Goal: Task Accomplishment & Management: Complete application form

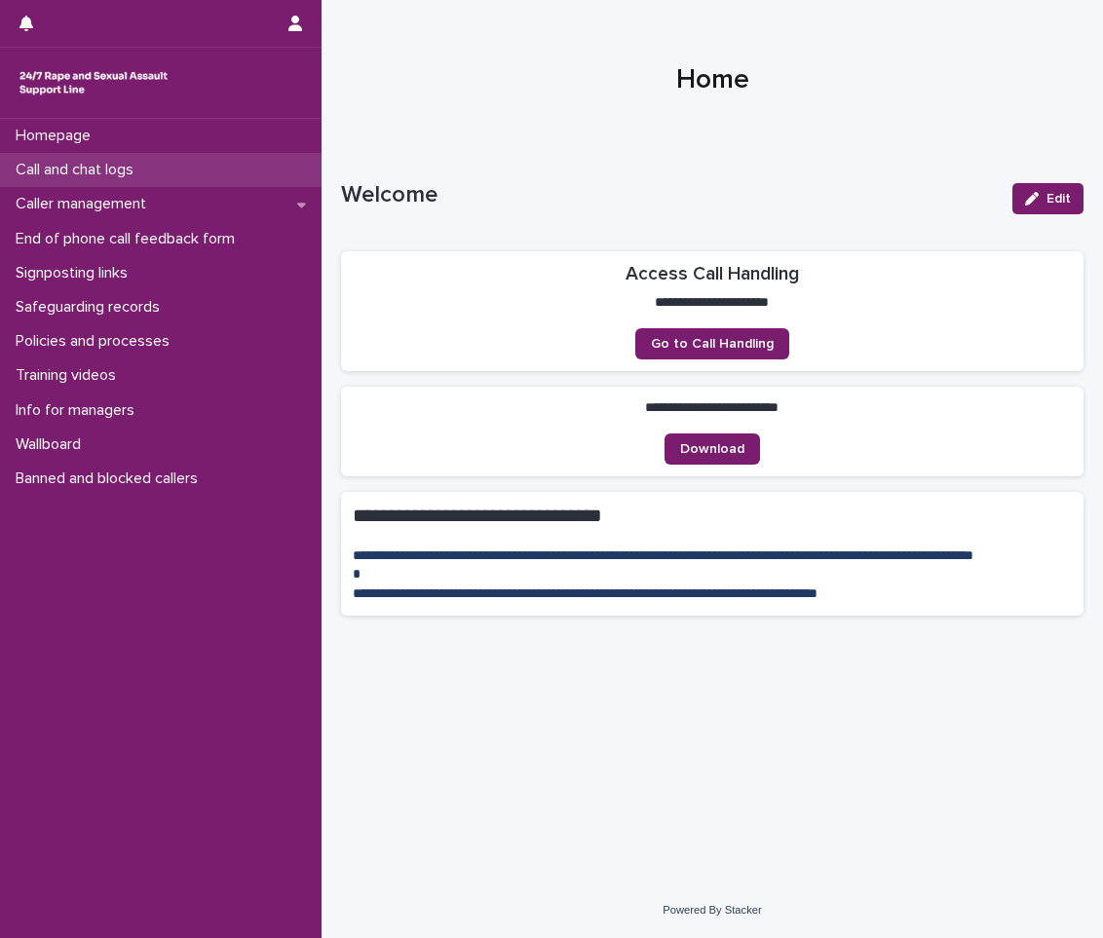
click at [149, 178] on p "Call and chat logs" at bounding box center [78, 170] width 141 height 19
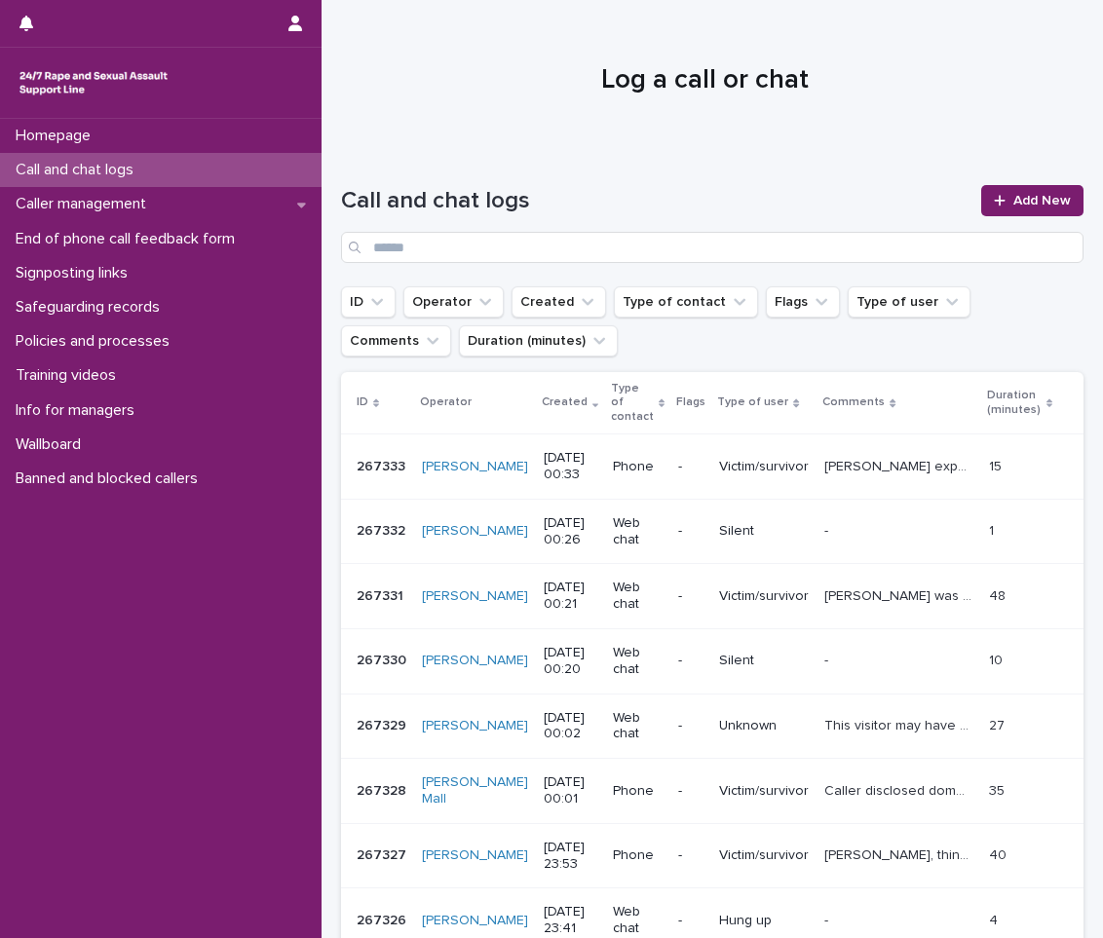
click at [133, 170] on p "Call and chat logs" at bounding box center [78, 170] width 141 height 19
click at [1034, 192] on link "Add New" at bounding box center [1032, 200] width 102 height 31
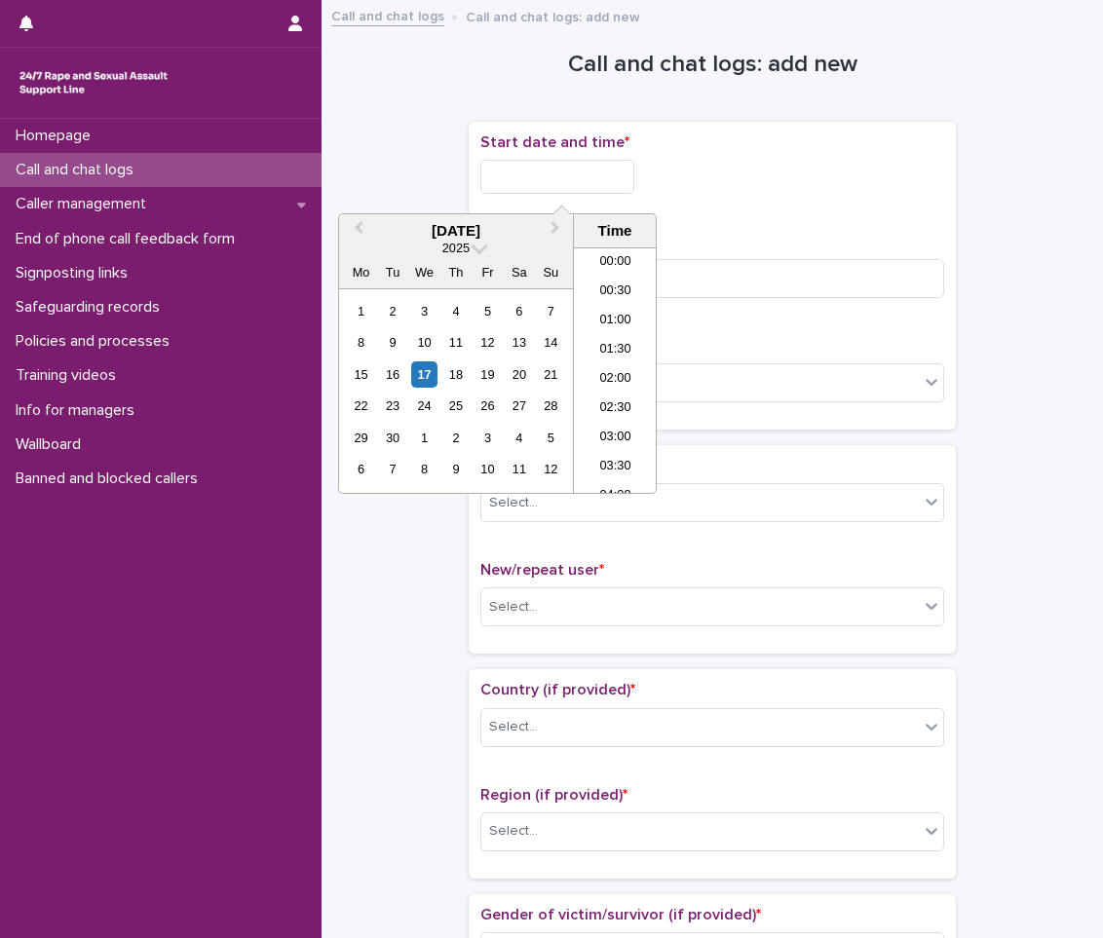
click at [547, 174] on input "text" at bounding box center [557, 177] width 154 height 34
click at [424, 377] on div "17" at bounding box center [424, 374] width 26 height 26
click at [616, 285] on li "00:30" at bounding box center [615, 292] width 83 height 29
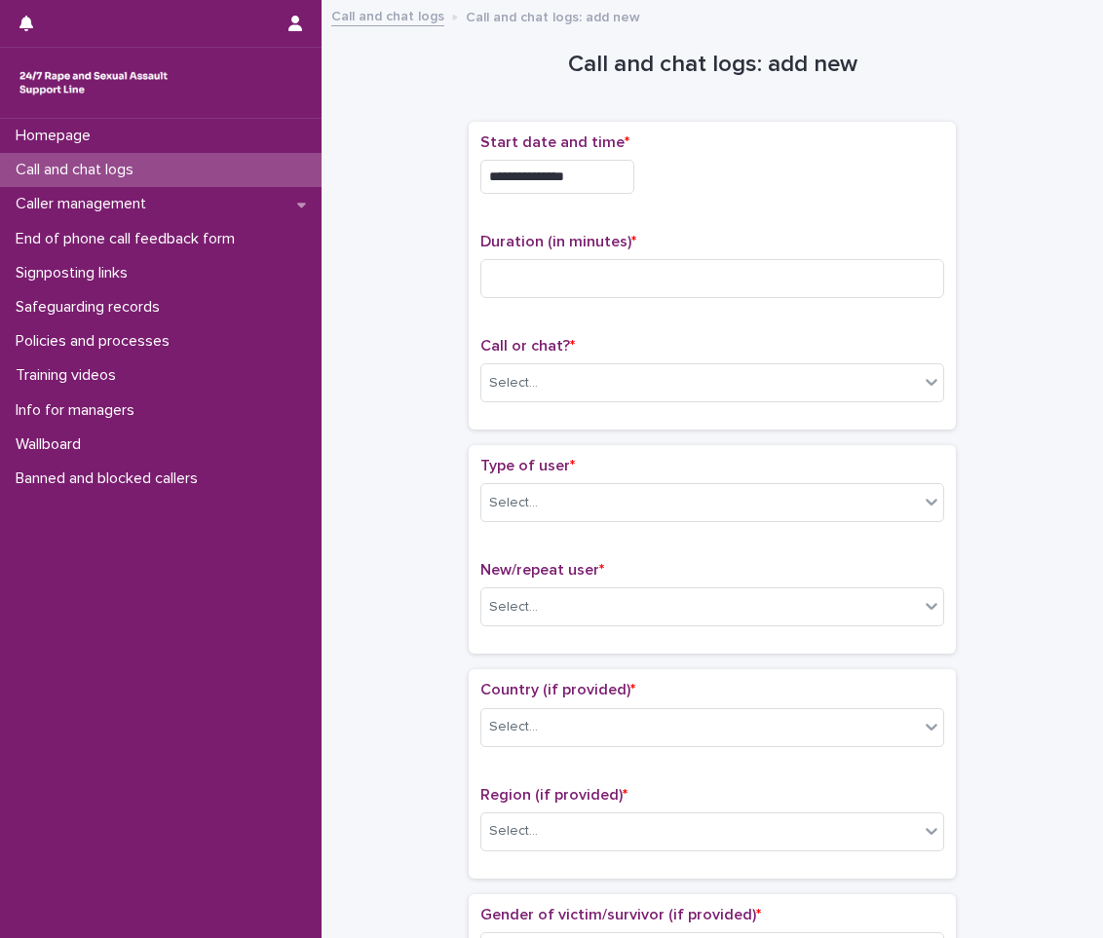
type input "**********"
click at [774, 226] on div "**********" at bounding box center [712, 275] width 464 height 284
click at [708, 272] on input at bounding box center [712, 278] width 464 height 39
type input "*"
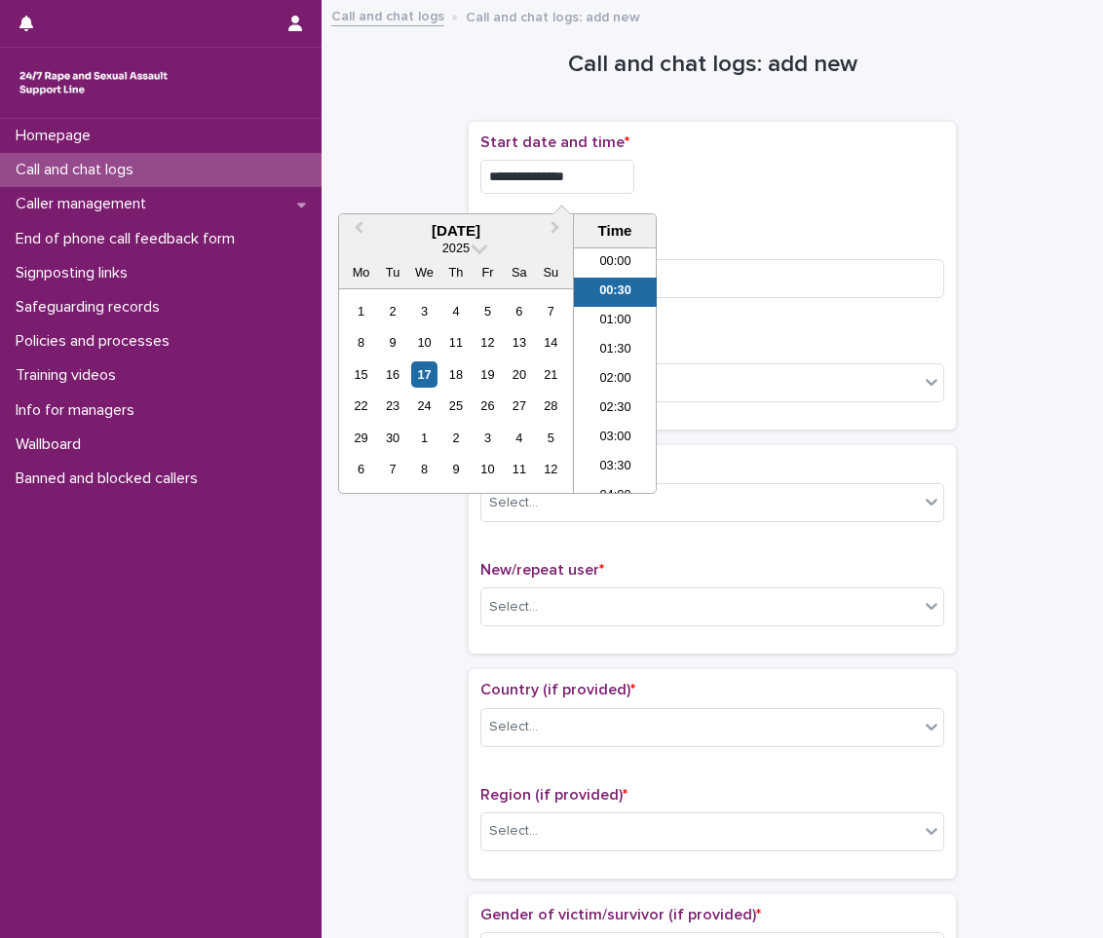
click at [632, 173] on input "**********" at bounding box center [557, 177] width 154 height 34
type input "**********"
click at [706, 200] on div "**********" at bounding box center [712, 171] width 464 height 76
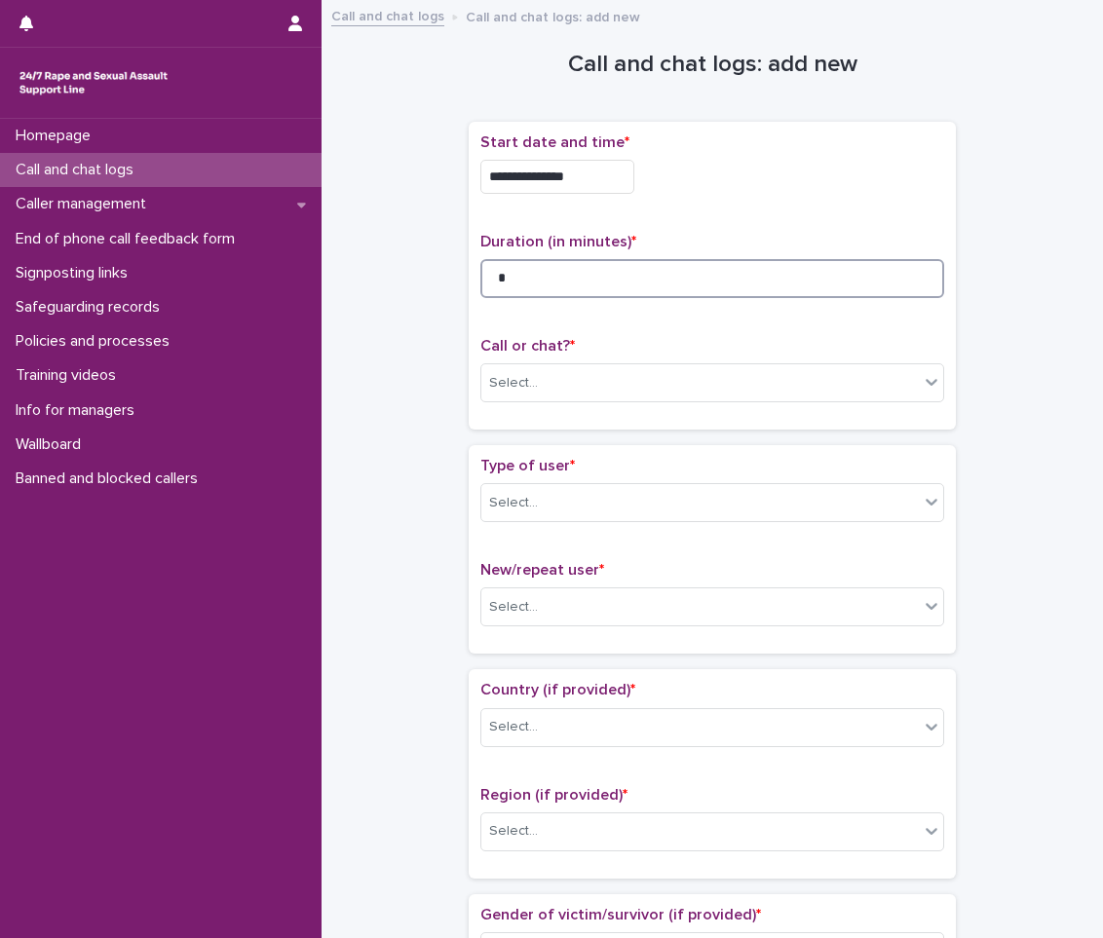
click at [646, 262] on input "*" at bounding box center [712, 278] width 464 height 39
type input "*"
click at [650, 368] on div "Select..." at bounding box center [699, 383] width 437 height 32
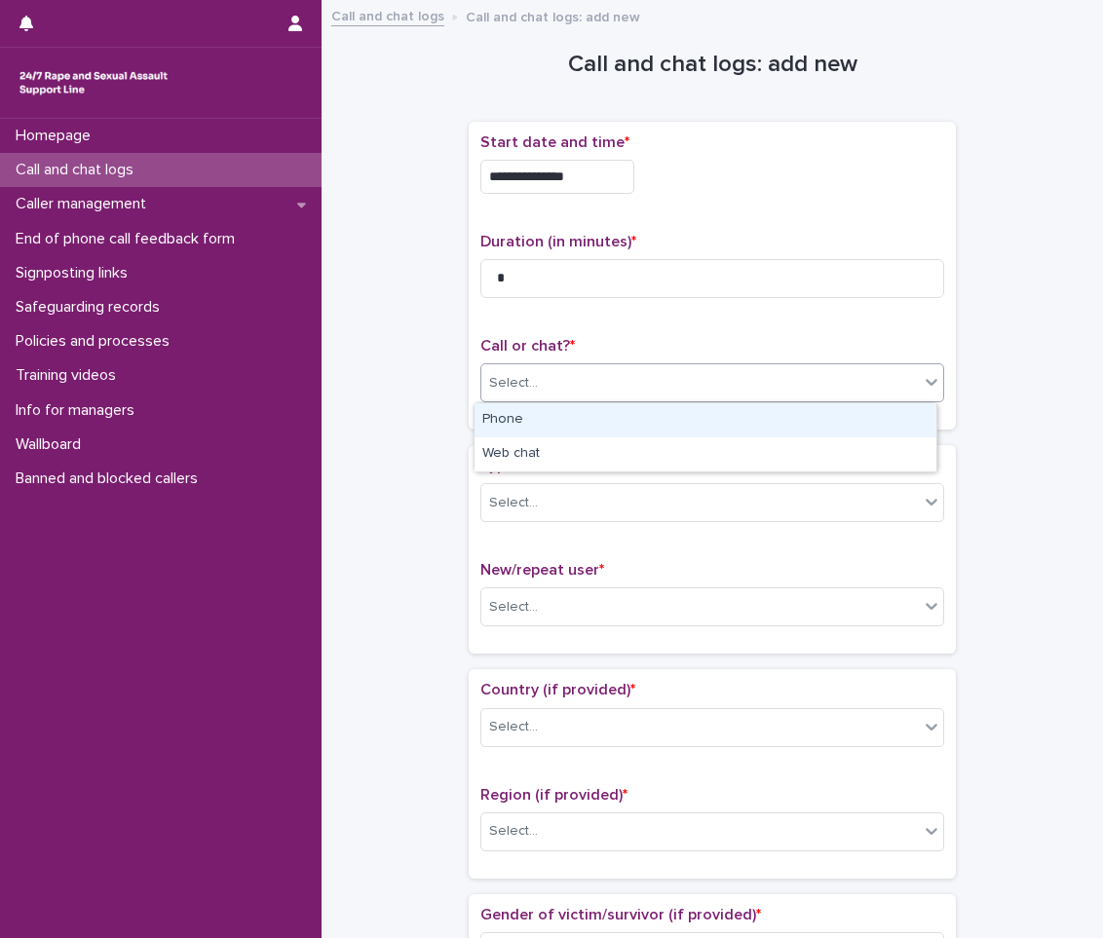
click at [610, 413] on div "Phone" at bounding box center [705, 420] width 462 height 34
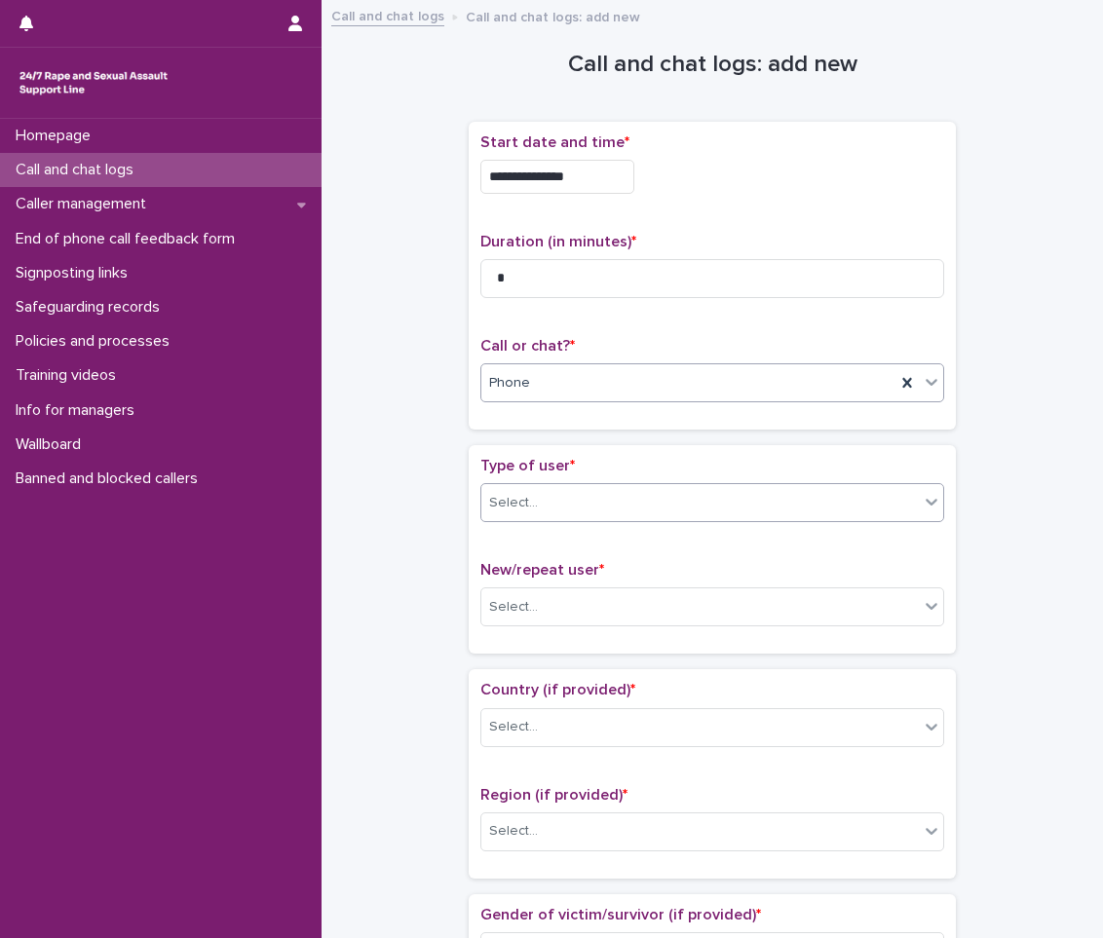
click at [607, 513] on div "Select..." at bounding box center [699, 503] width 437 height 32
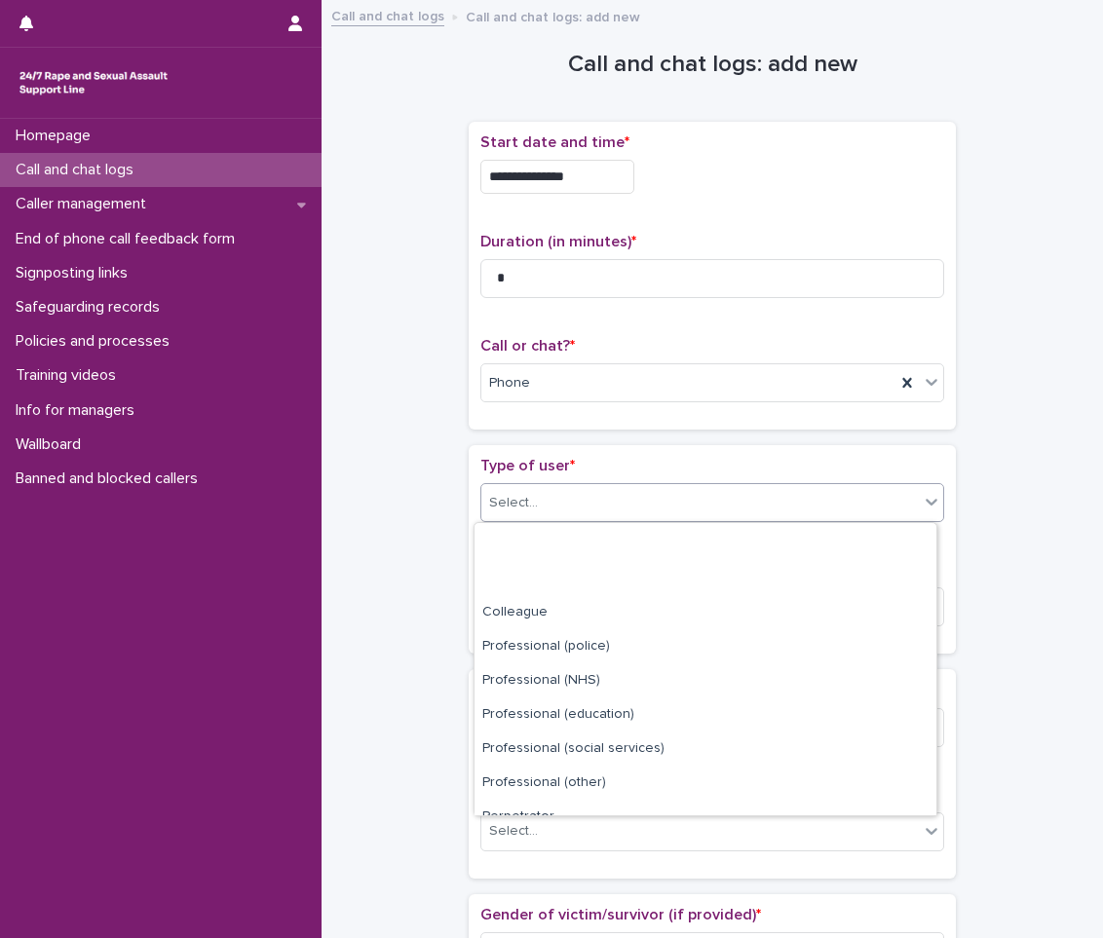
scroll to position [219, 0]
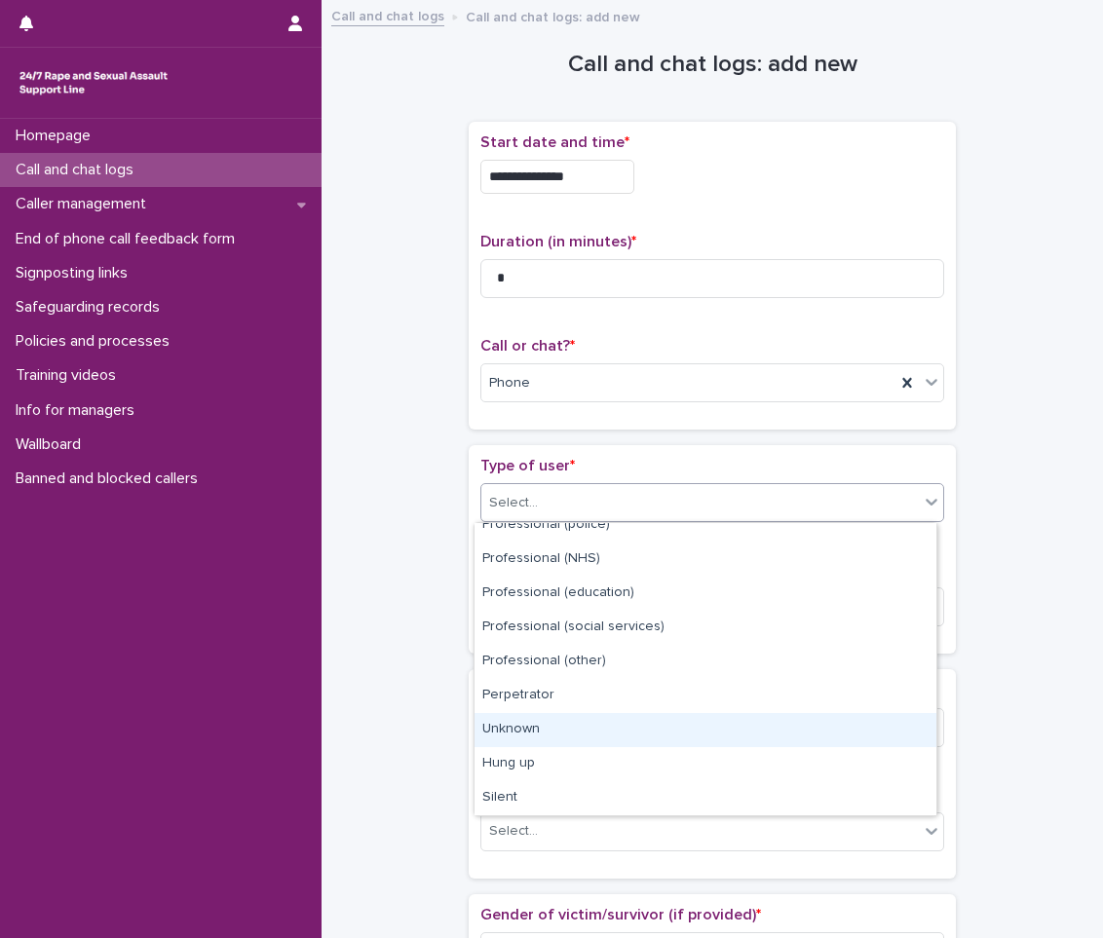
click at [590, 725] on div "Unknown" at bounding box center [705, 730] width 462 height 34
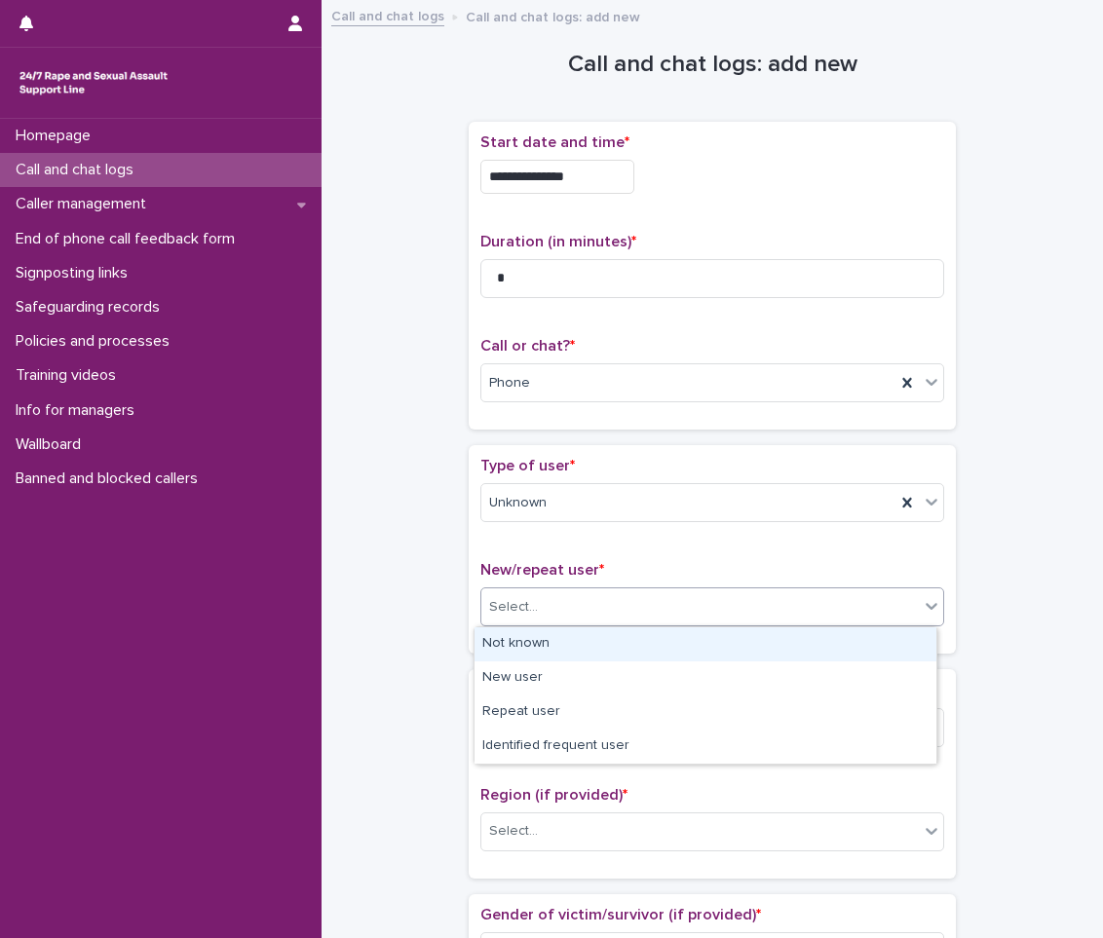
click at [663, 612] on div "Select..." at bounding box center [699, 607] width 437 height 32
click at [652, 639] on div "Not known" at bounding box center [705, 644] width 462 height 34
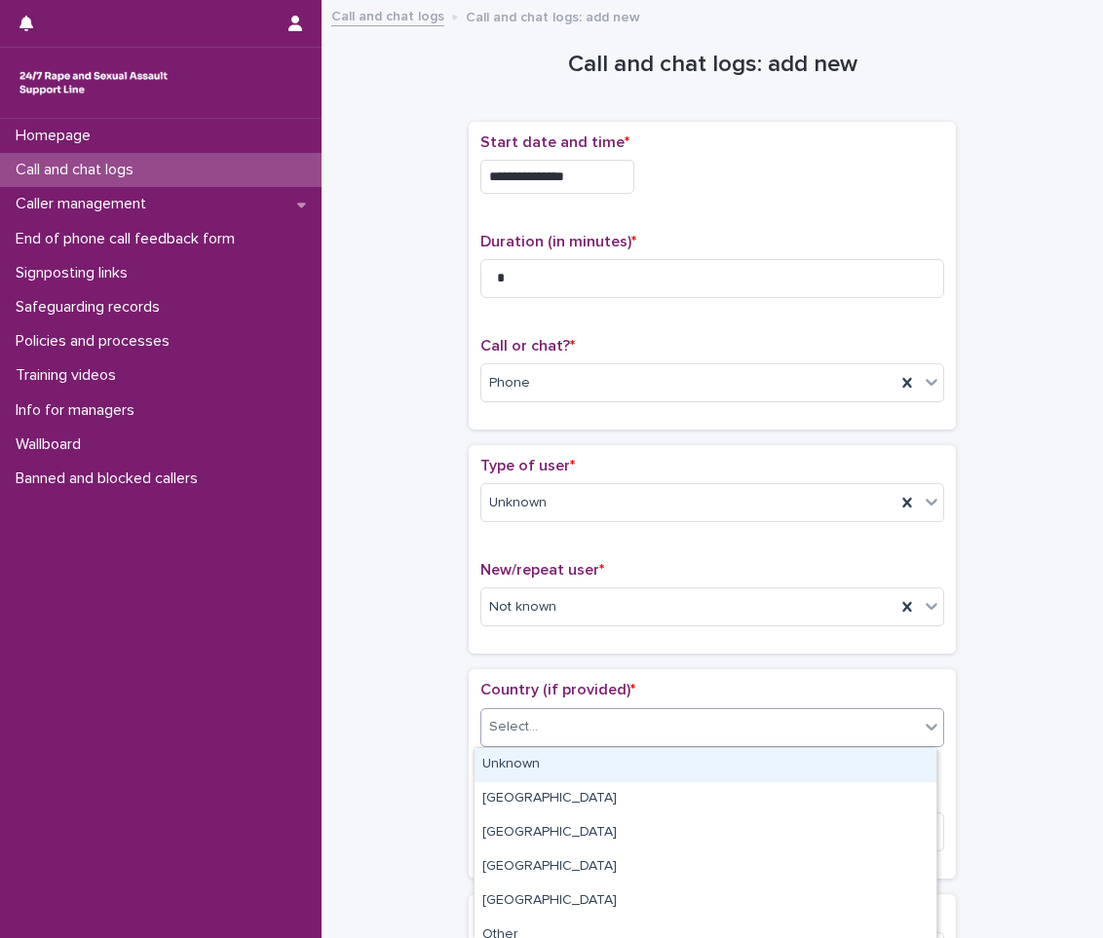
click at [605, 742] on div "Select..." at bounding box center [699, 727] width 437 height 32
click at [591, 775] on div "Unknown" at bounding box center [705, 765] width 462 height 34
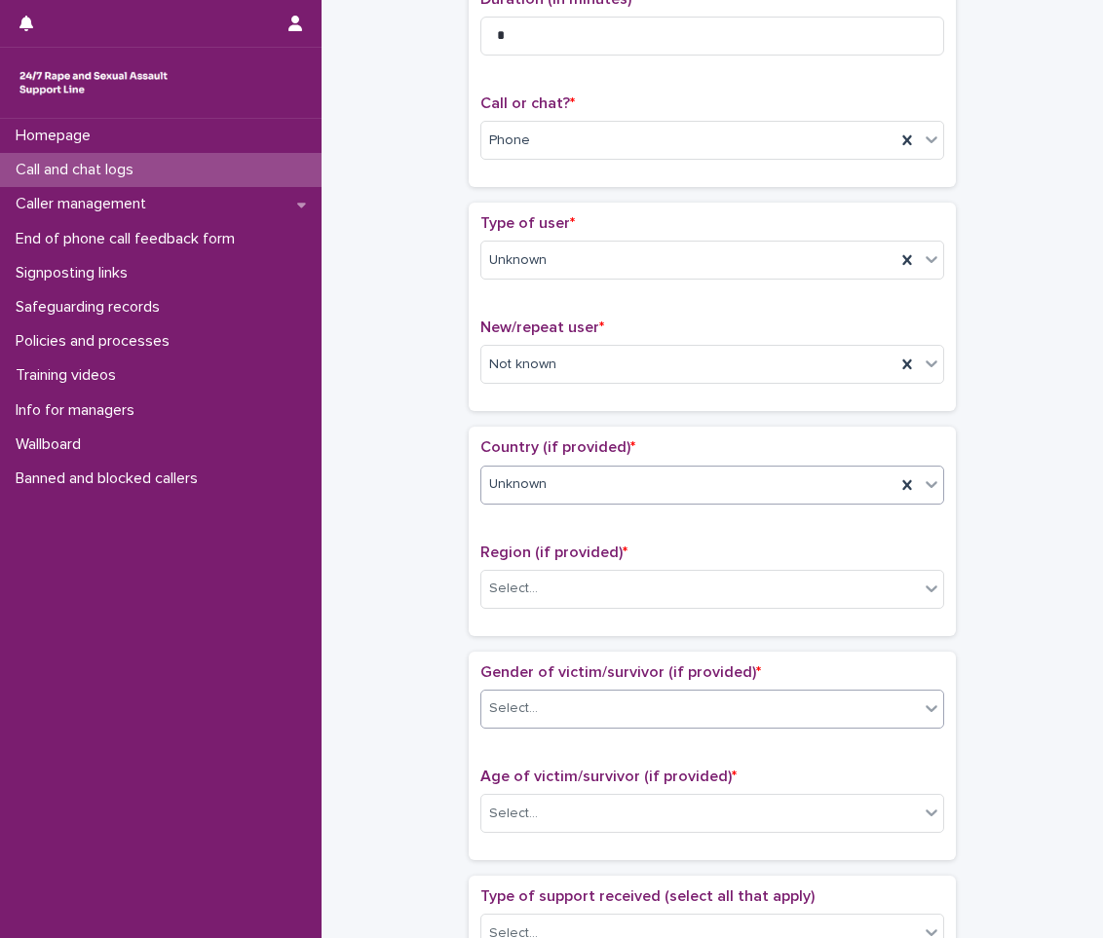
scroll to position [292, 0]
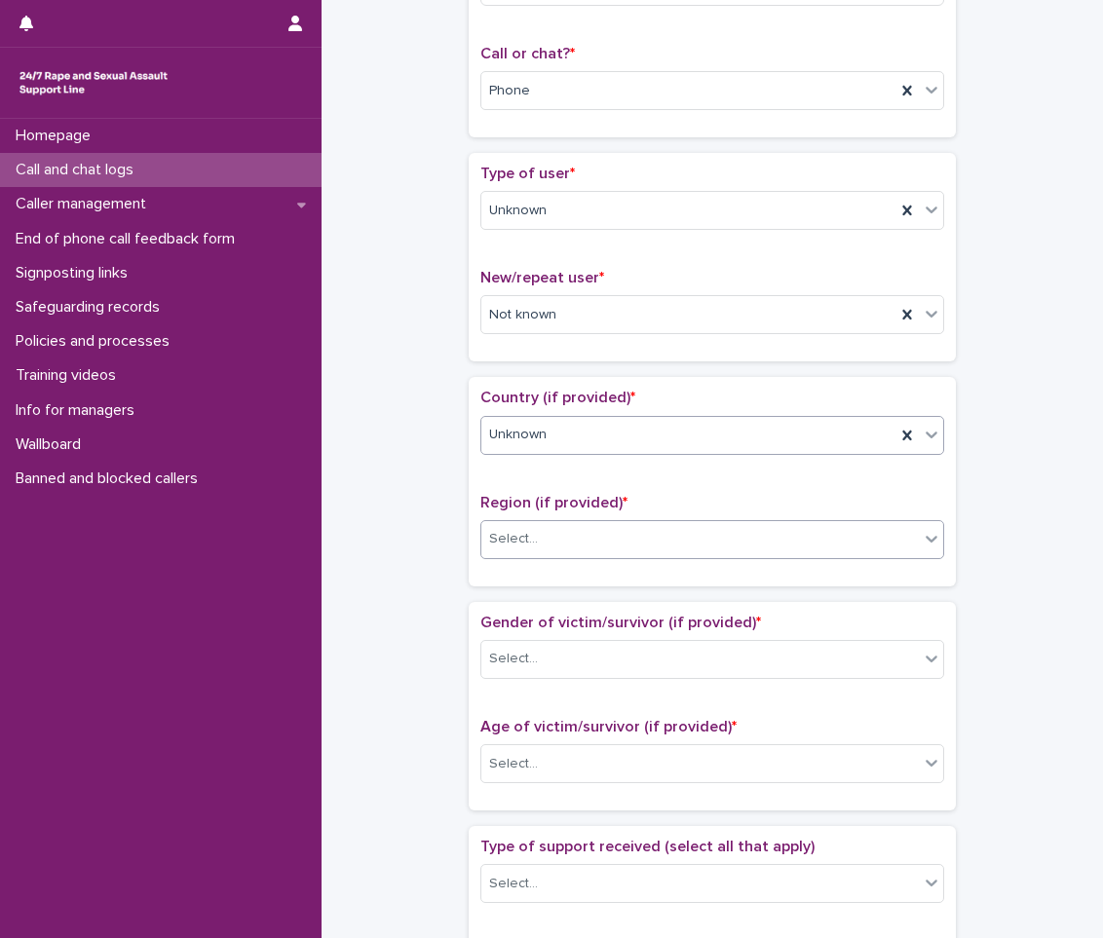
click at [598, 538] on div "Select..." at bounding box center [699, 539] width 437 height 32
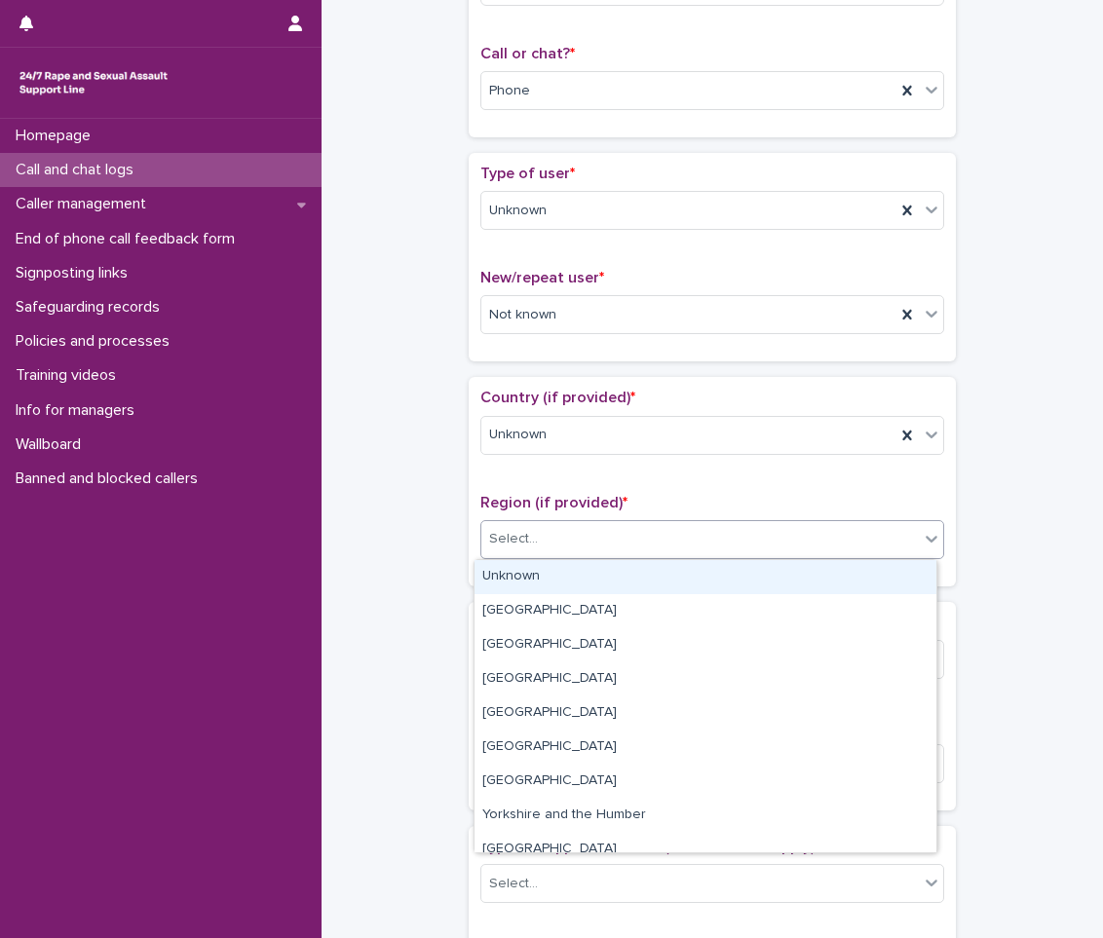
click at [596, 565] on div "Unknown" at bounding box center [705, 577] width 462 height 34
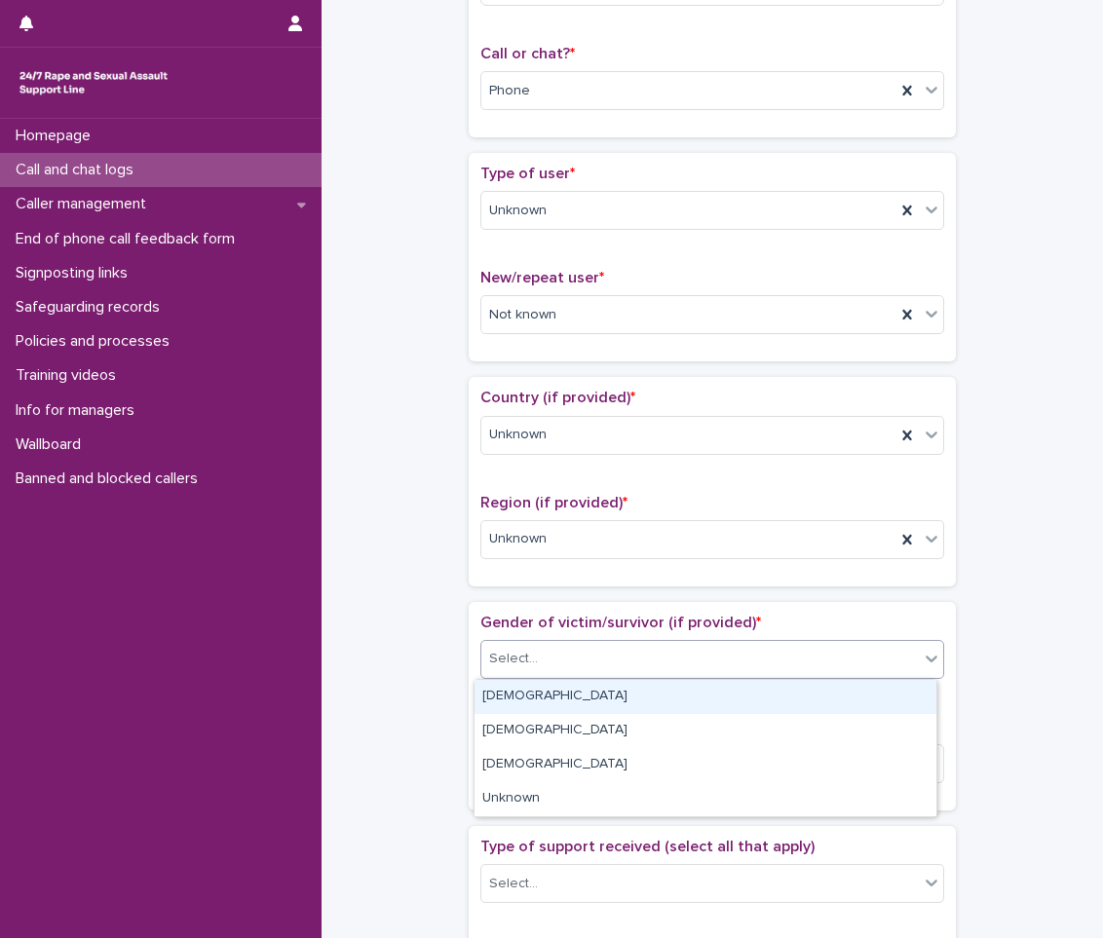
click at [588, 655] on div "Select..." at bounding box center [699, 659] width 437 height 32
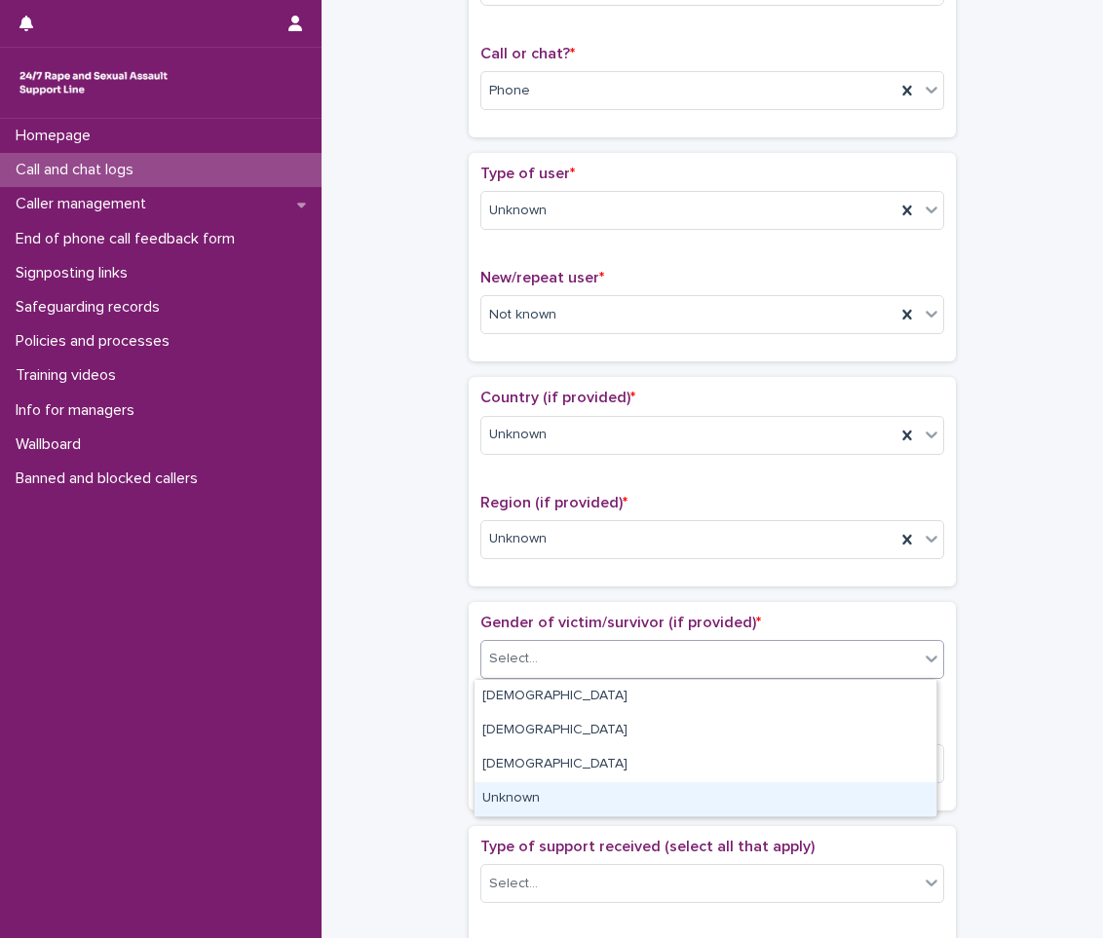
click at [562, 796] on div "Unknown" at bounding box center [705, 799] width 462 height 34
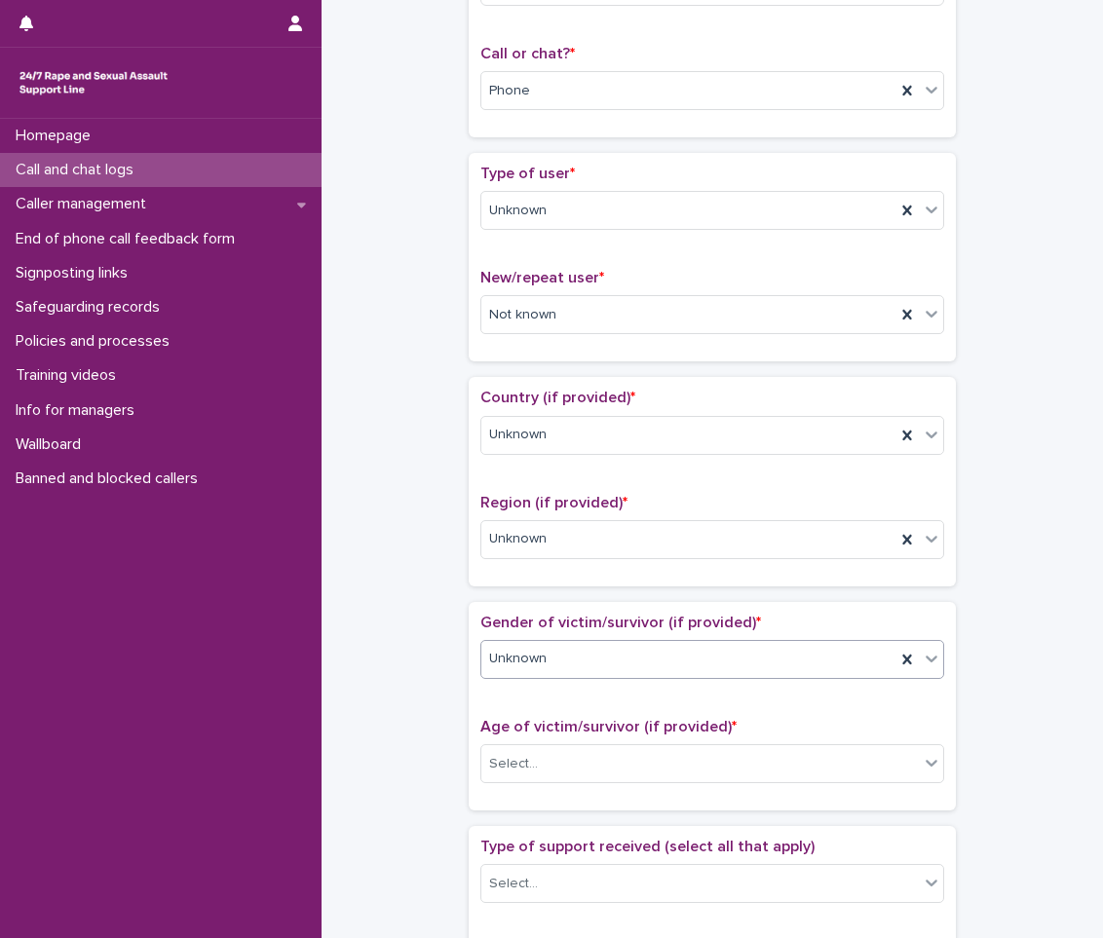
scroll to position [585, 0]
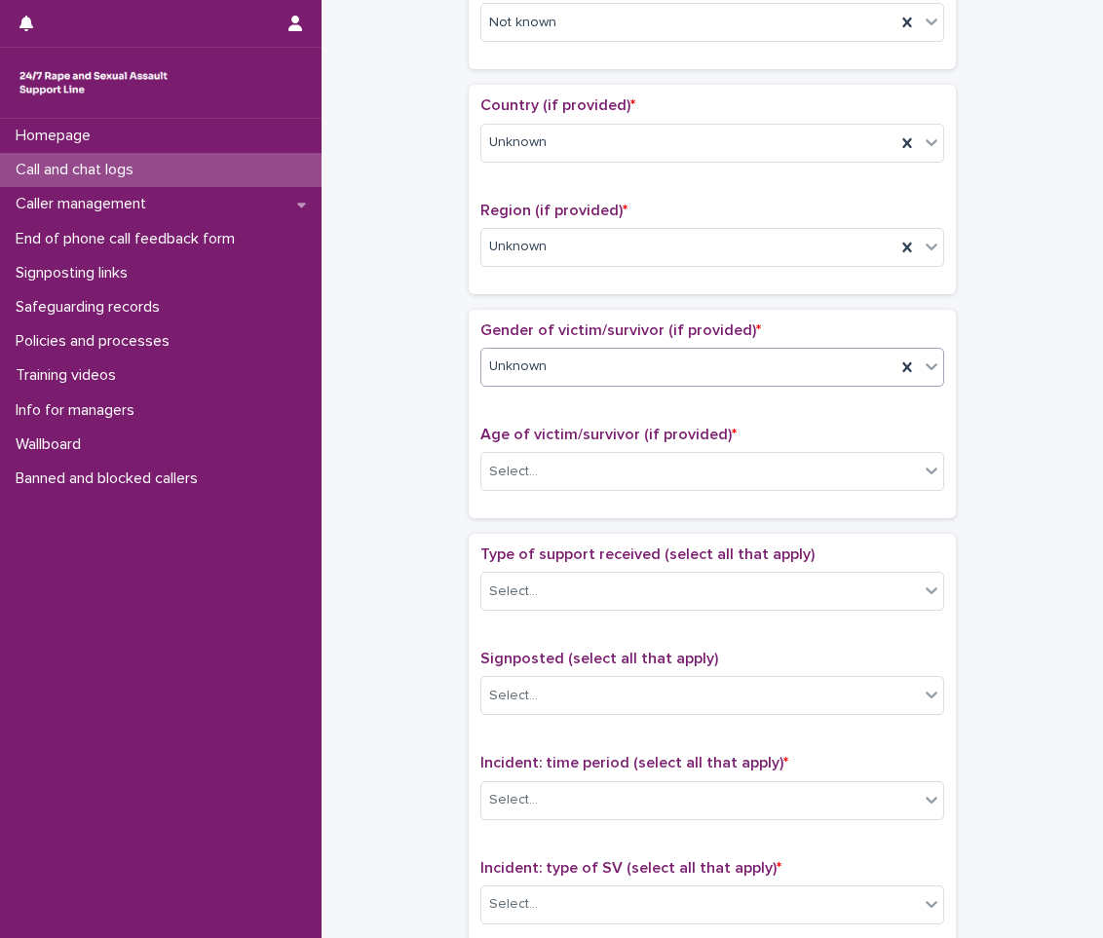
click at [596, 375] on div "Unknown" at bounding box center [688, 367] width 414 height 32
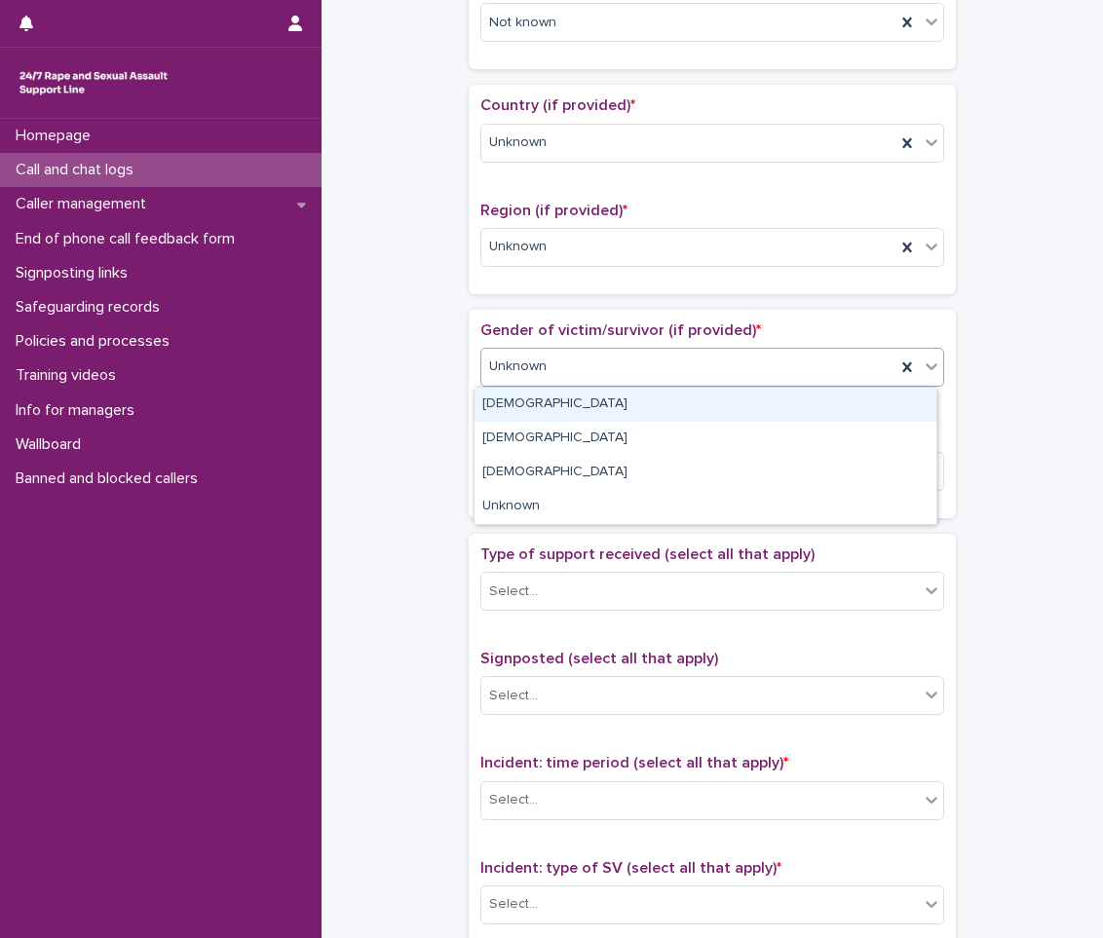
click at [582, 396] on div "[DEMOGRAPHIC_DATA]" at bounding box center [705, 405] width 462 height 34
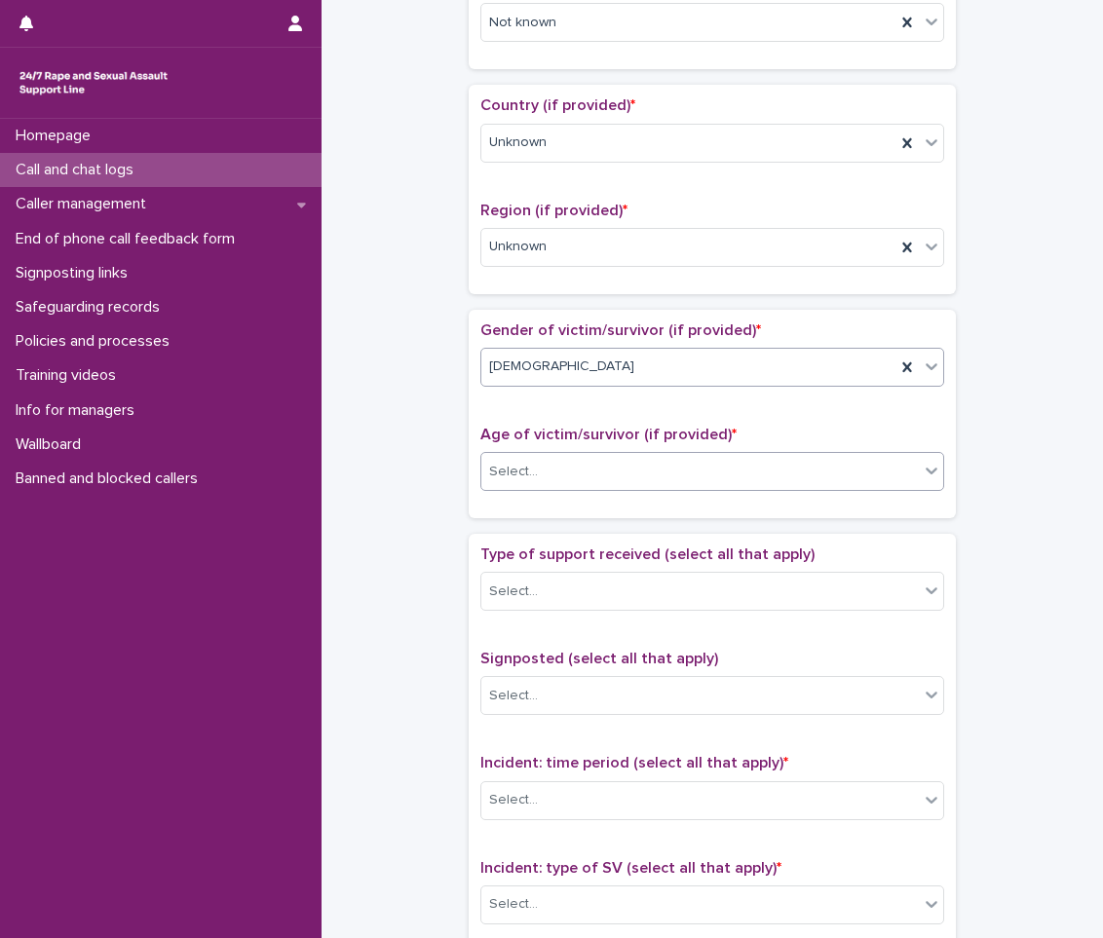
click at [572, 470] on div "Select..." at bounding box center [699, 472] width 437 height 32
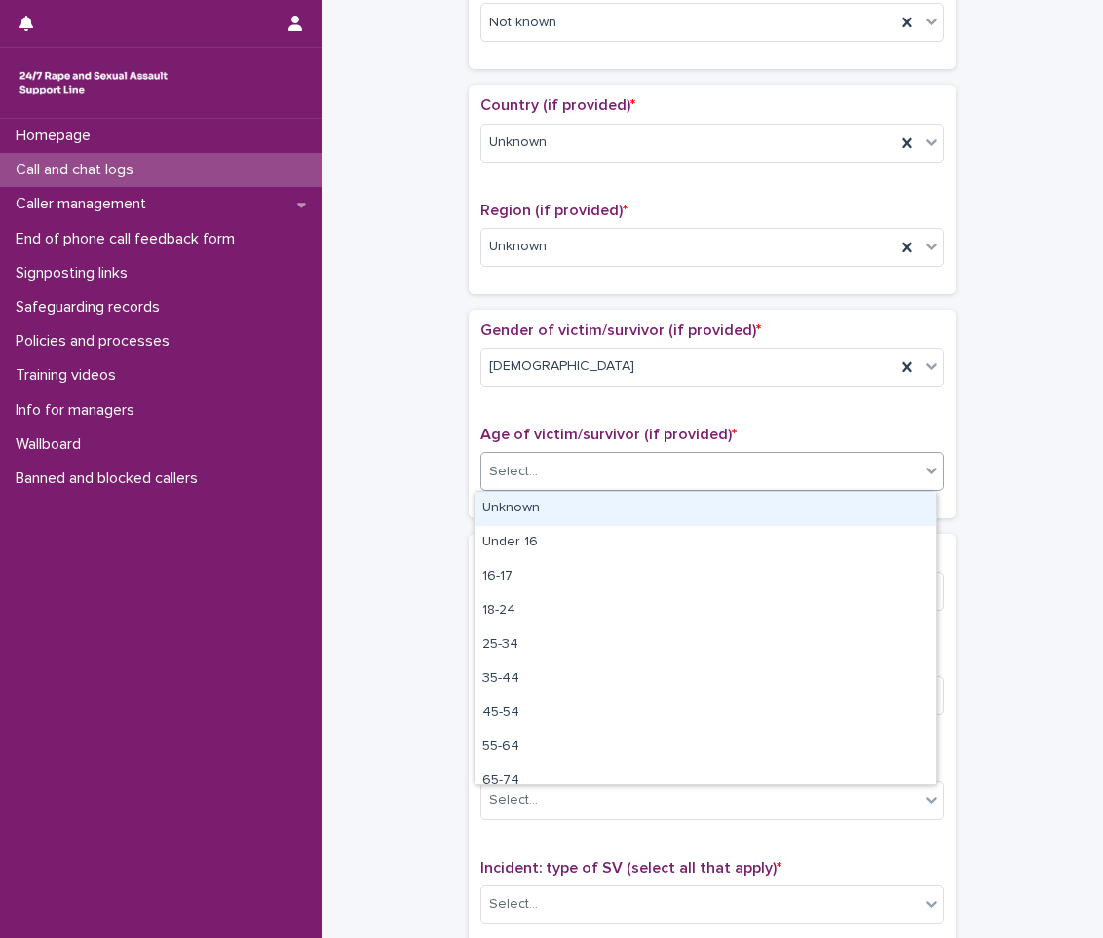
click at [562, 492] on div "Unknown" at bounding box center [705, 509] width 462 height 34
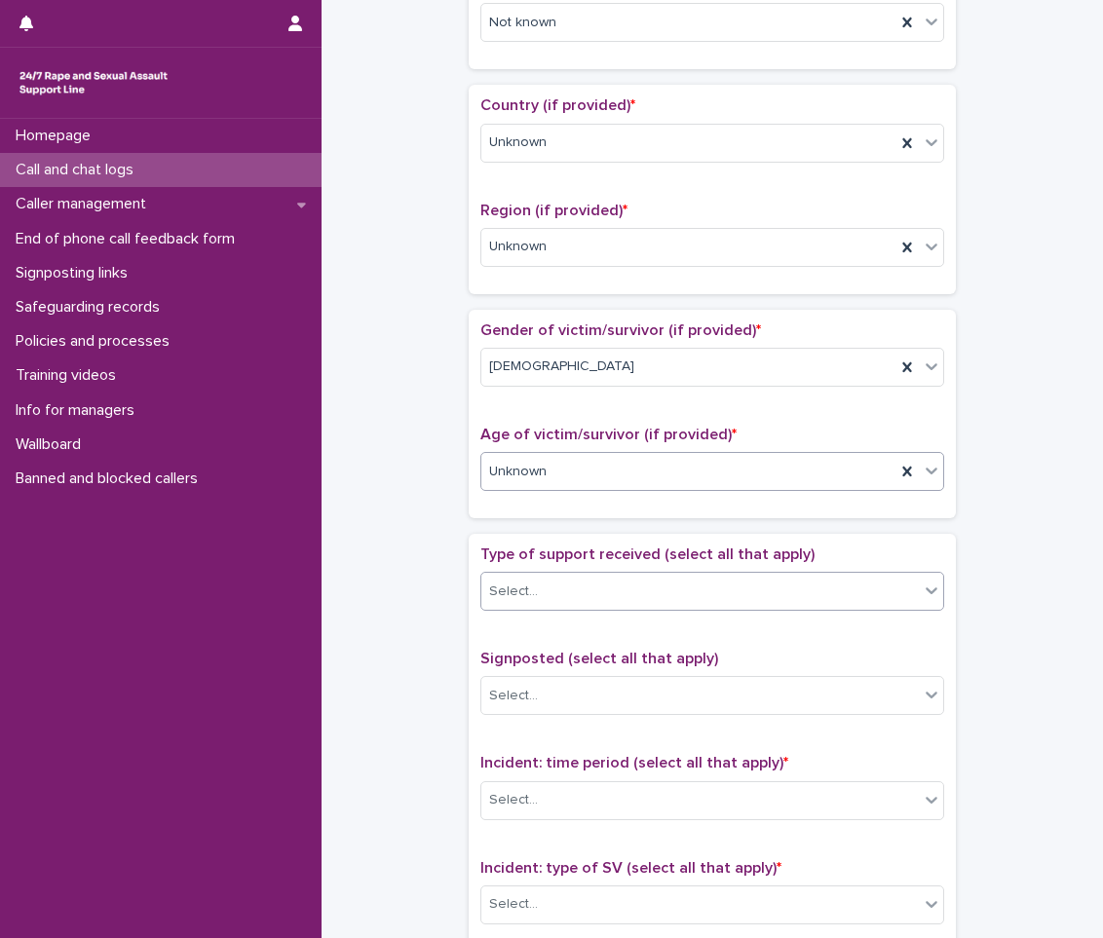
click at [566, 602] on div "Select..." at bounding box center [699, 592] width 437 height 32
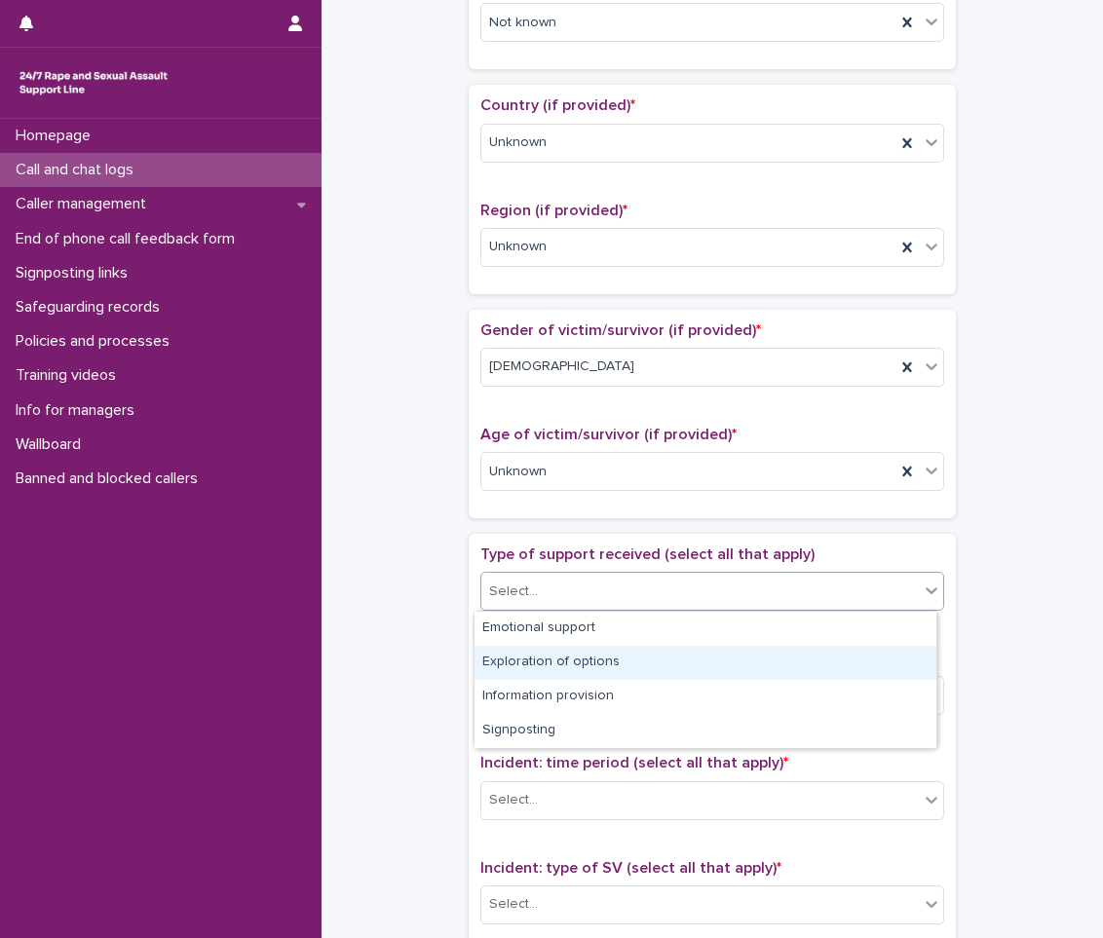
click at [459, 670] on div "**********" at bounding box center [712, 423] width 742 height 1992
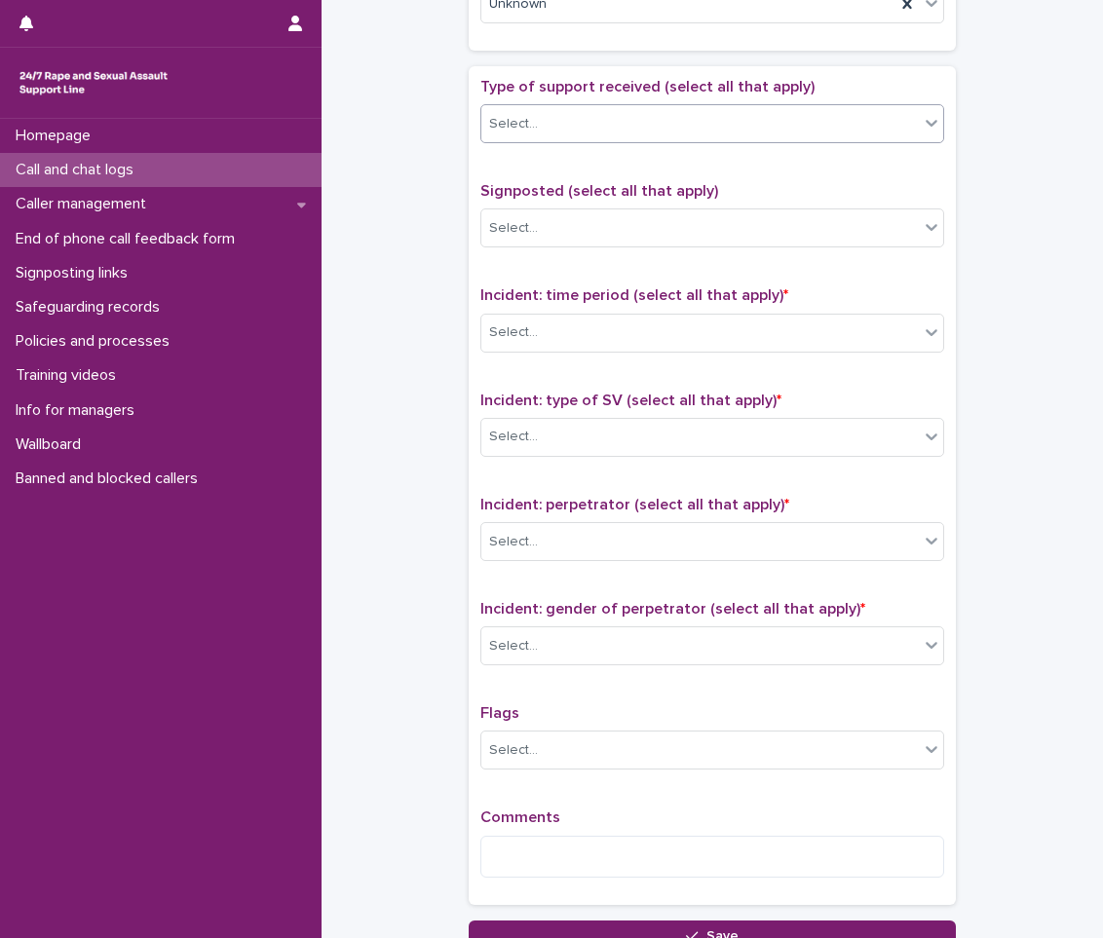
scroll to position [1072, 0]
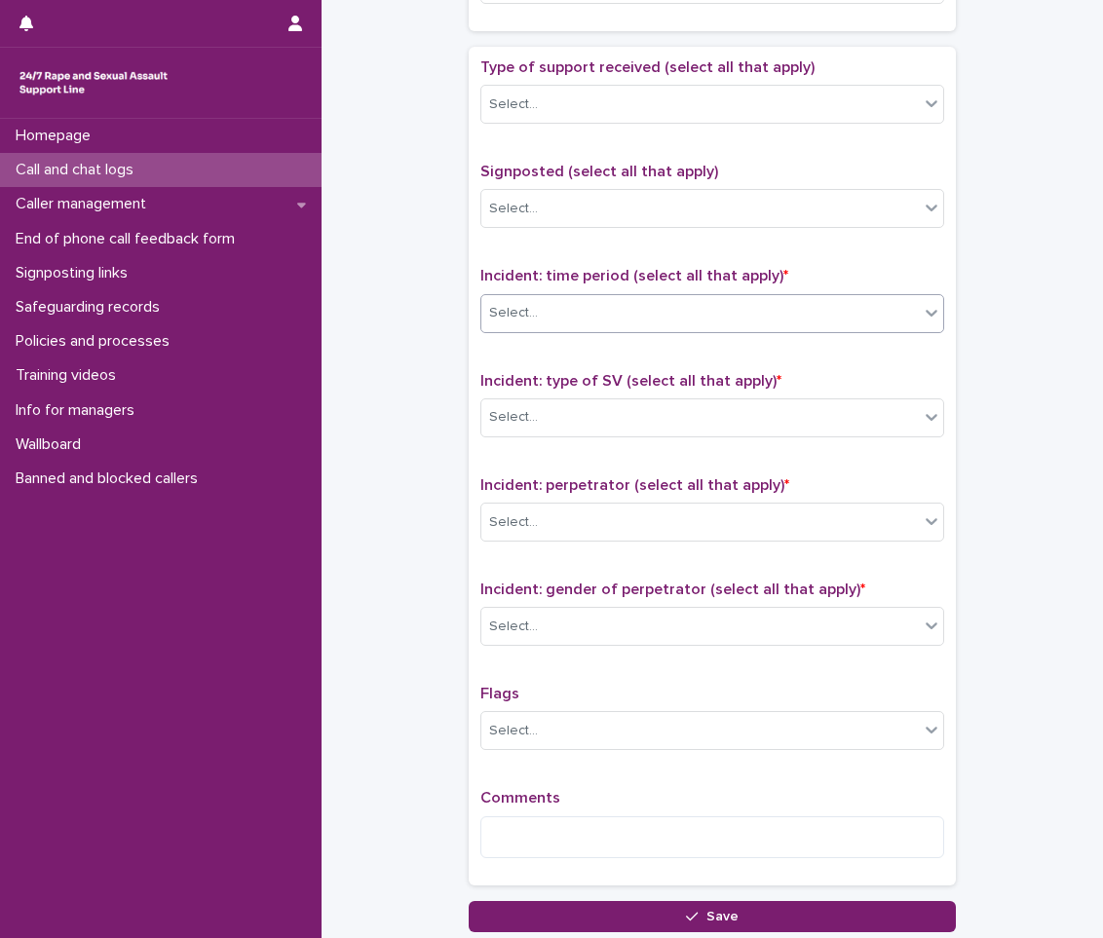
click at [544, 316] on div "Select..." at bounding box center [699, 313] width 437 height 32
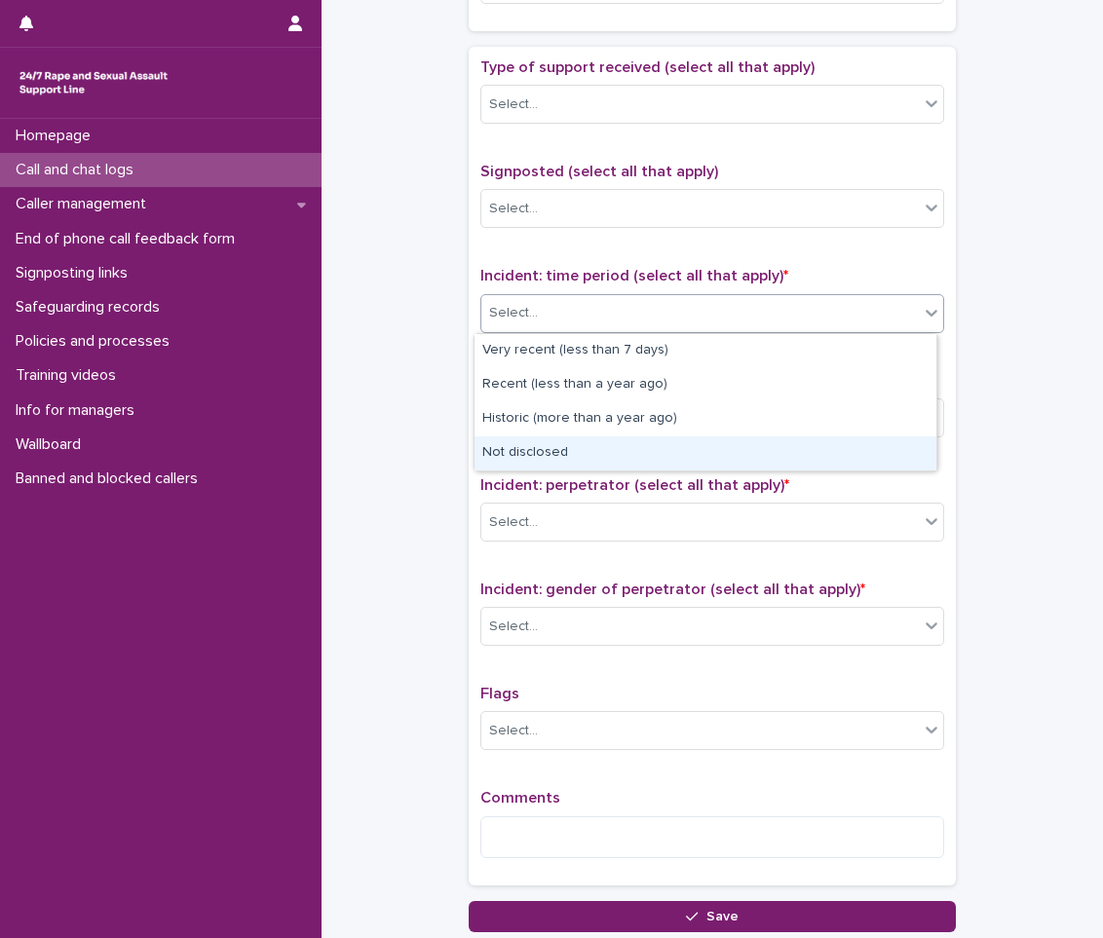
click at [527, 465] on div "Not disclosed" at bounding box center [705, 453] width 462 height 34
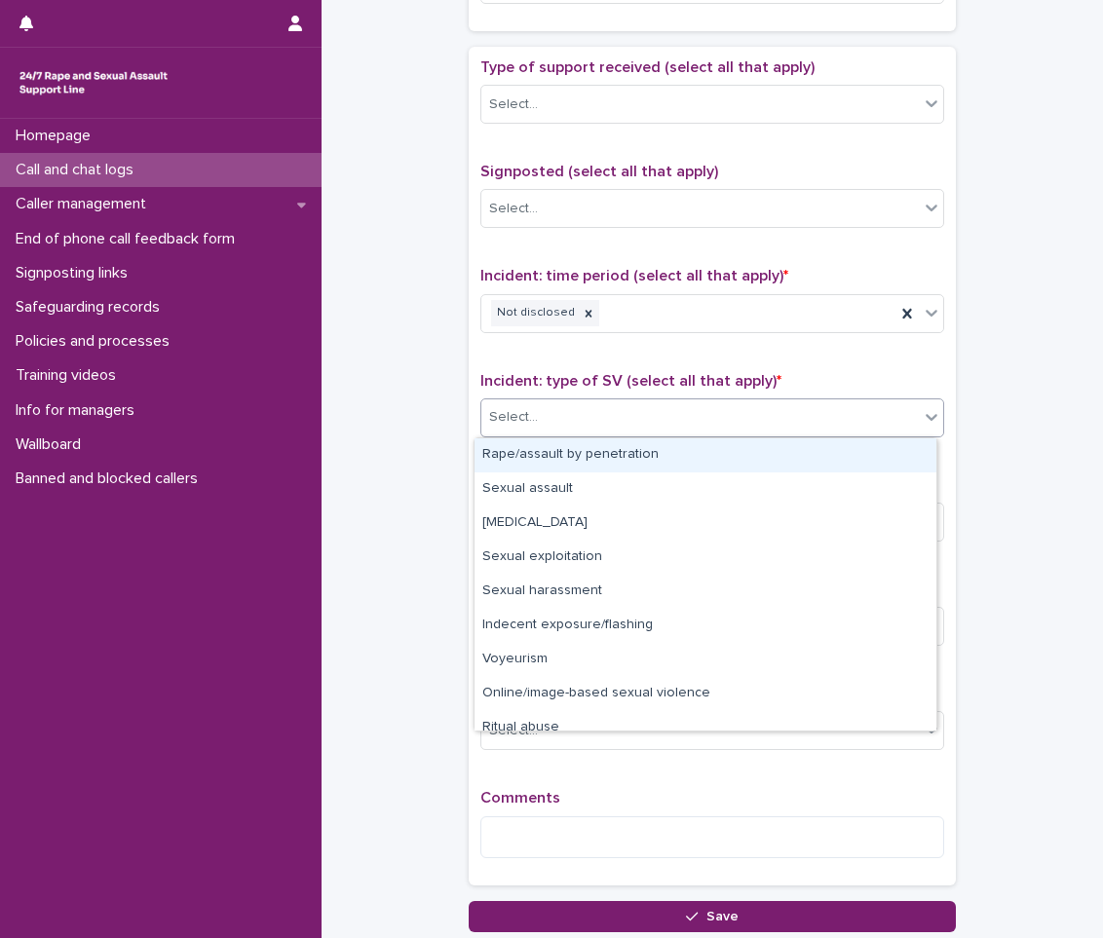
click at [549, 436] on body "**********" at bounding box center [551, 469] width 1103 height 938
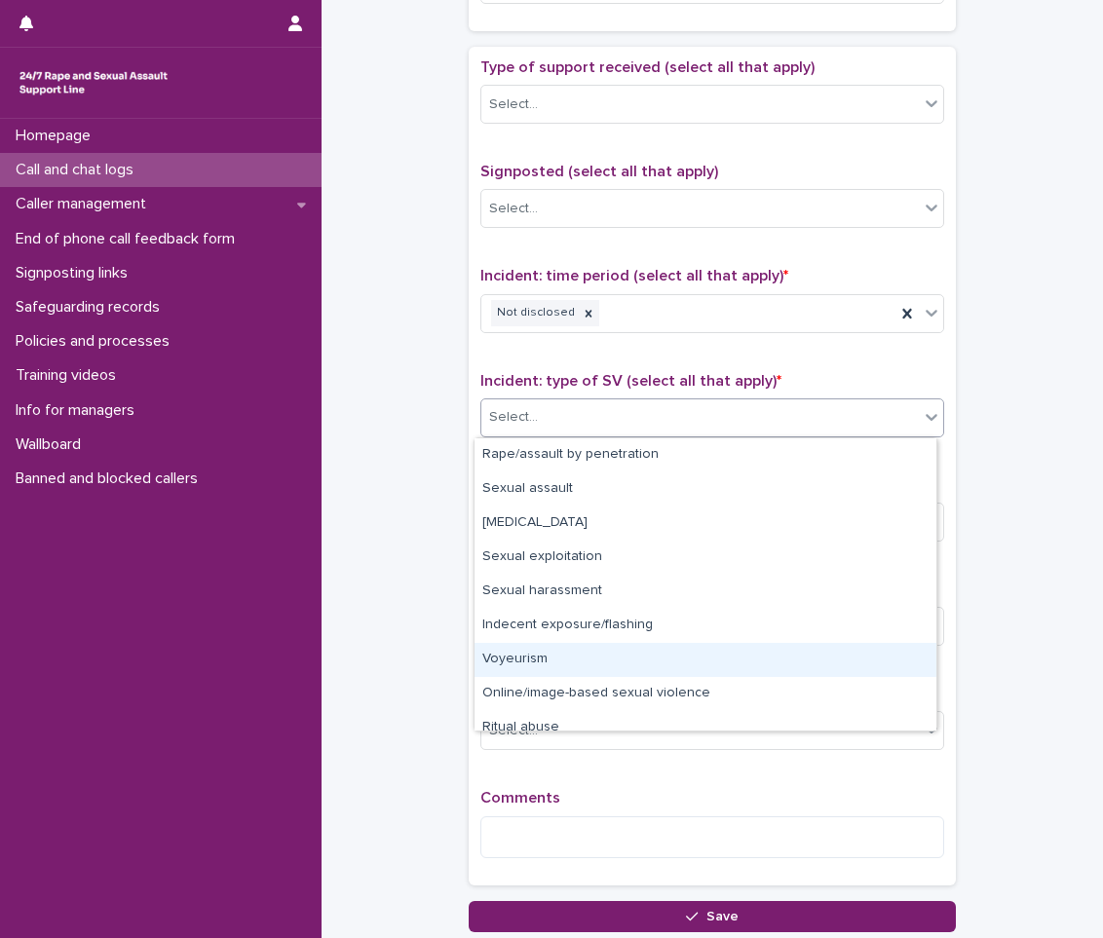
scroll to position [49, 0]
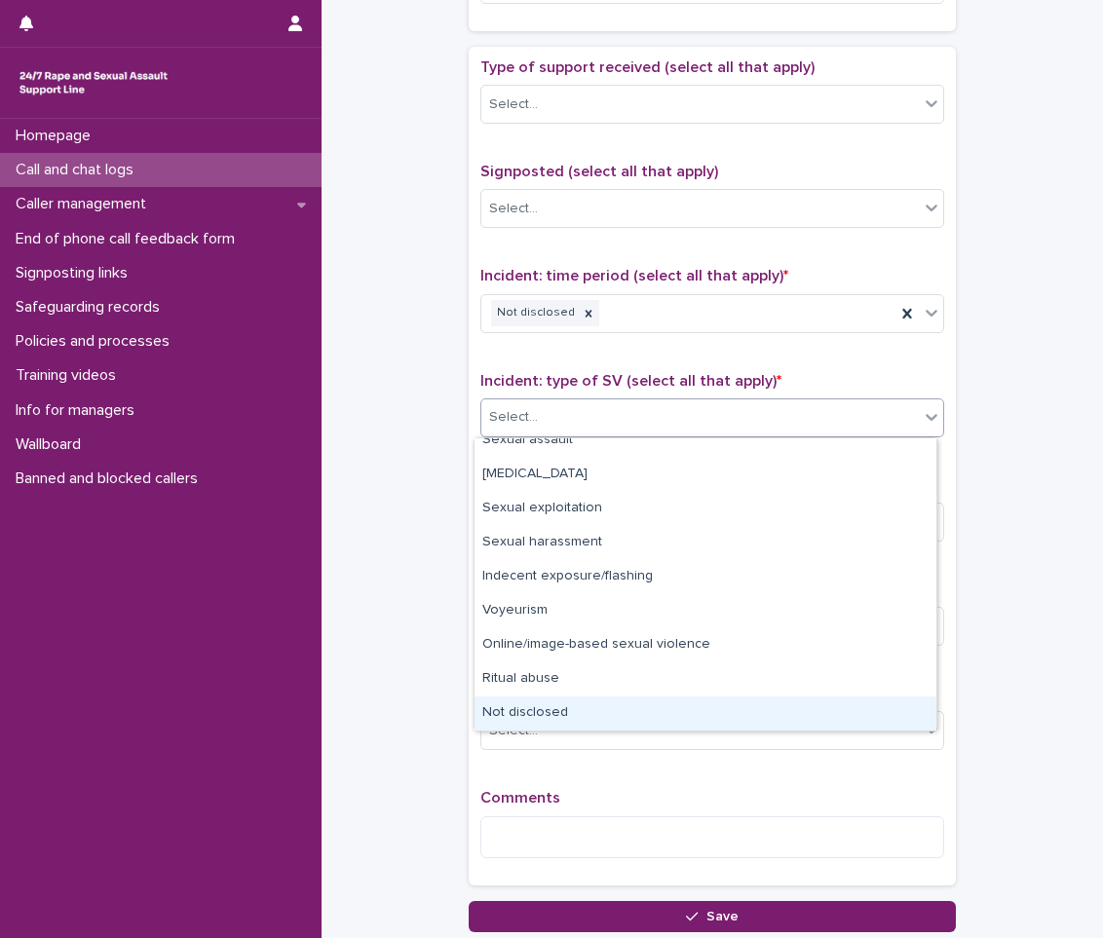
click at [546, 712] on div "Not disclosed" at bounding box center [705, 714] width 462 height 34
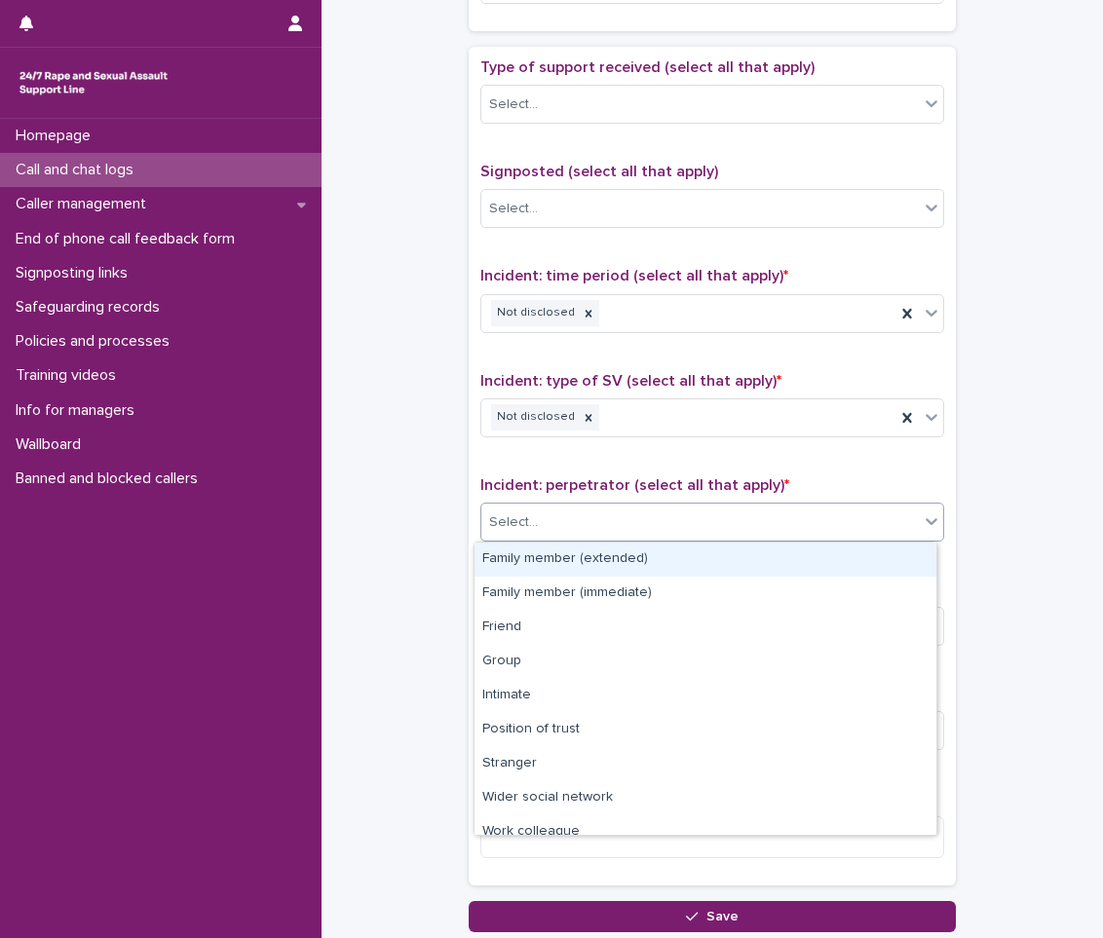
click at [565, 524] on div "Select..." at bounding box center [699, 523] width 437 height 32
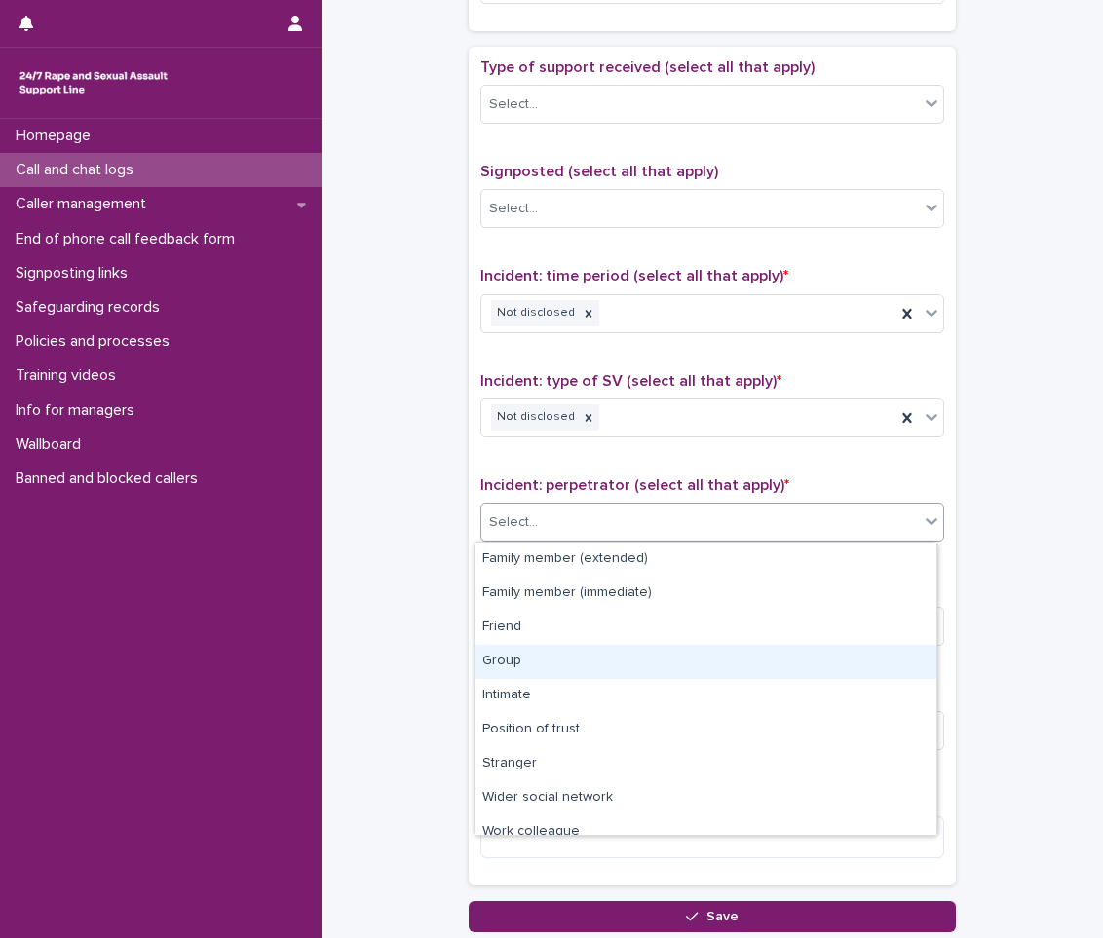
scroll to position [83, 0]
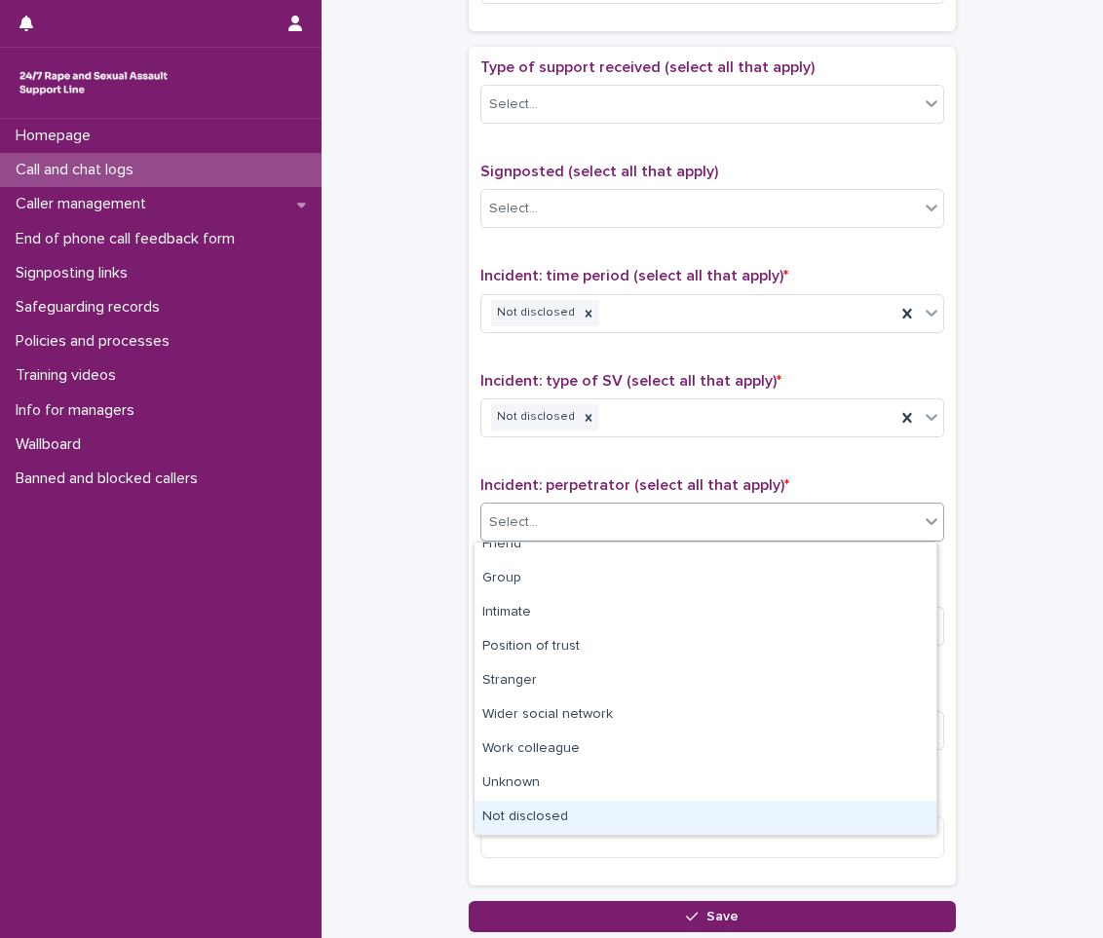
click at [571, 811] on div "Not disclosed" at bounding box center [705, 818] width 462 height 34
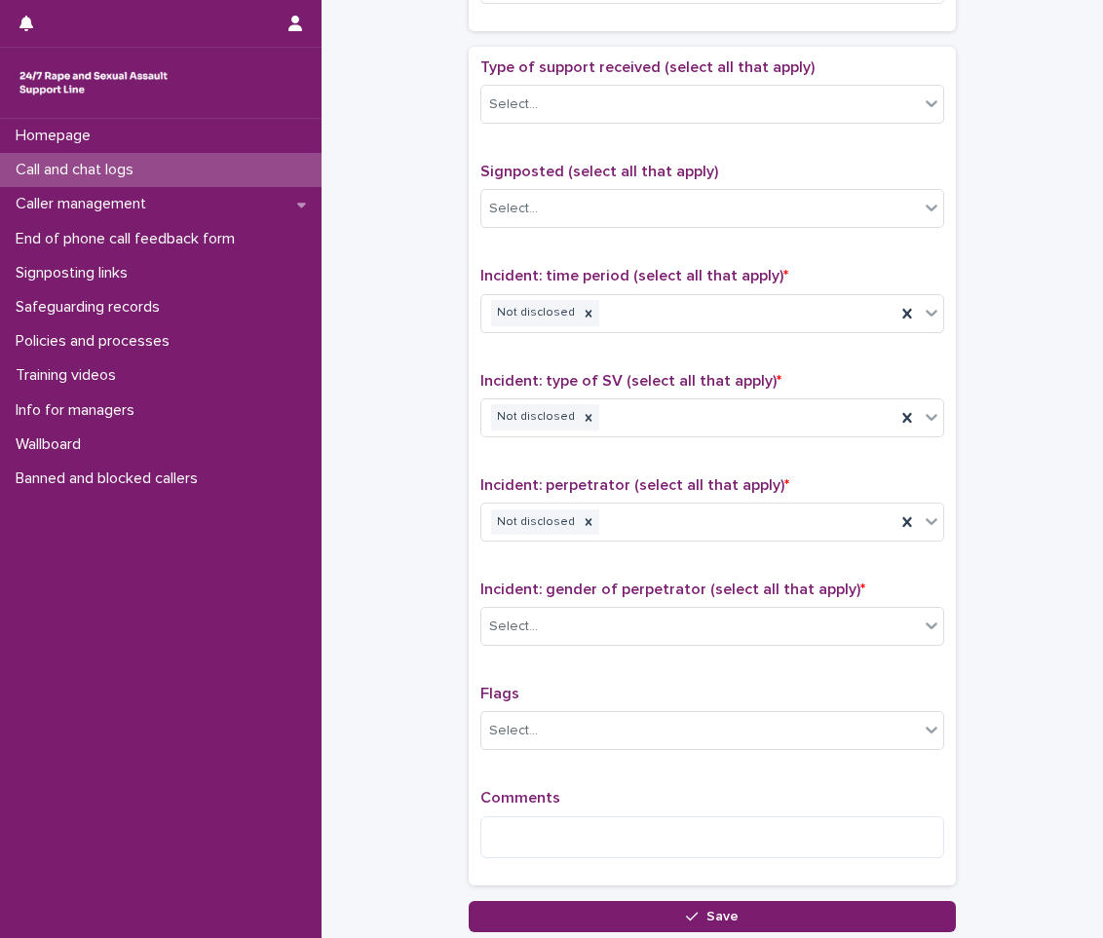
click at [594, 600] on div "Incident: gender of perpetrator (select all that apply) * Select..." at bounding box center [712, 621] width 464 height 81
click at [600, 645] on div "Select..." at bounding box center [712, 626] width 464 height 39
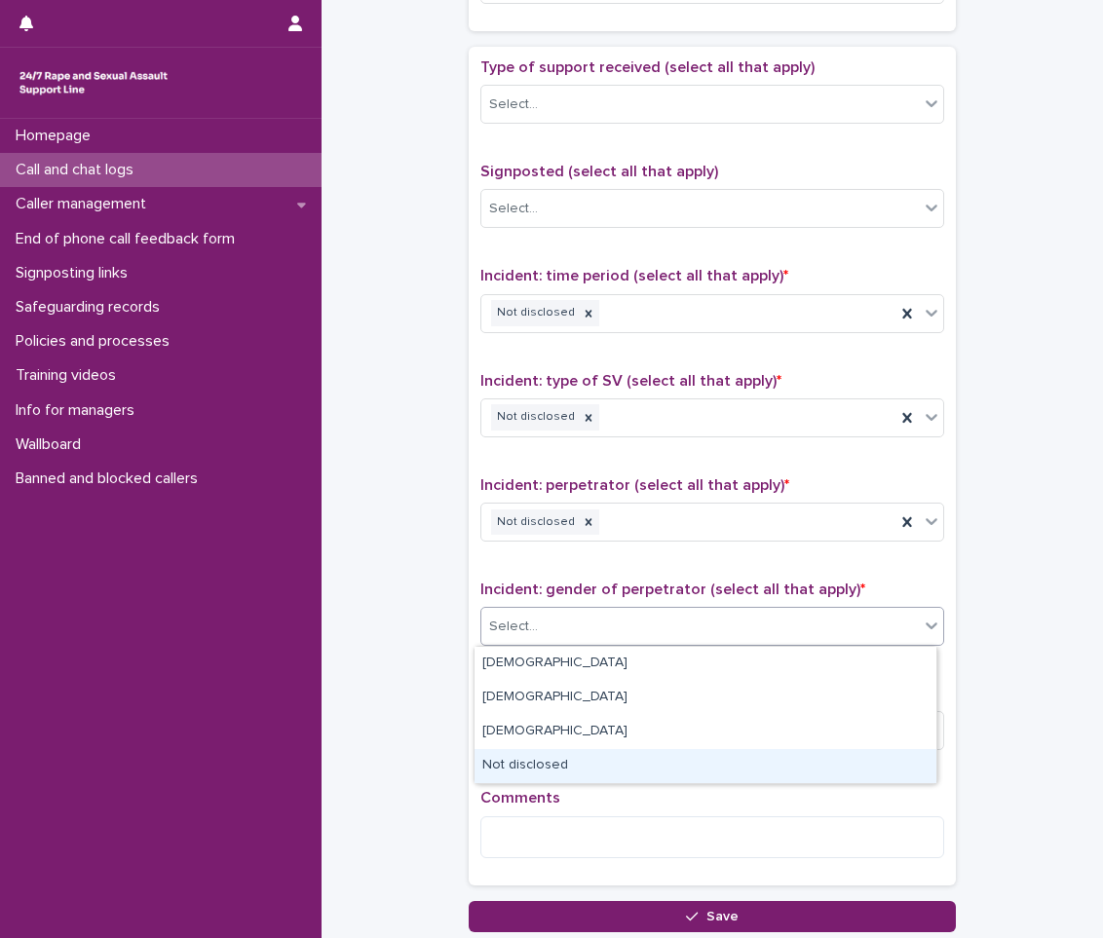
click at [578, 759] on div "Not disclosed" at bounding box center [705, 766] width 462 height 34
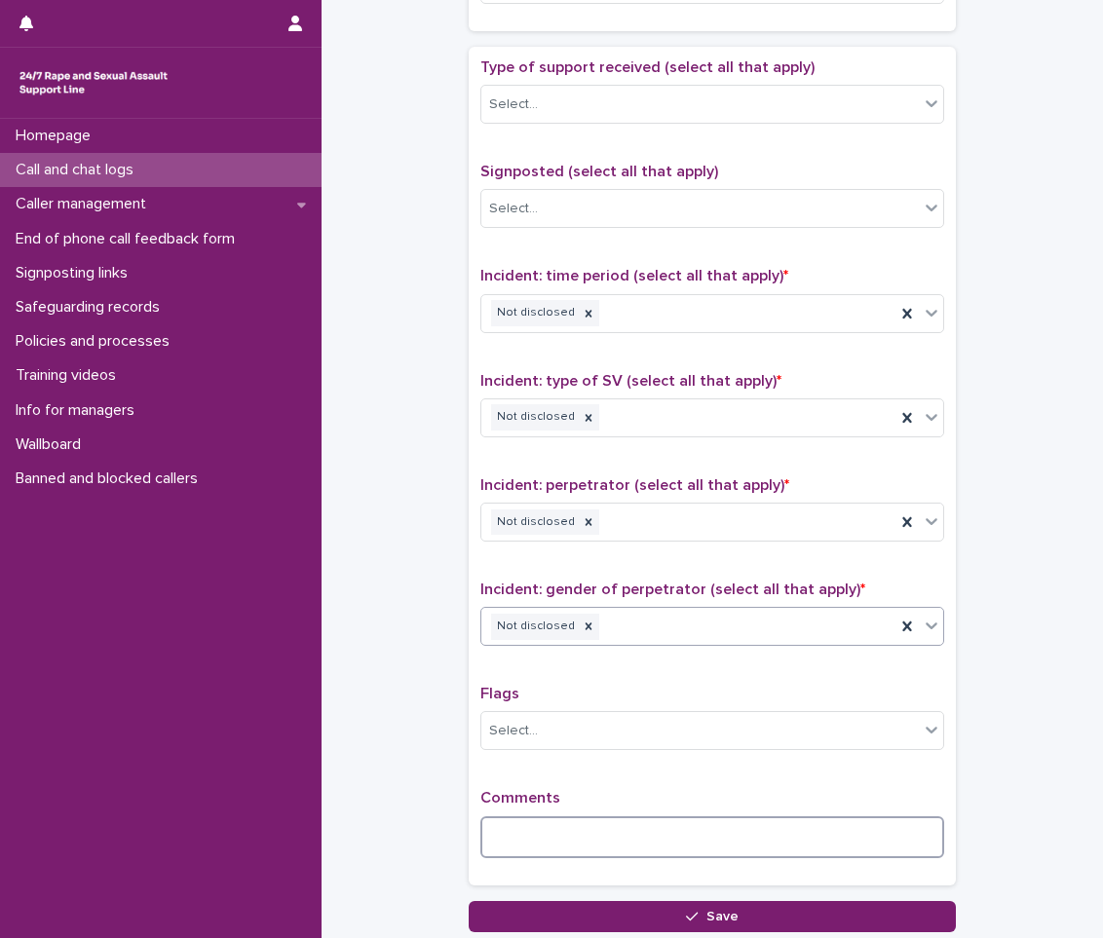
drag, startPoint x: 570, startPoint y: 821, endPoint x: 557, endPoint y: 794, distance: 30.1
click at [563, 813] on div "Comments" at bounding box center [712, 831] width 464 height 84
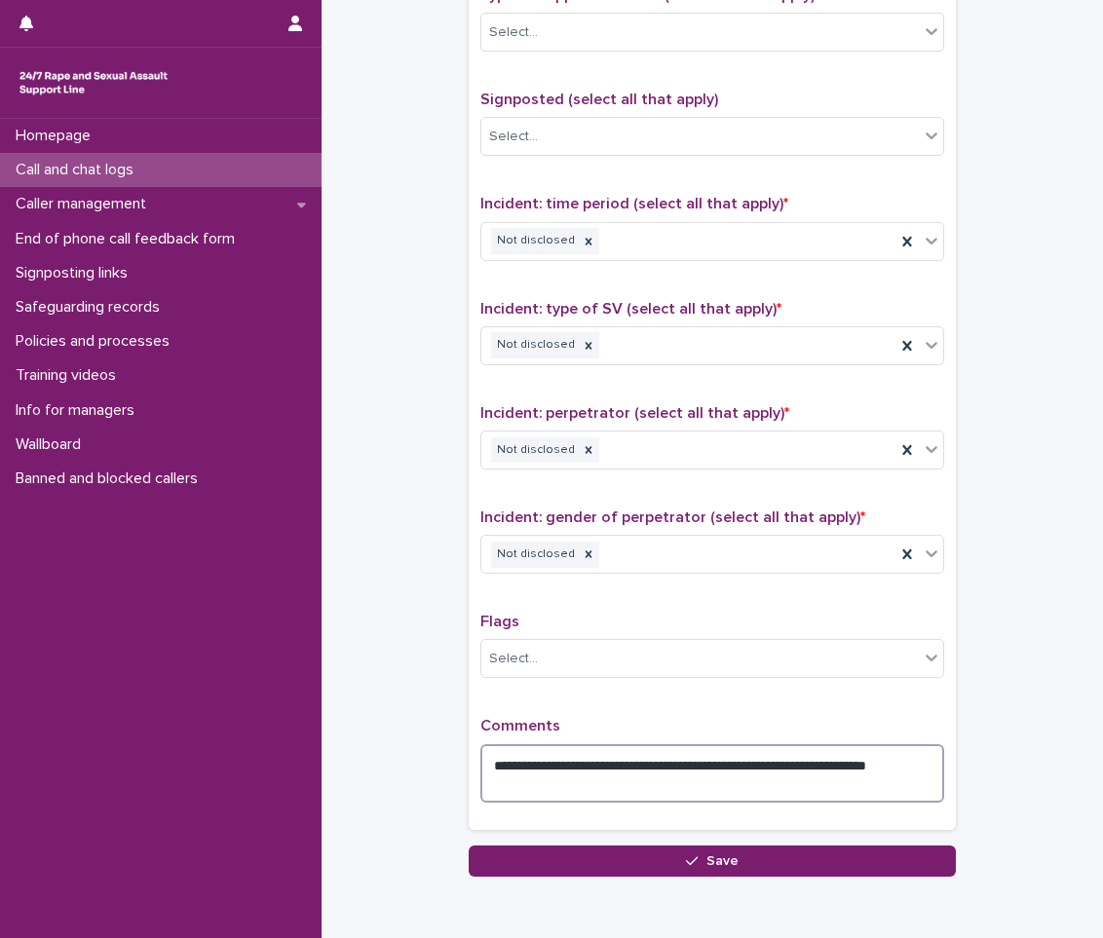
scroll to position [1234, 0]
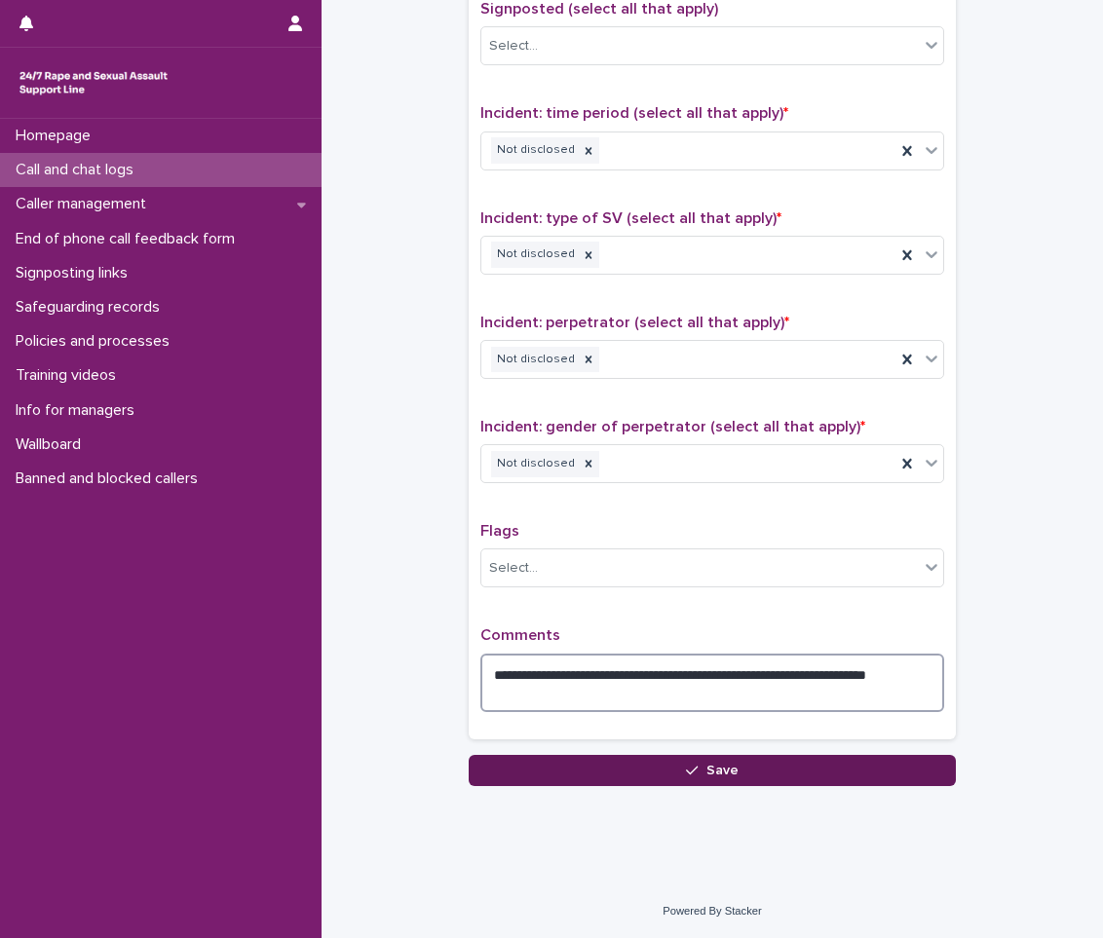
type textarea "**********"
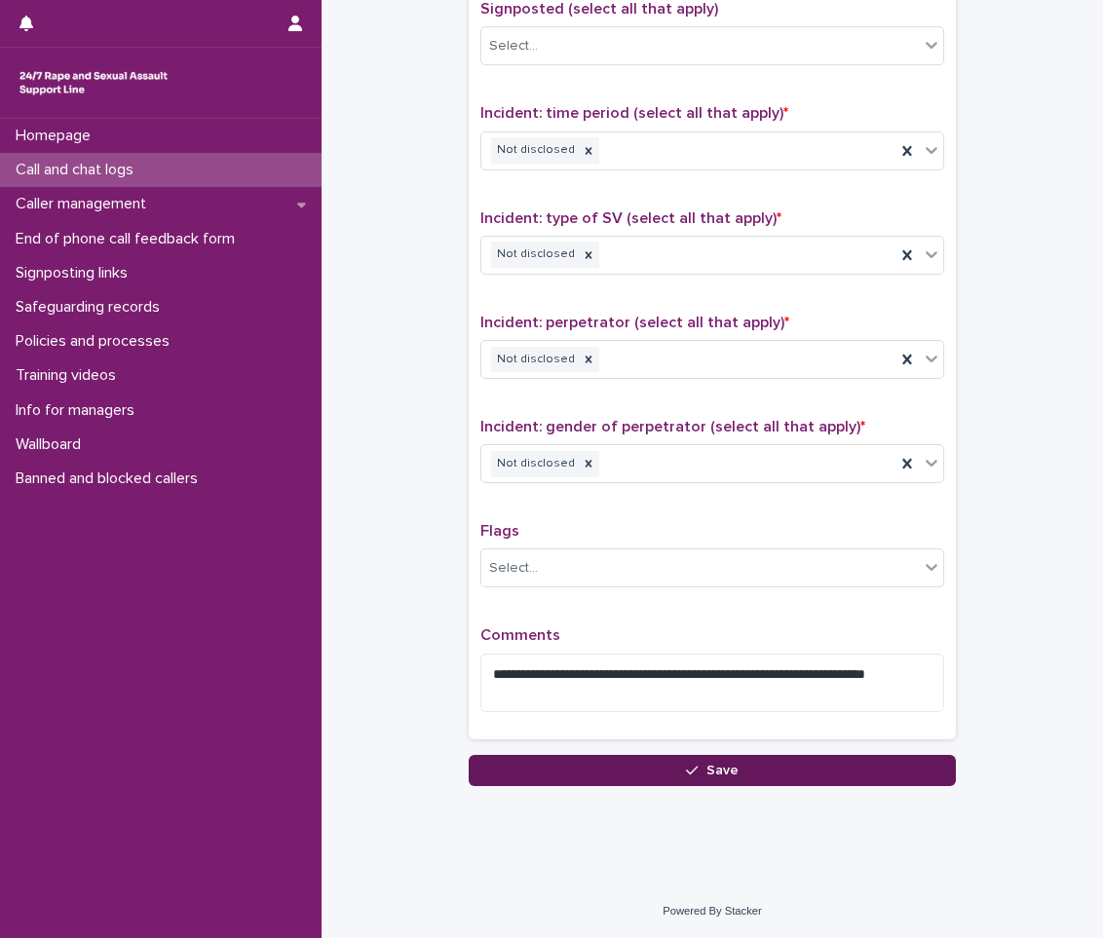
click at [722, 773] on span "Save" at bounding box center [722, 771] width 32 height 14
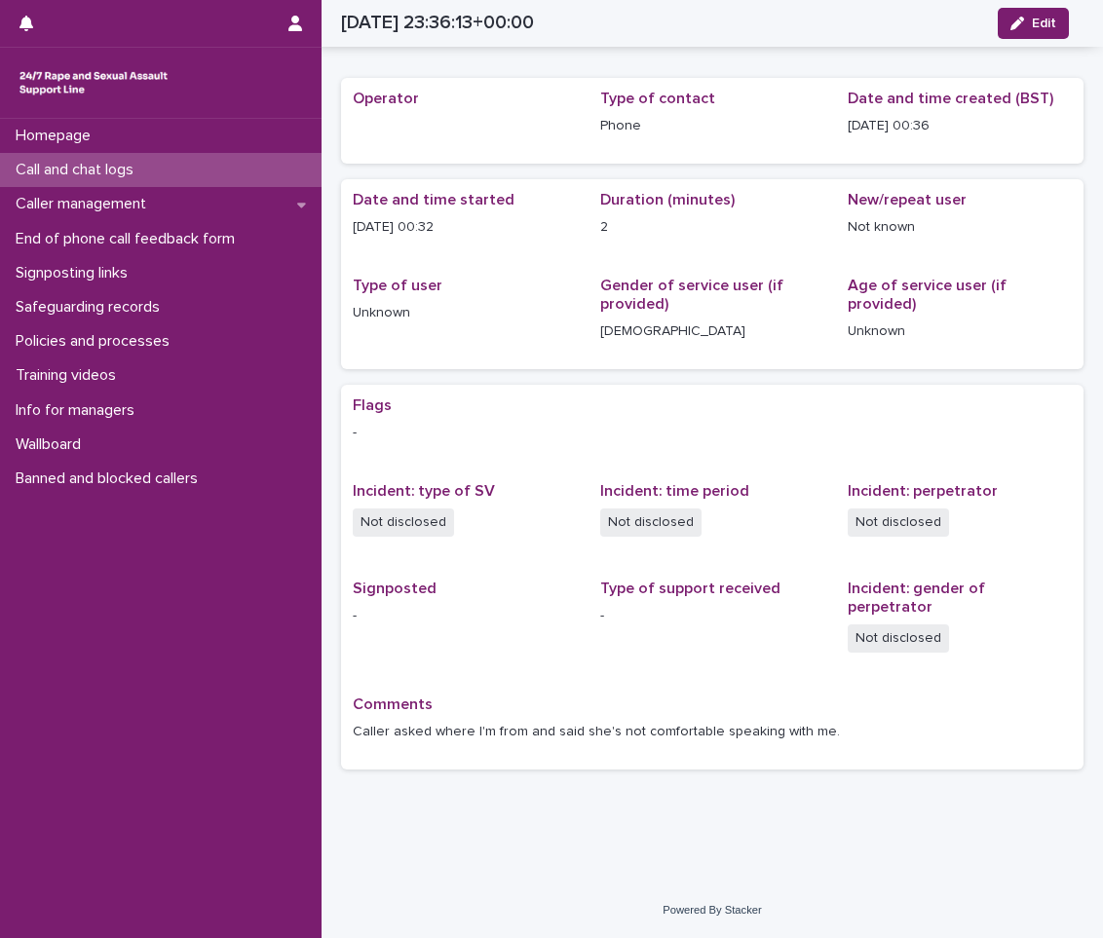
scroll to position [20, 0]
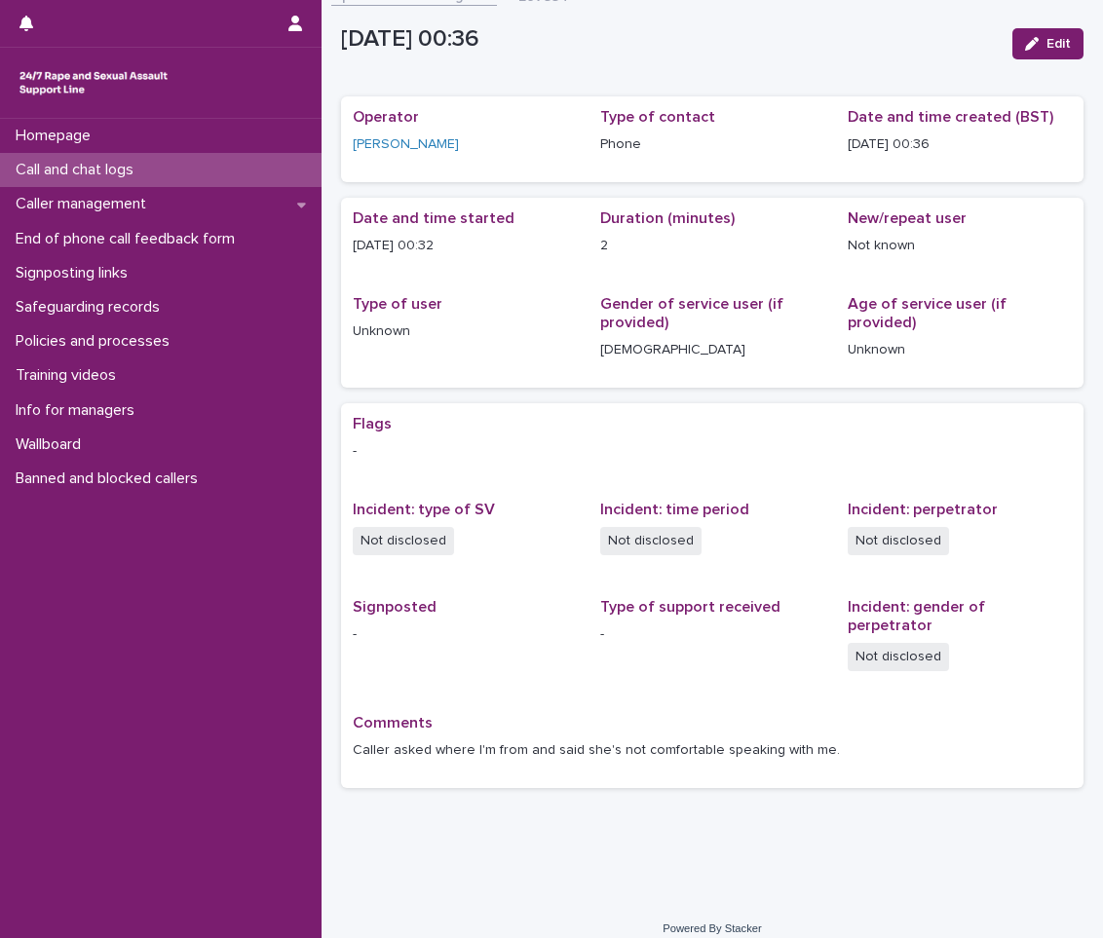
click at [249, 167] on div "Call and chat logs" at bounding box center [160, 170] width 321 height 34
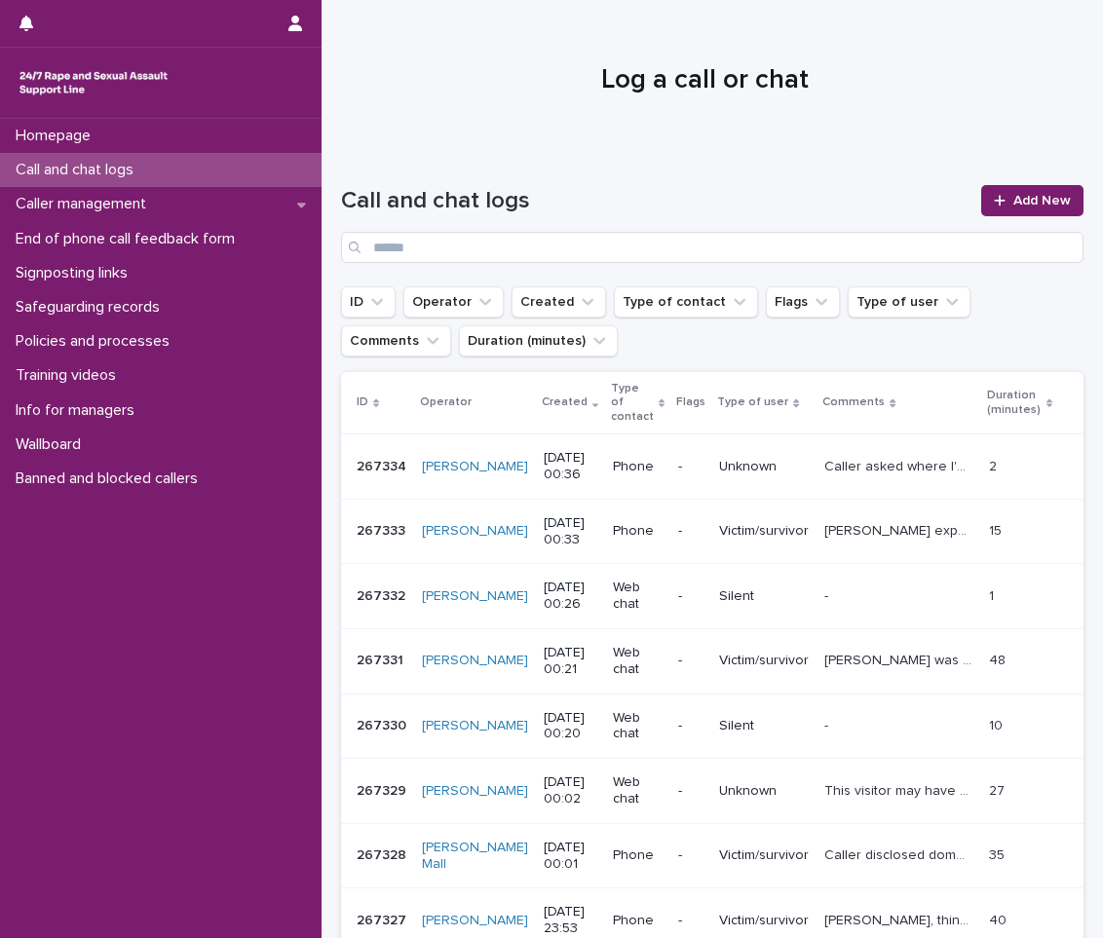
click at [87, 175] on p "Call and chat logs" at bounding box center [78, 170] width 141 height 19
click at [1013, 205] on span "Add New" at bounding box center [1041, 201] width 57 height 14
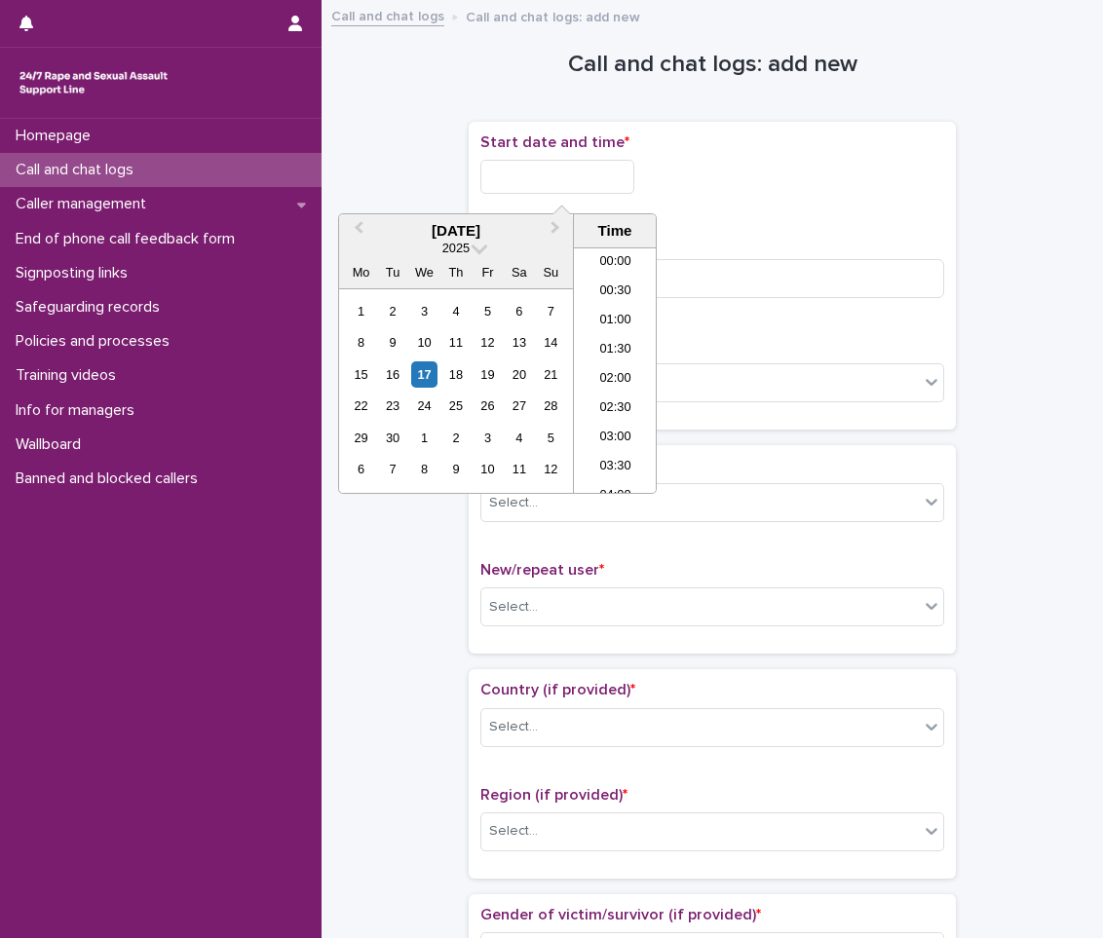
click at [572, 166] on input "text" at bounding box center [557, 177] width 154 height 34
click at [429, 368] on div "17" at bounding box center [424, 374] width 26 height 26
click at [613, 299] on li "00:30" at bounding box center [615, 292] width 83 height 29
click at [618, 170] on input "**********" at bounding box center [557, 177] width 154 height 34
type input "**********"
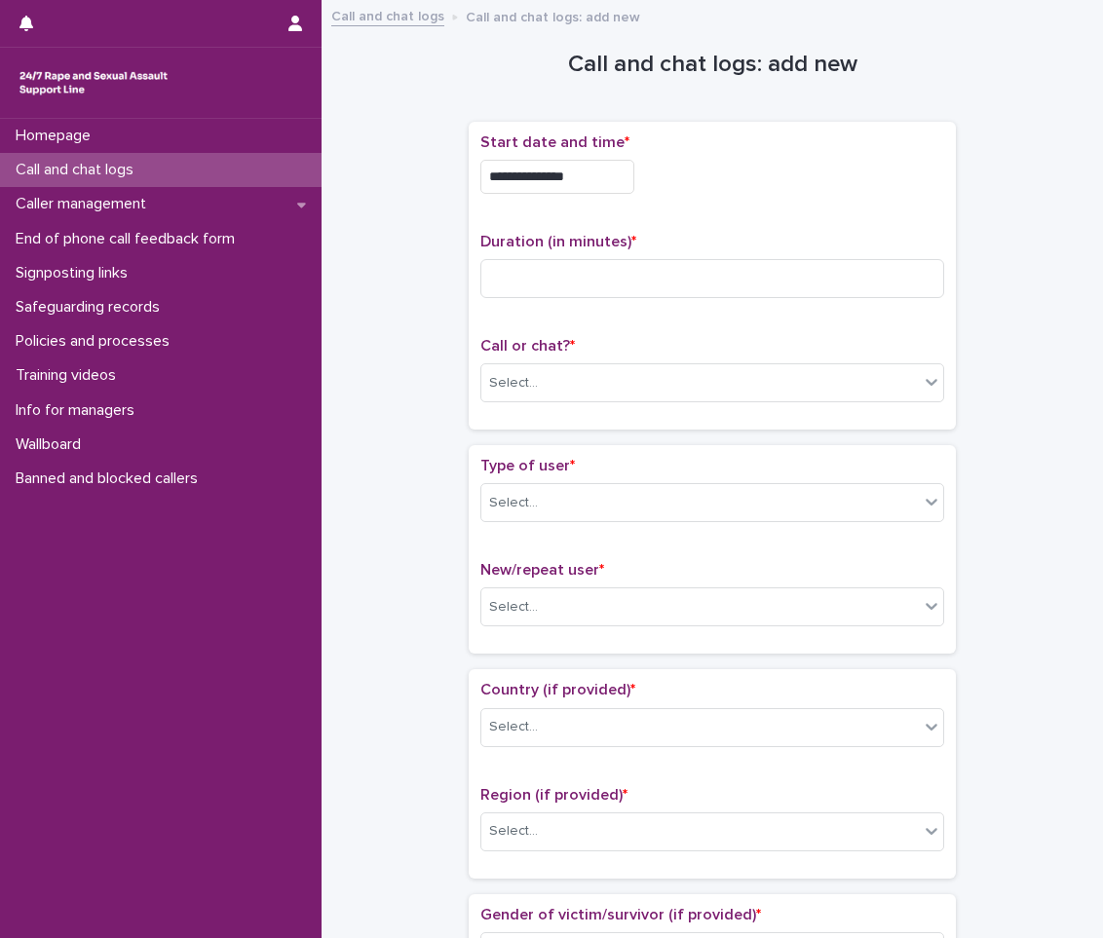
click at [680, 176] on div "**********" at bounding box center [712, 177] width 464 height 34
click at [669, 265] on input at bounding box center [712, 278] width 464 height 39
type input "*"
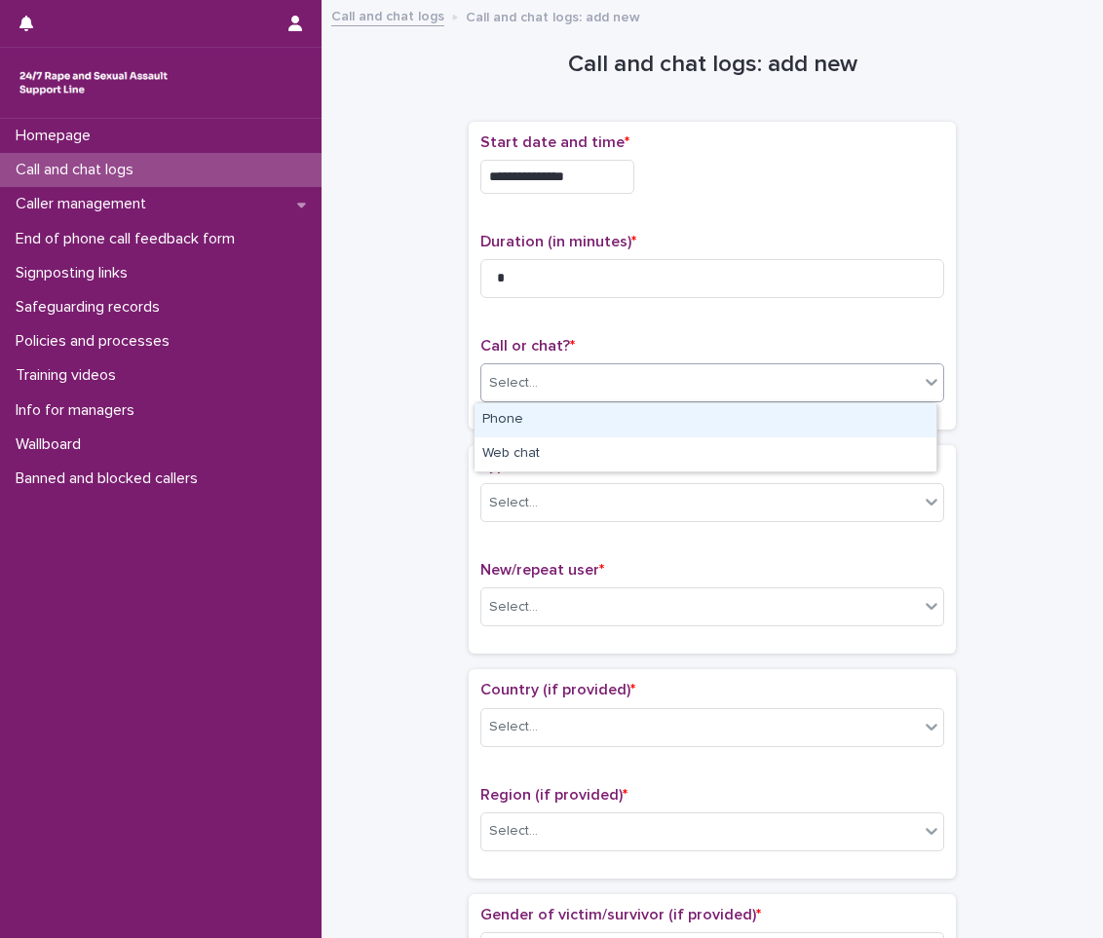
click at [605, 364] on div "Select..." at bounding box center [712, 382] width 464 height 39
click at [600, 423] on div "Phone" at bounding box center [705, 420] width 462 height 34
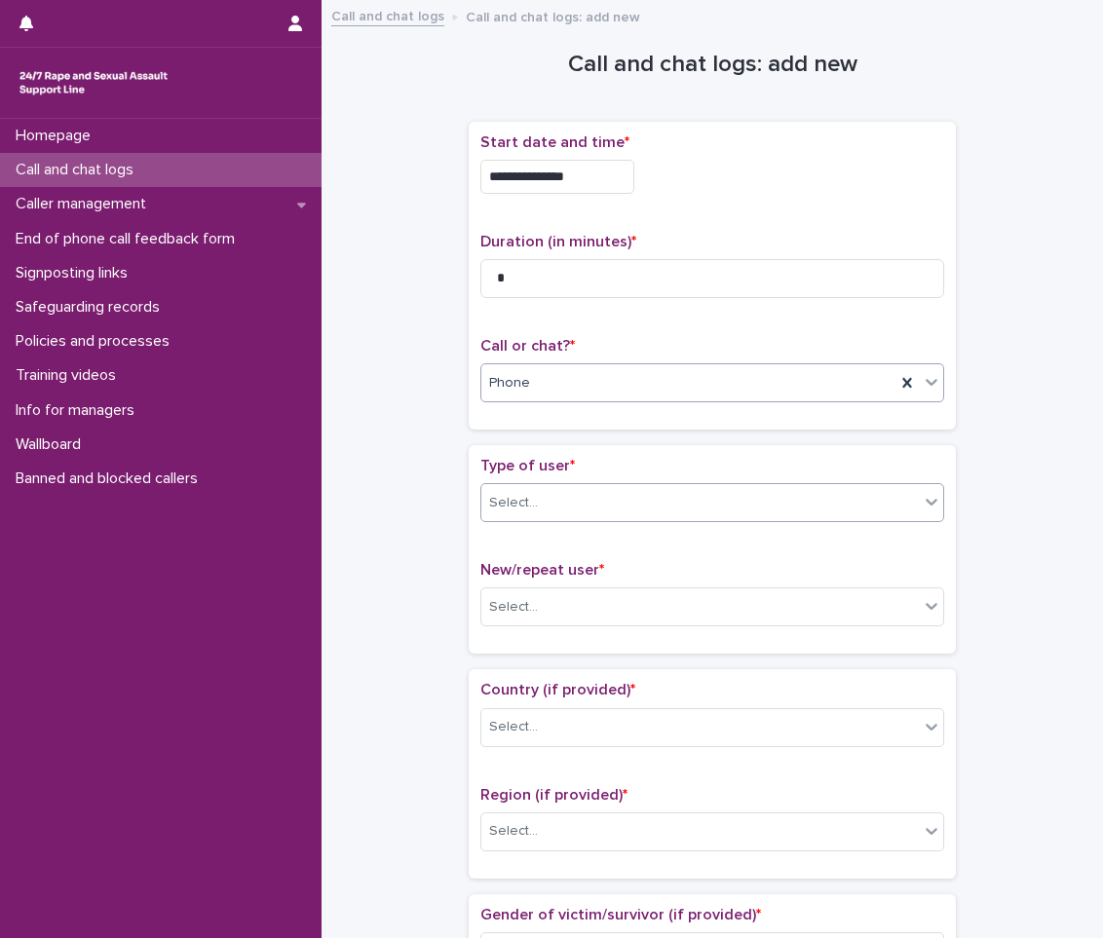
click at [593, 501] on div "Select..." at bounding box center [699, 503] width 437 height 32
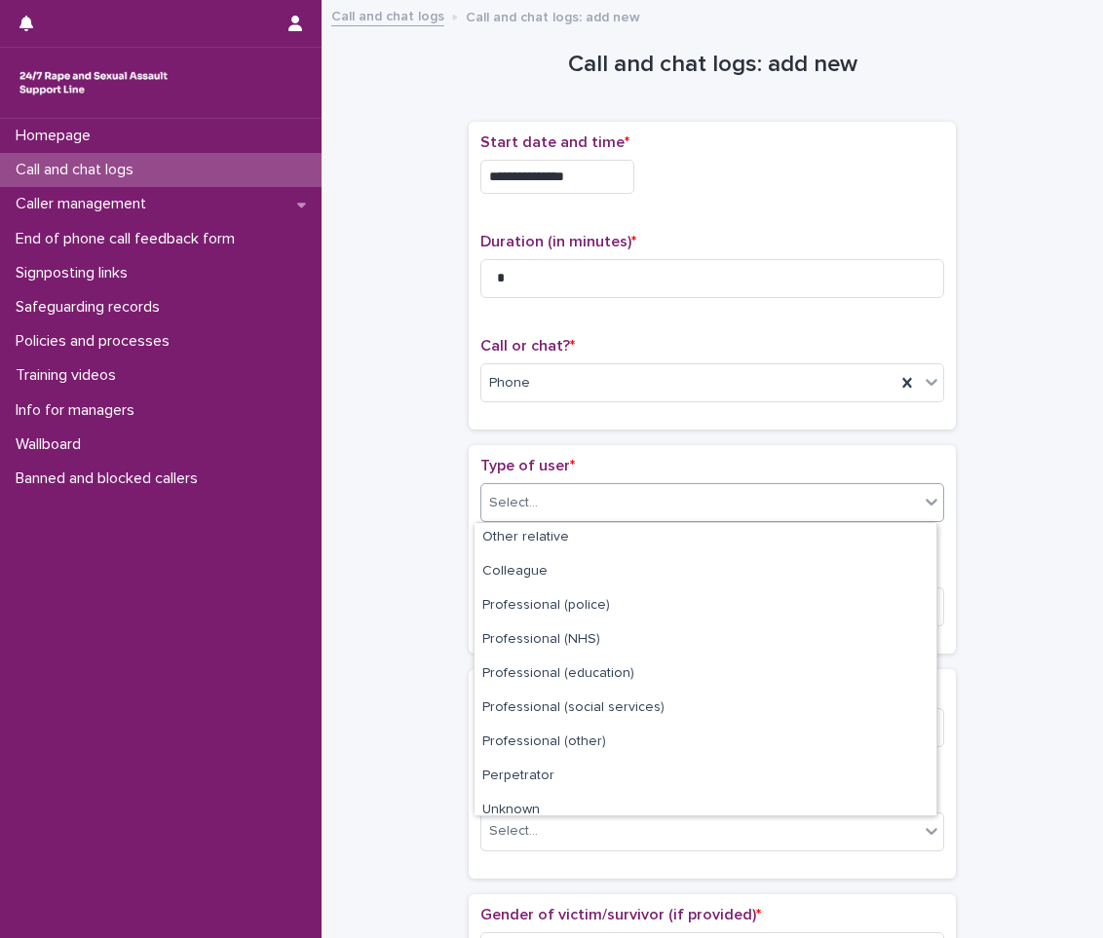
scroll to position [219, 0]
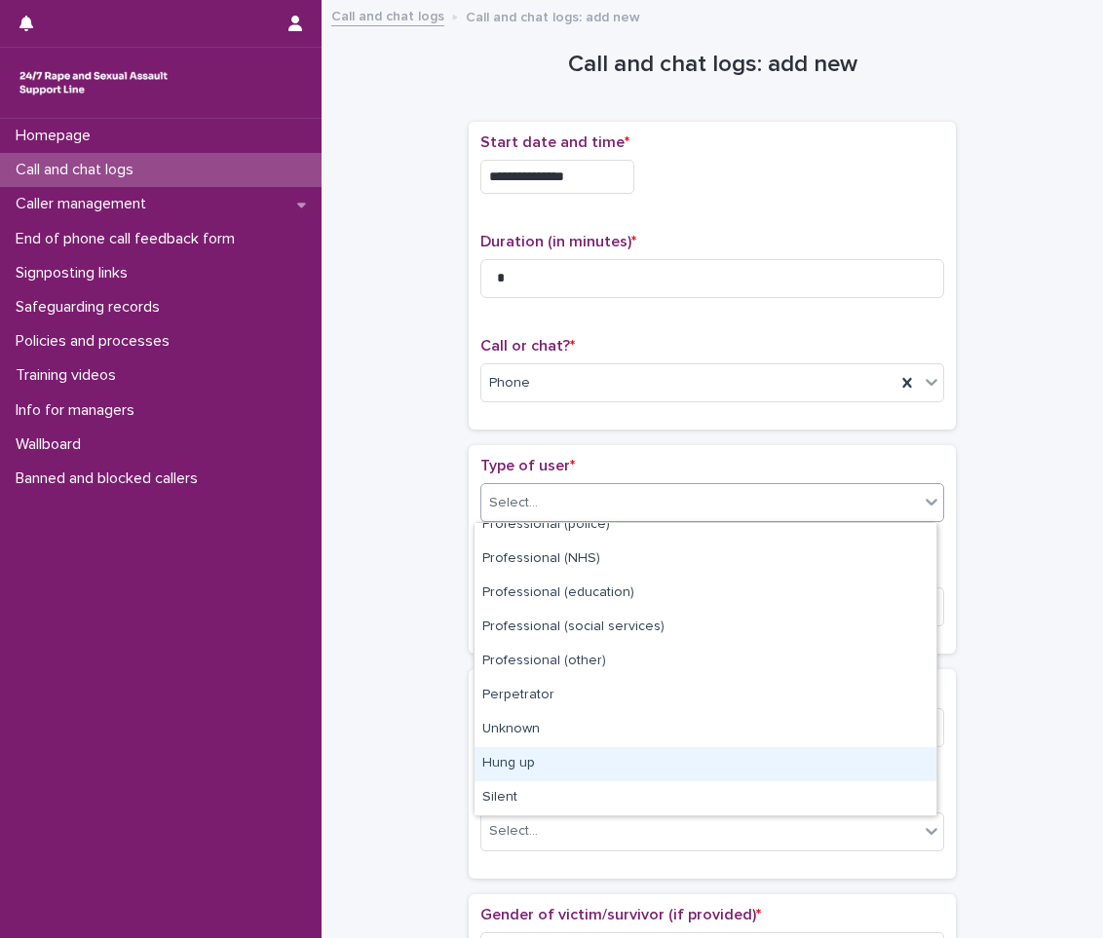
click at [536, 763] on div "Hung up" at bounding box center [705, 764] width 462 height 34
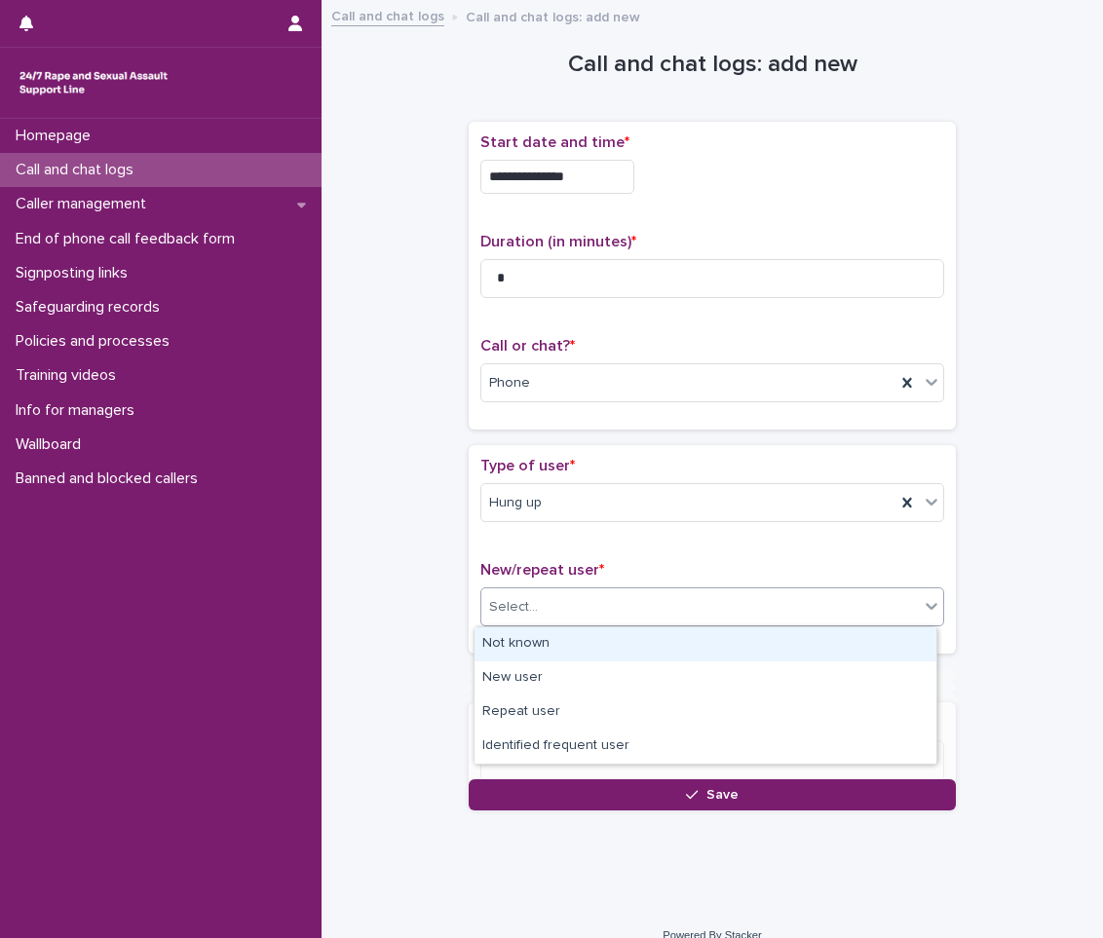
click at [597, 612] on div "Select..." at bounding box center [699, 607] width 437 height 32
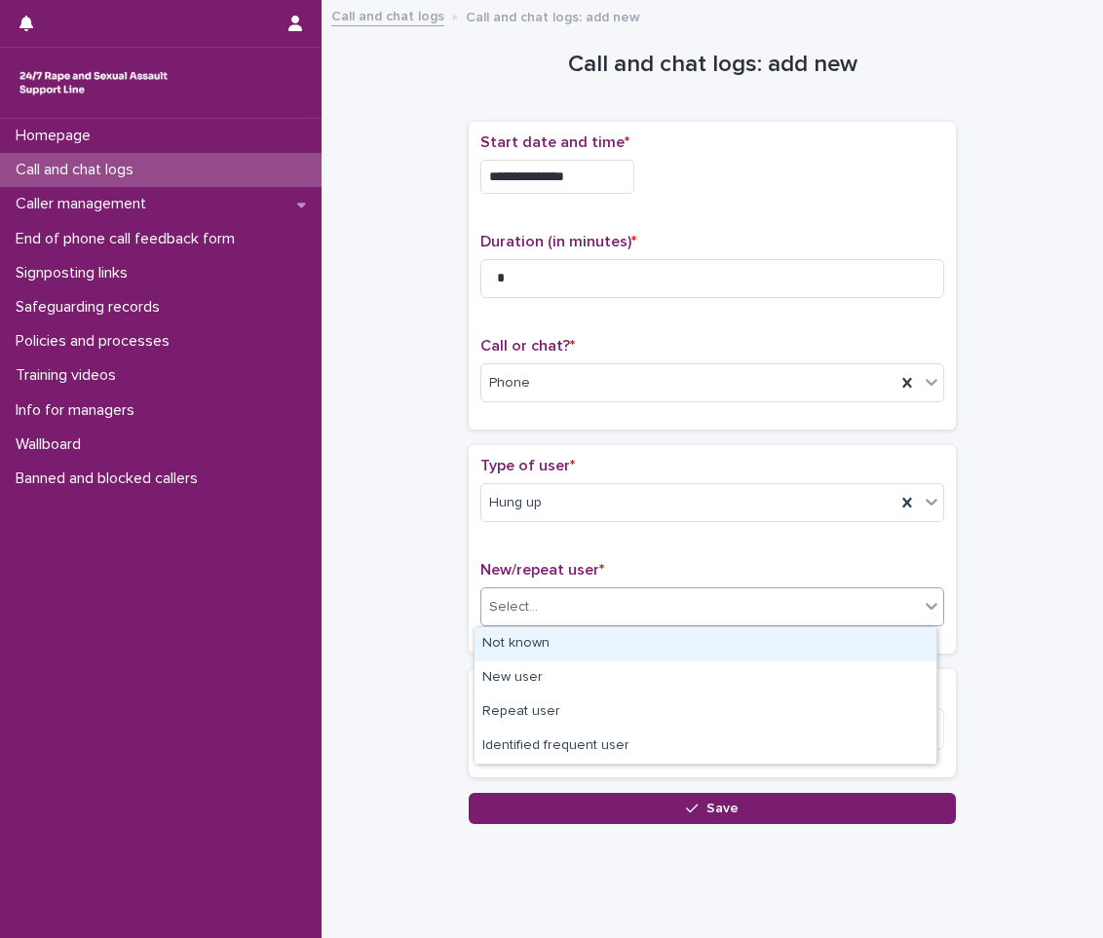
click at [620, 635] on div "Not known" at bounding box center [705, 644] width 462 height 34
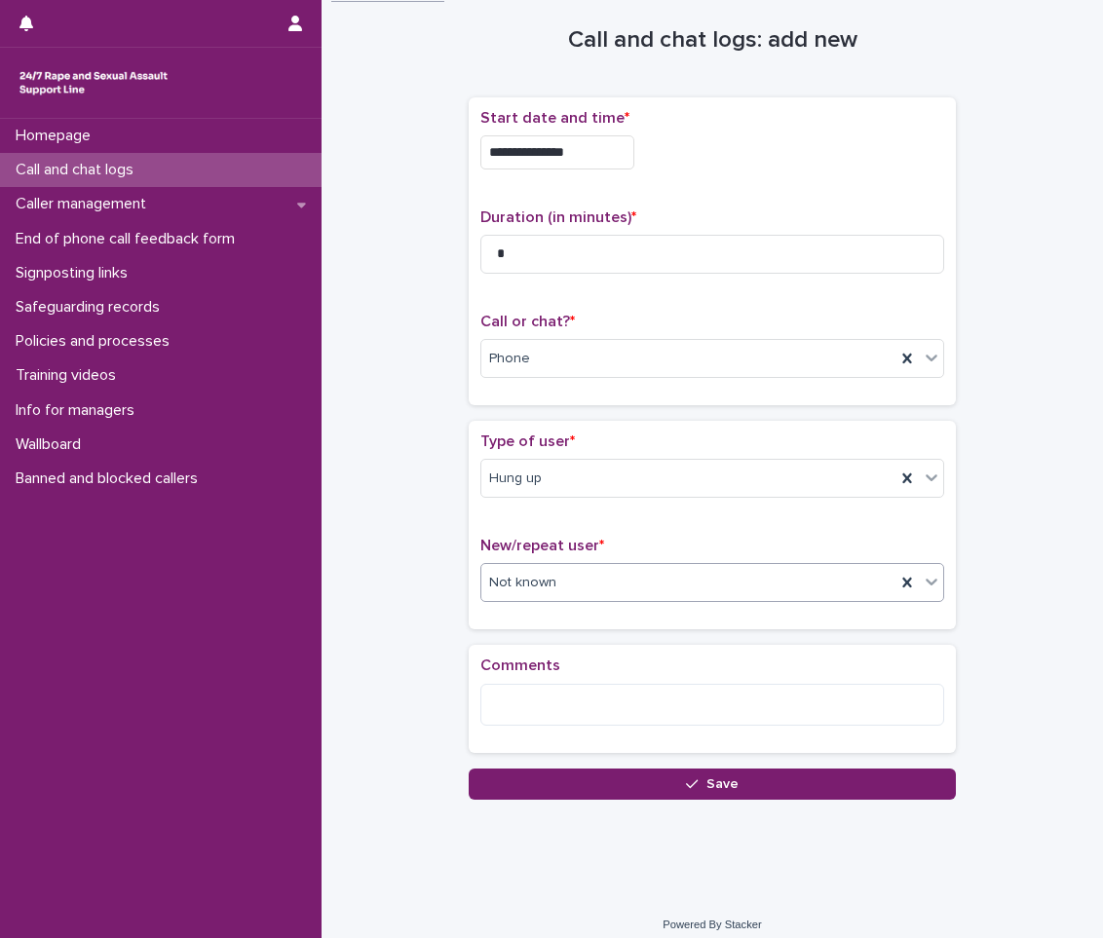
scroll to position [38, 0]
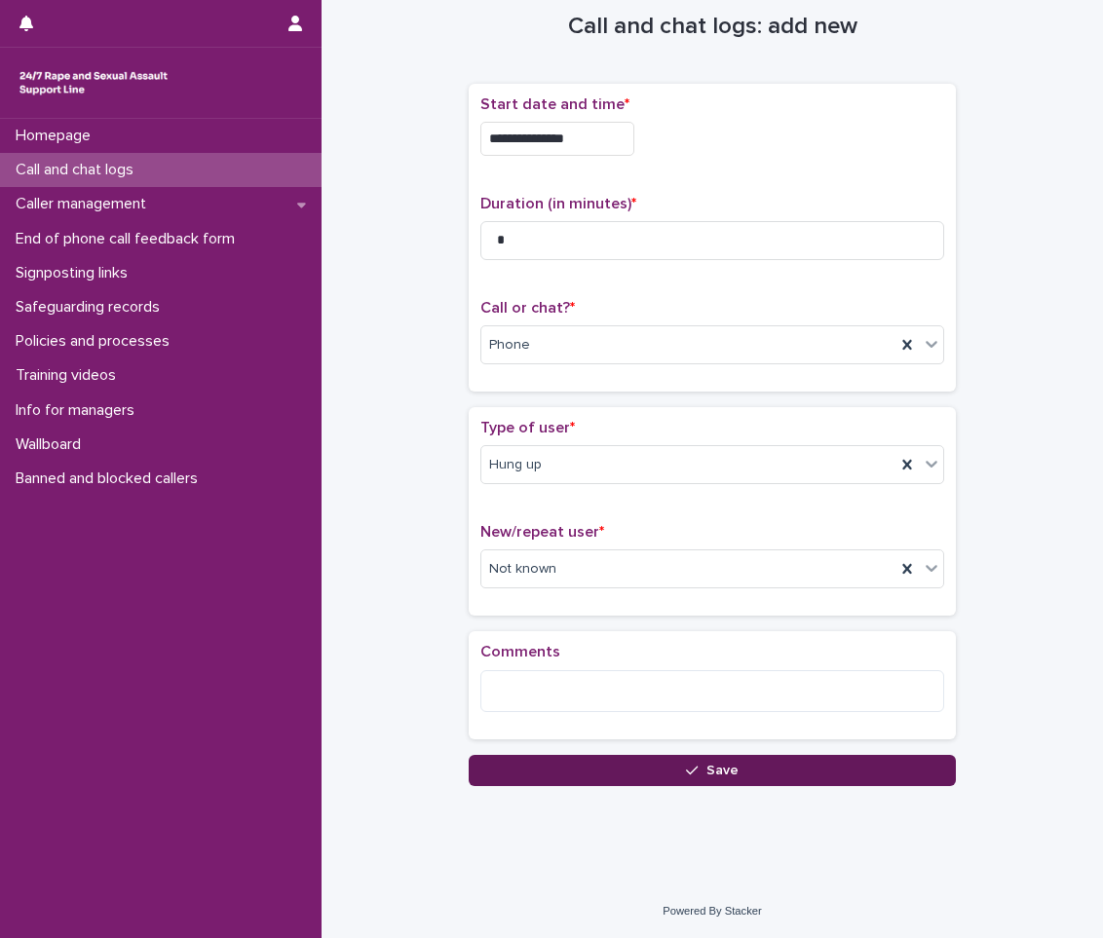
drag, startPoint x: 598, startPoint y: 787, endPoint x: 605, endPoint y: 775, distance: 13.5
click at [600, 781] on div "**********" at bounding box center [712, 404] width 762 height 861
click at [606, 774] on button "Save" at bounding box center [712, 770] width 487 height 31
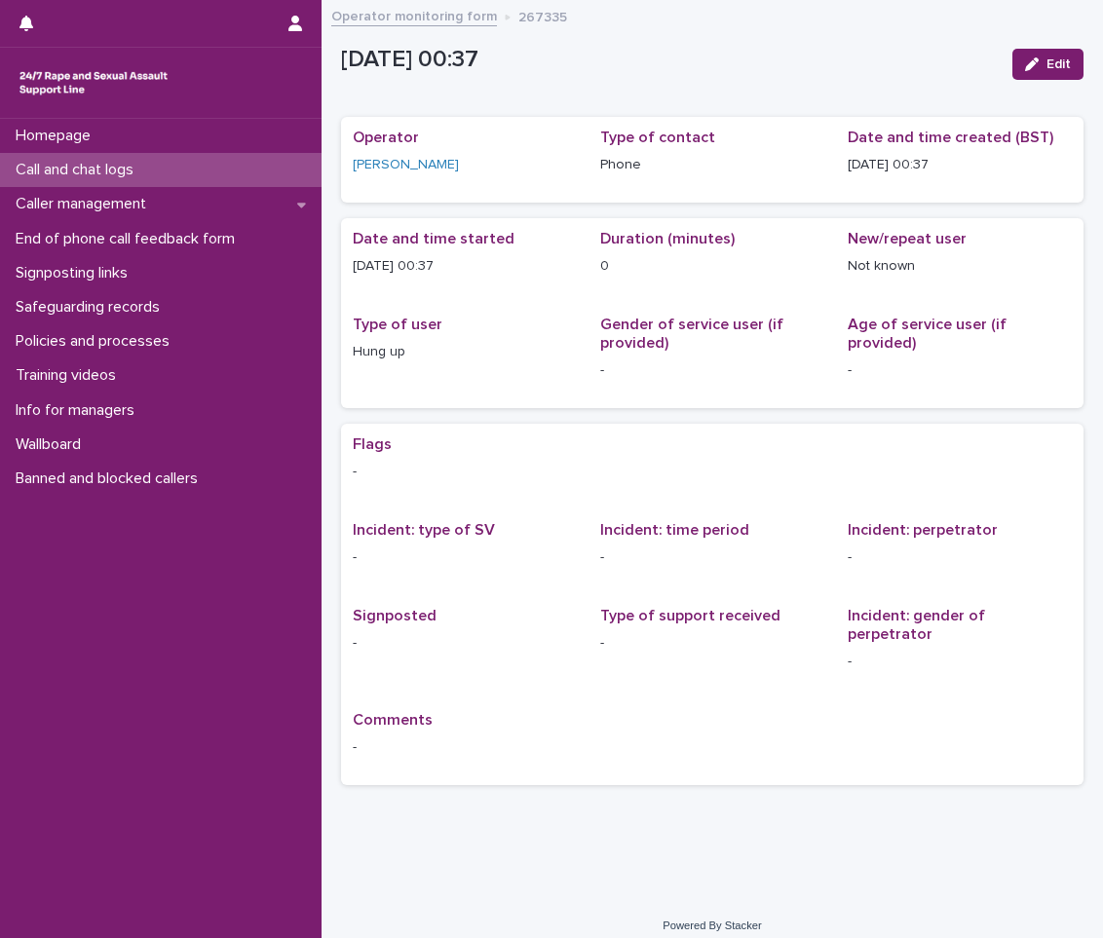
click at [245, 173] on div "Call and chat logs" at bounding box center [160, 170] width 321 height 34
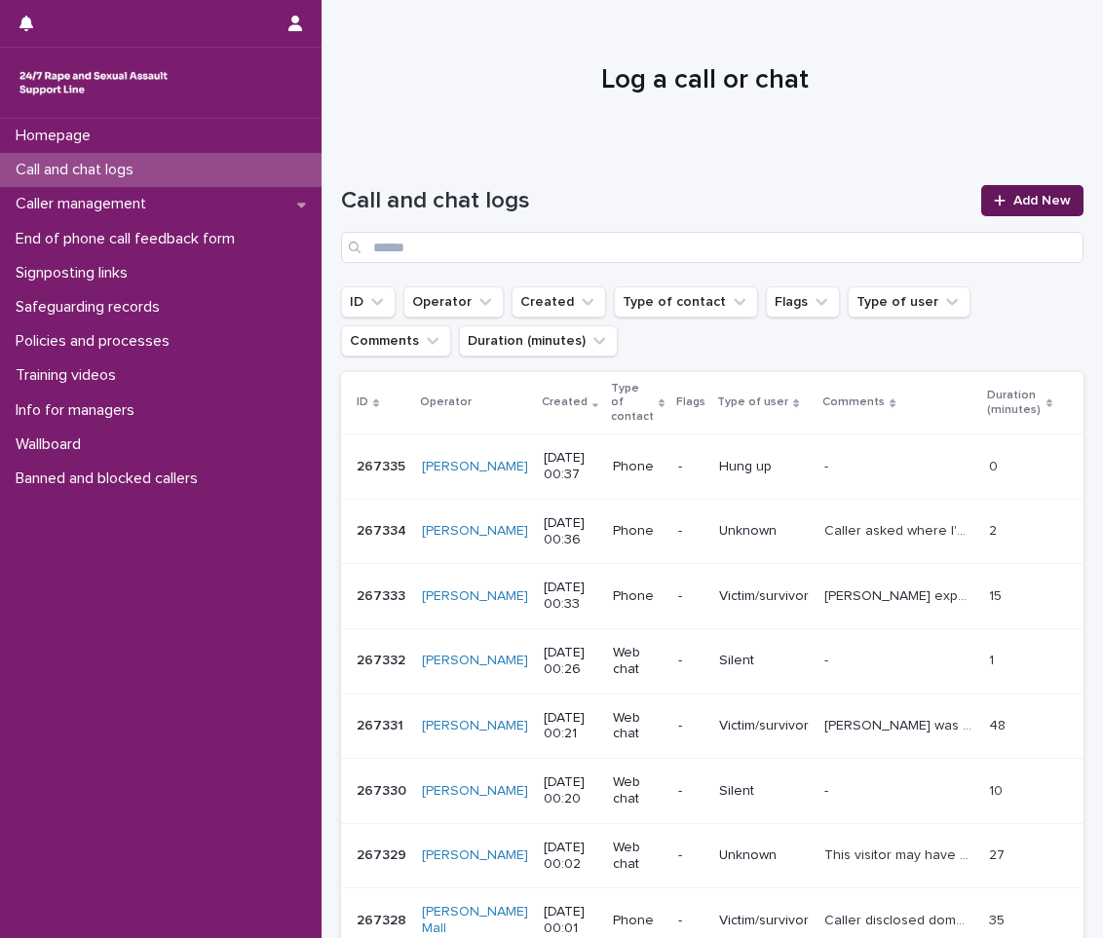
click at [1014, 188] on link "Add New" at bounding box center [1032, 200] width 102 height 31
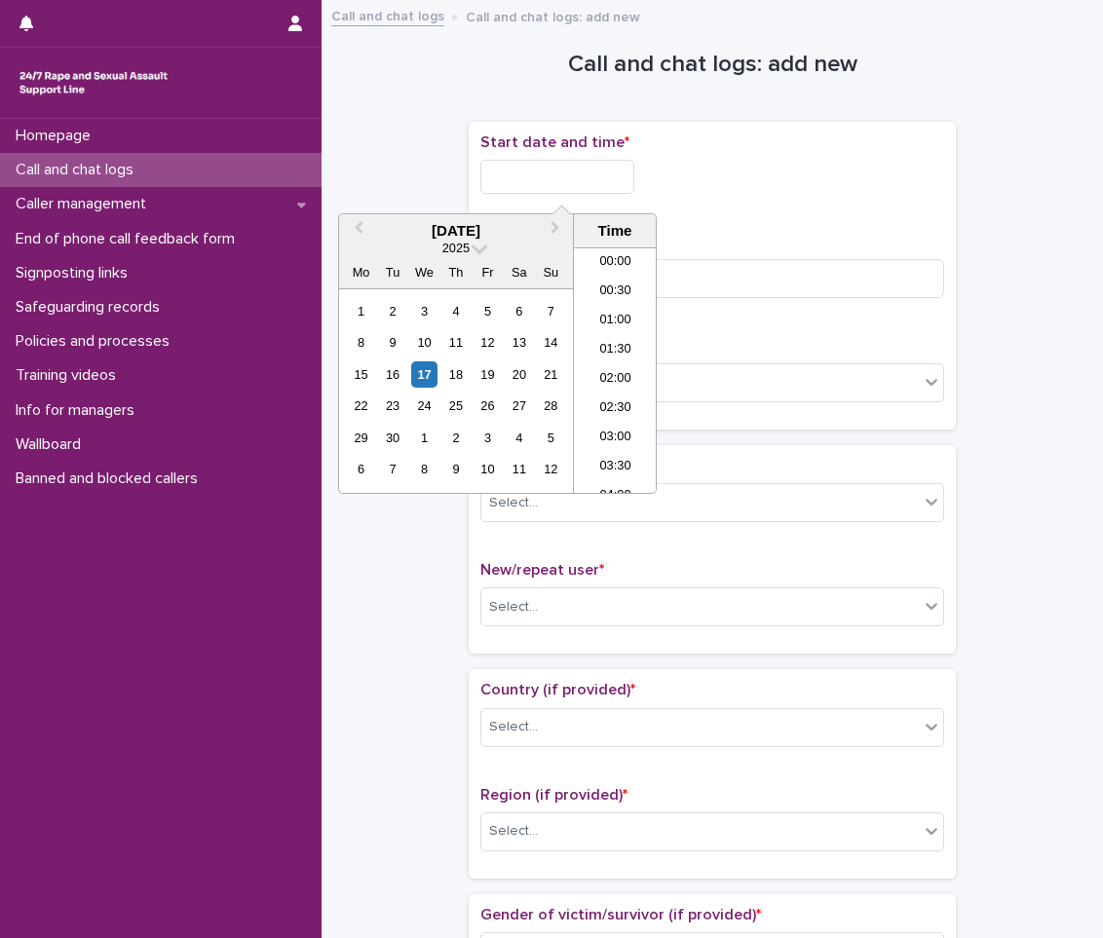
click at [494, 183] on input "text" at bounding box center [557, 177] width 154 height 34
click at [424, 378] on div "17" at bounding box center [424, 374] width 26 height 26
click at [618, 304] on li "00:30" at bounding box center [615, 292] width 83 height 29
click at [597, 179] on input "**********" at bounding box center [557, 177] width 154 height 34
type input "**********"
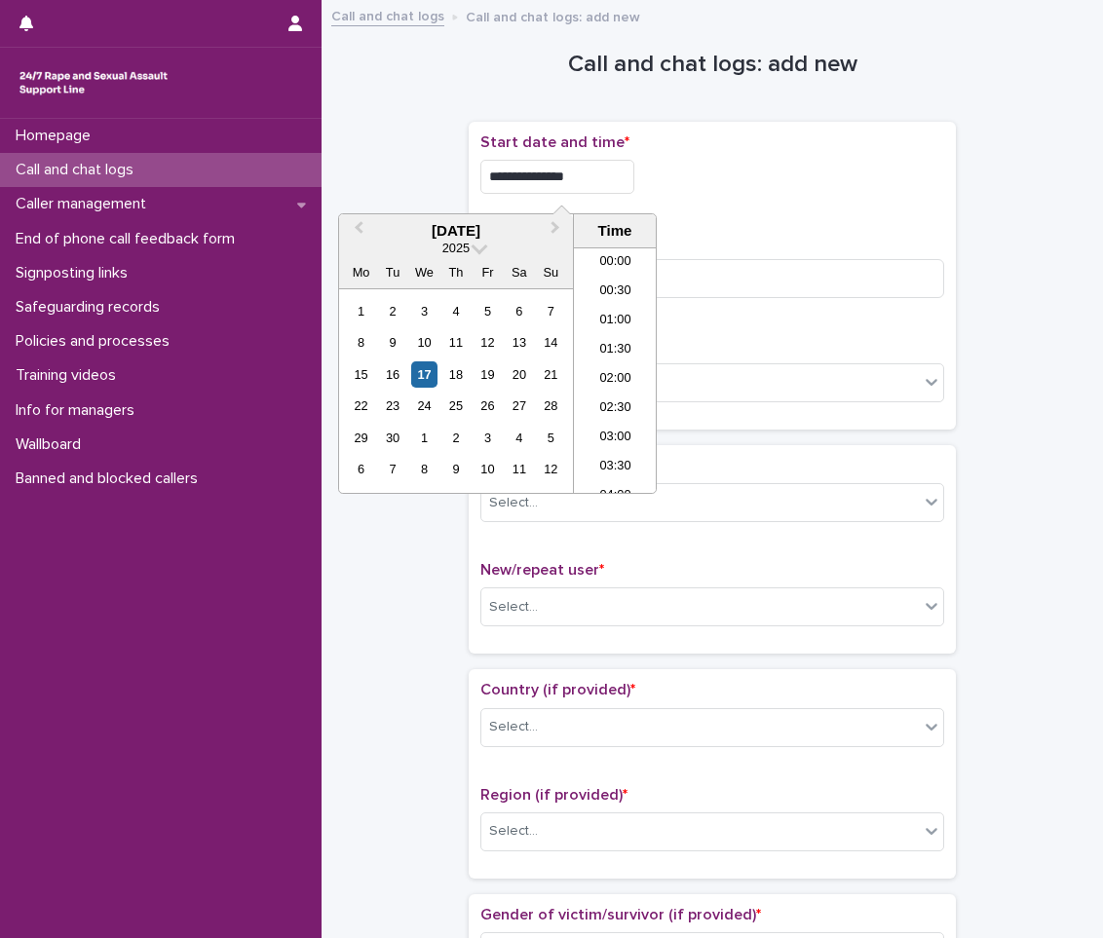
click at [834, 220] on div "**********" at bounding box center [712, 275] width 464 height 284
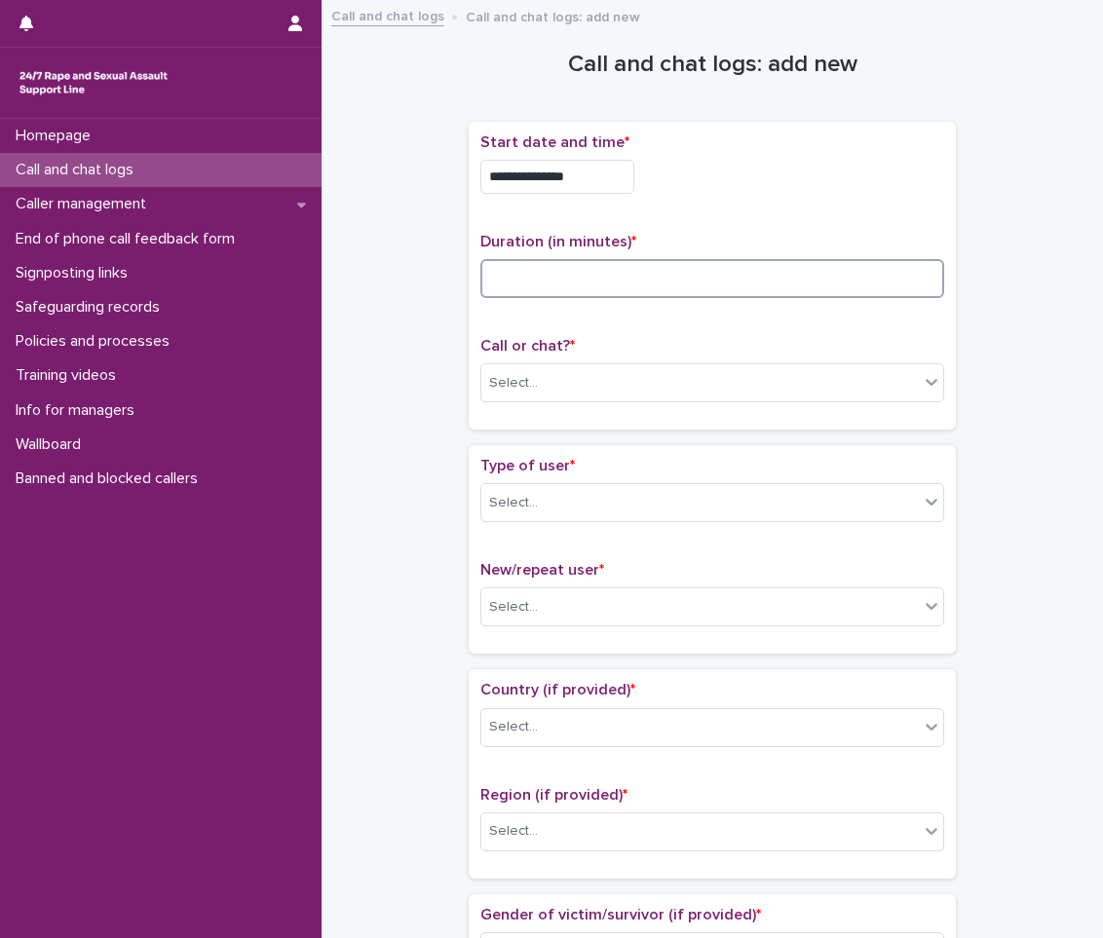
click at [719, 295] on input at bounding box center [712, 278] width 464 height 39
type input "*"
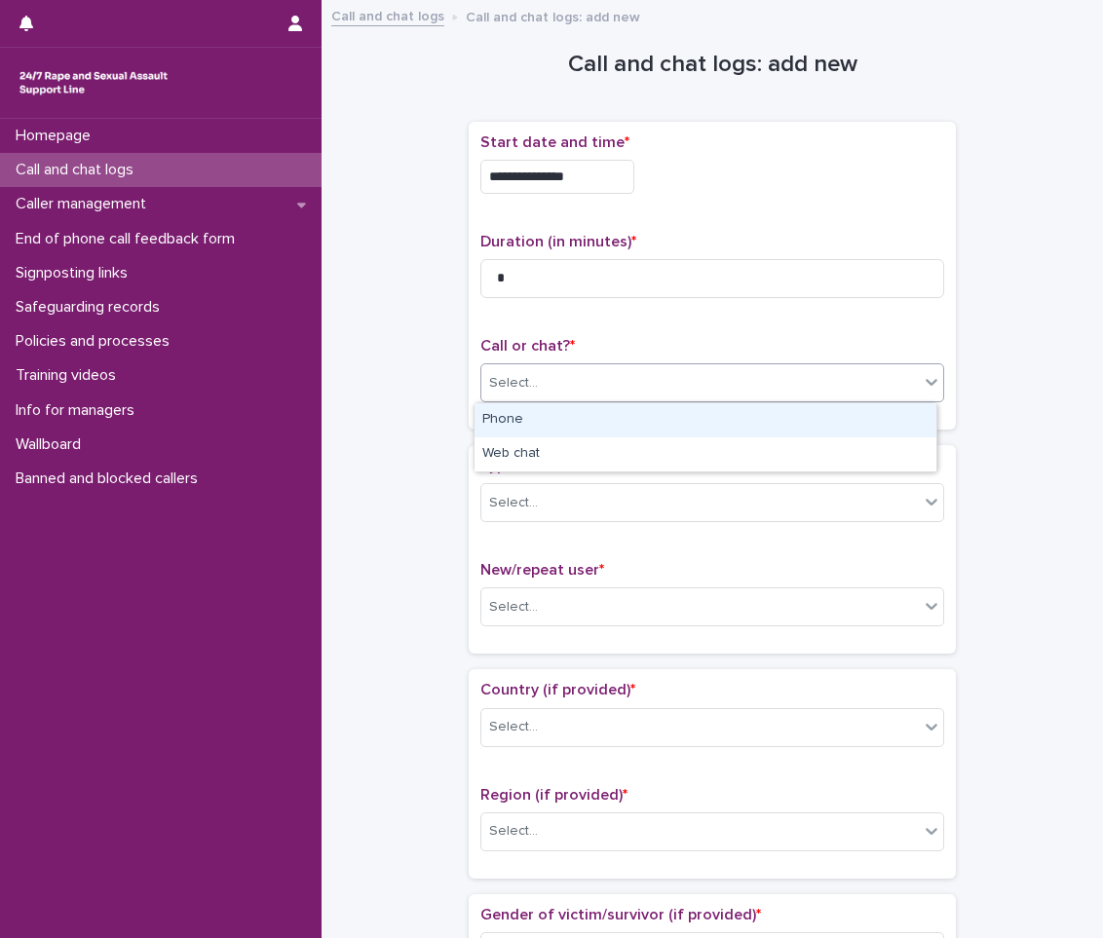
click at [654, 371] on div "Select..." at bounding box center [699, 383] width 437 height 32
click at [622, 413] on div "Phone" at bounding box center [705, 420] width 462 height 34
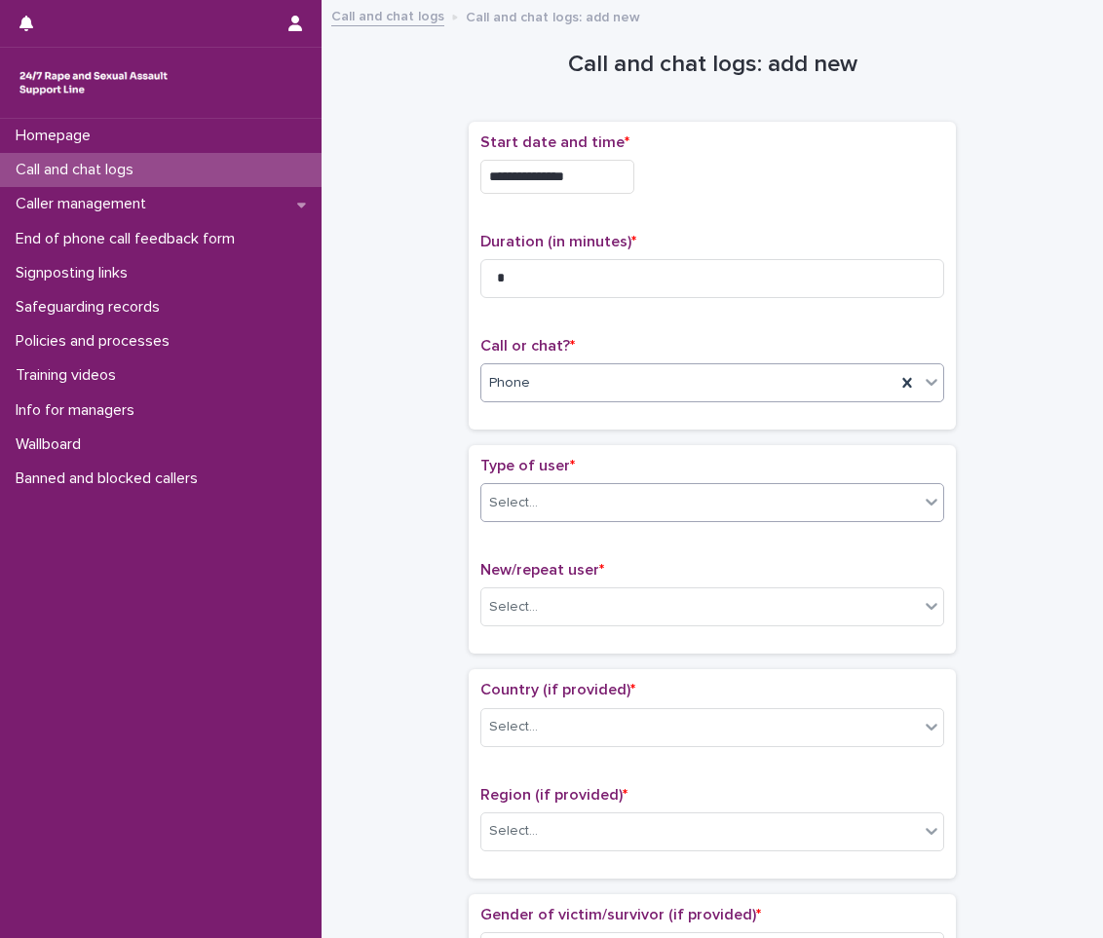
click at [627, 517] on div "Select..." at bounding box center [699, 503] width 437 height 32
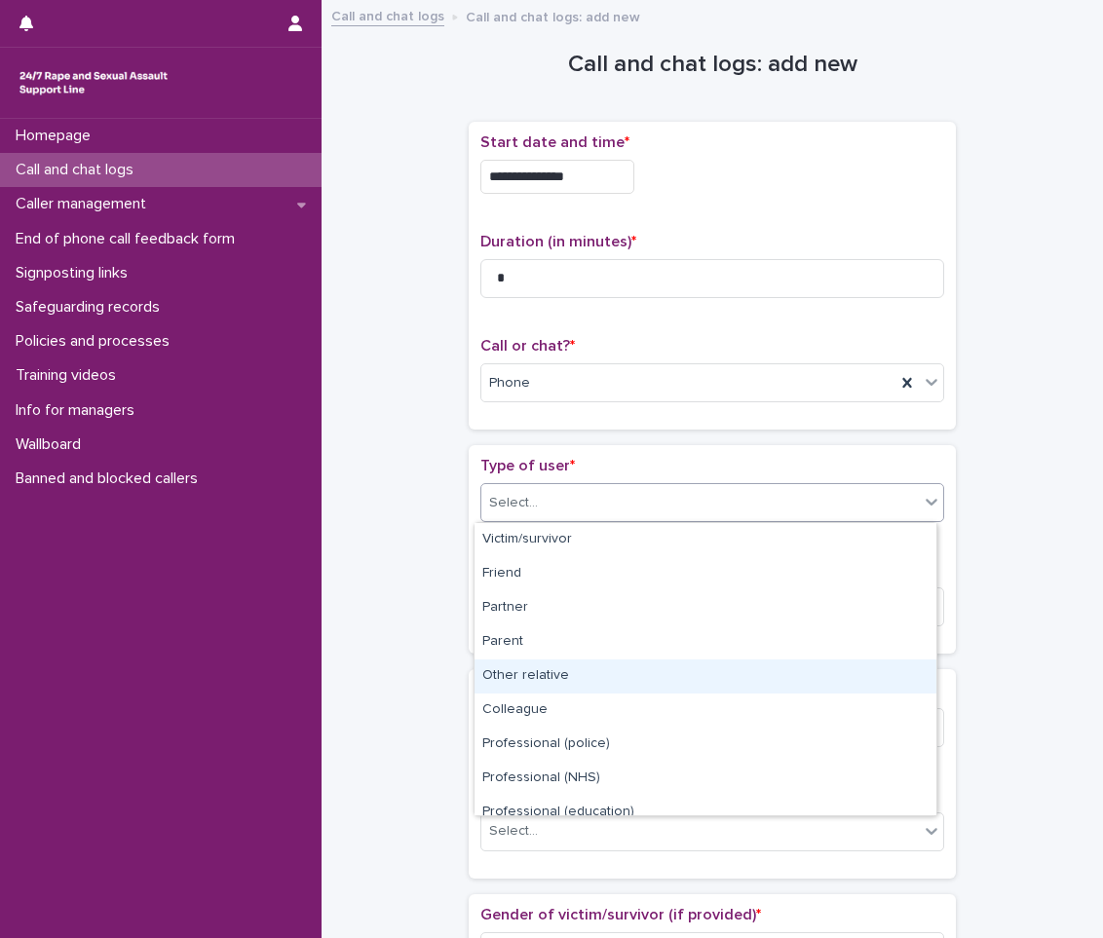
scroll to position [219, 0]
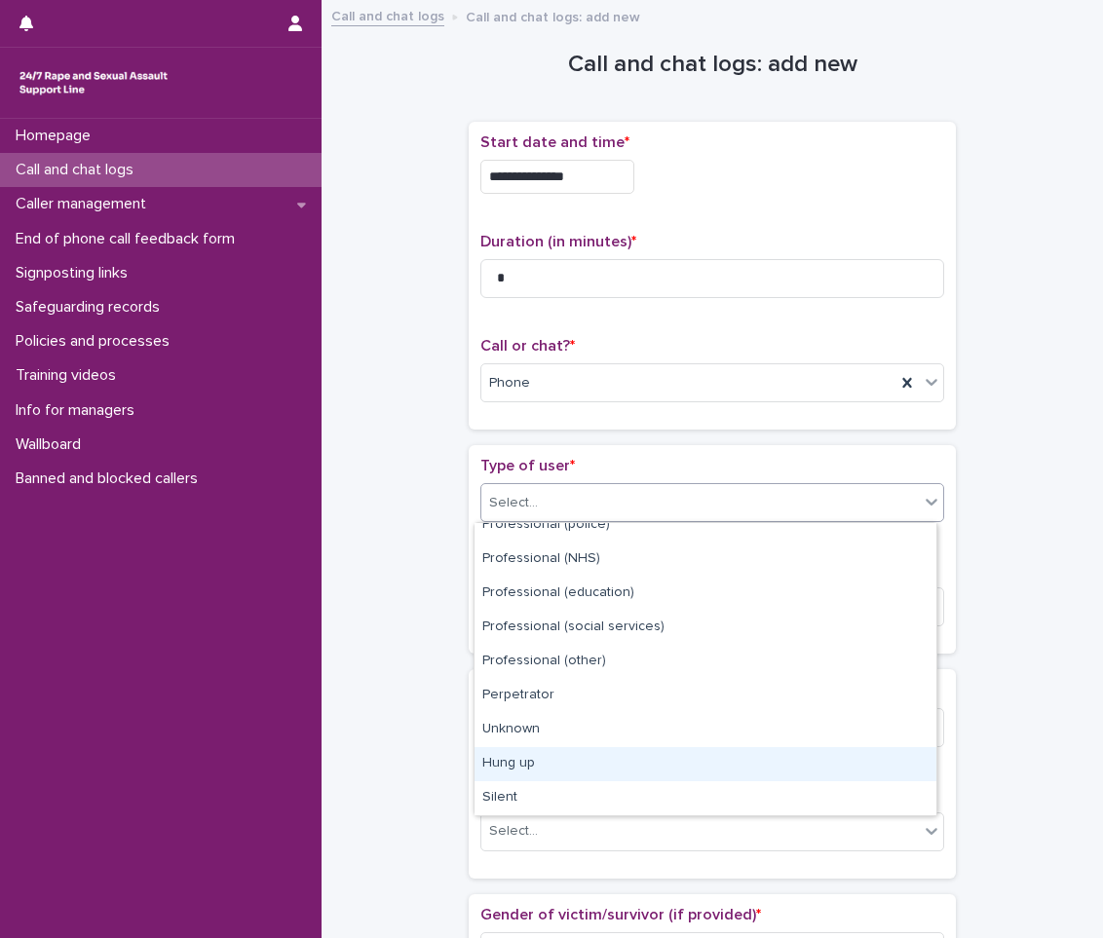
click at [570, 754] on div "Hung up" at bounding box center [705, 764] width 462 height 34
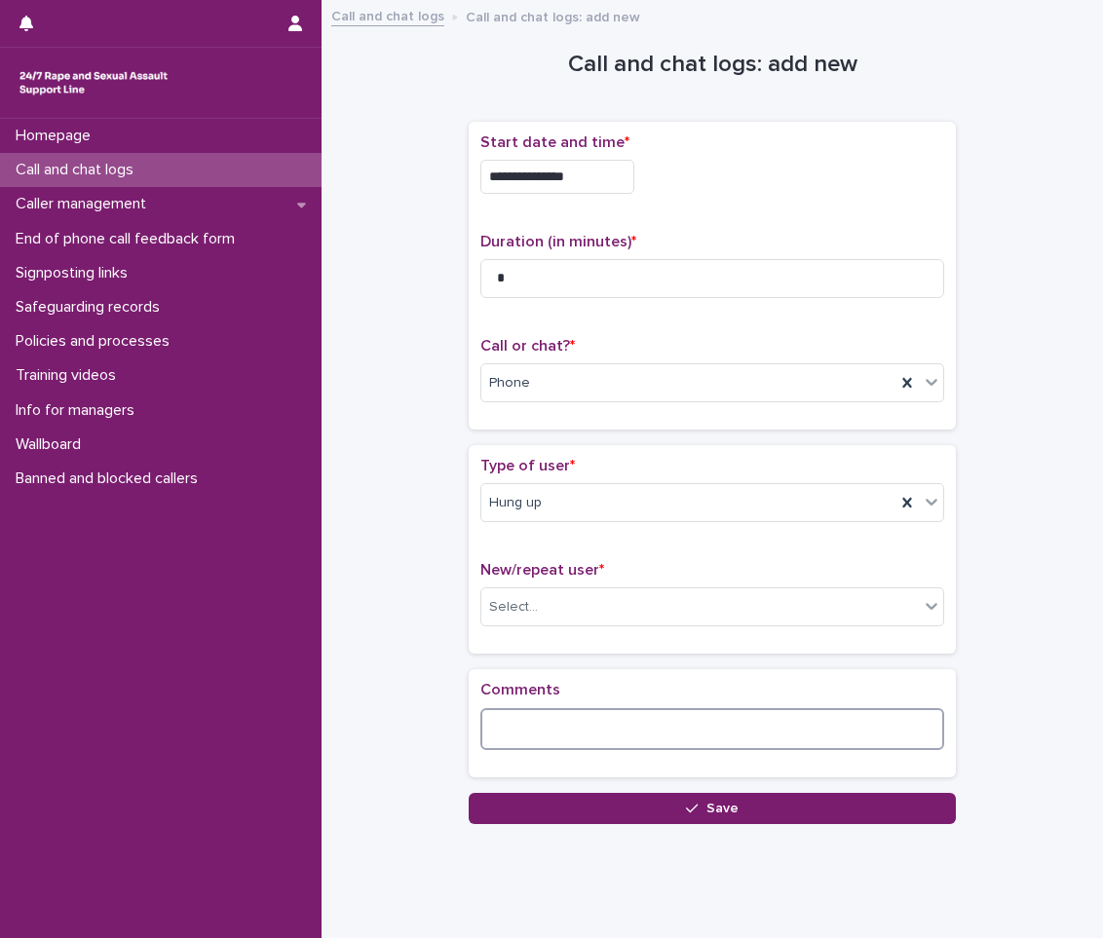
drag, startPoint x: 551, startPoint y: 731, endPoint x: 563, endPoint y: 699, distance: 33.3
click at [552, 728] on textarea at bounding box center [712, 729] width 464 height 42
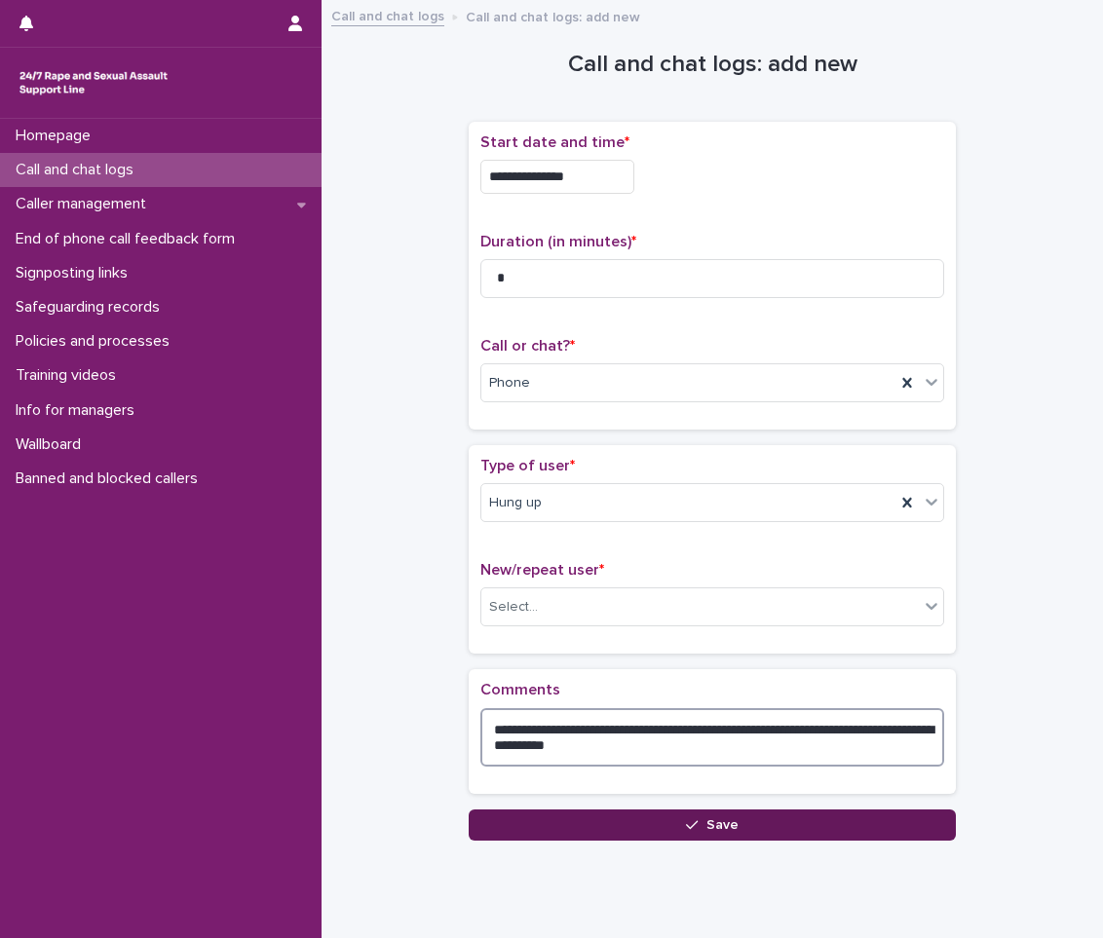
type textarea "**********"
click at [828, 820] on button "Save" at bounding box center [712, 825] width 487 height 31
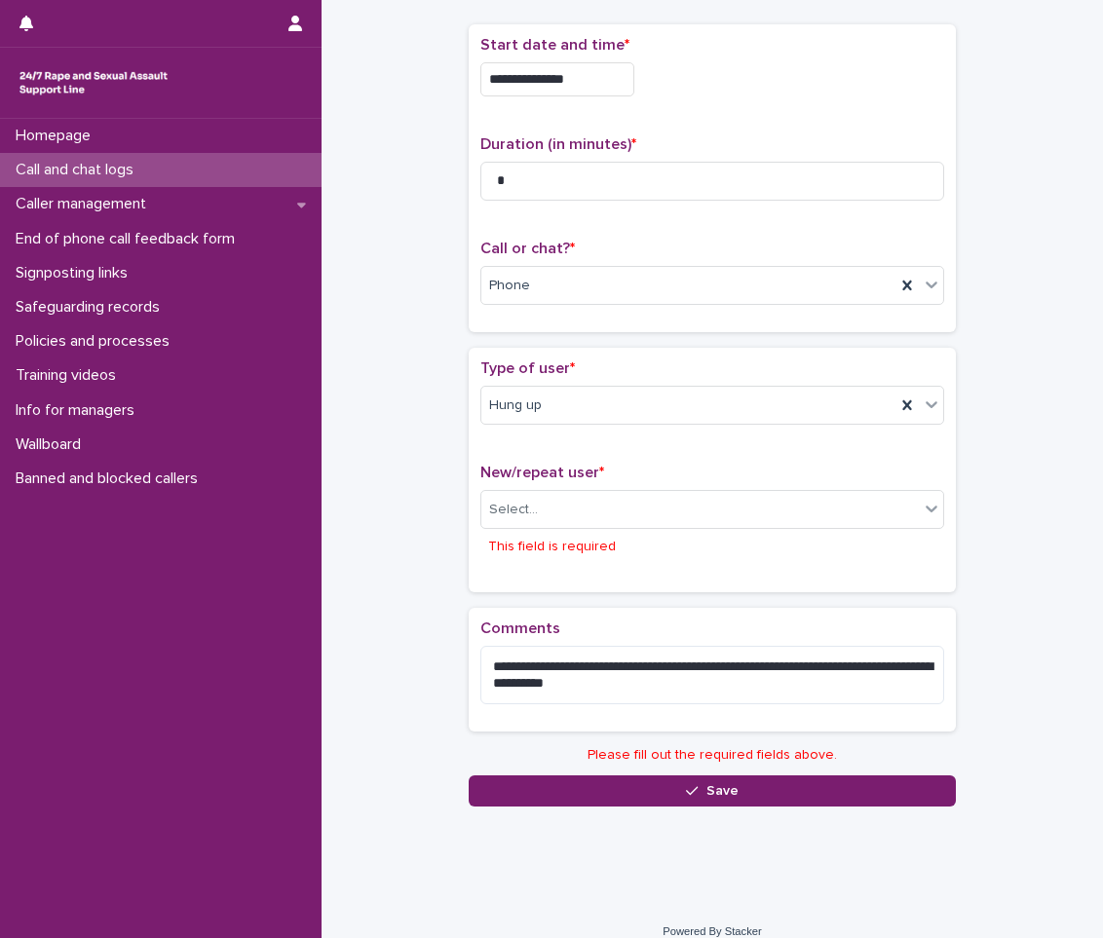
scroll to position [105, 0]
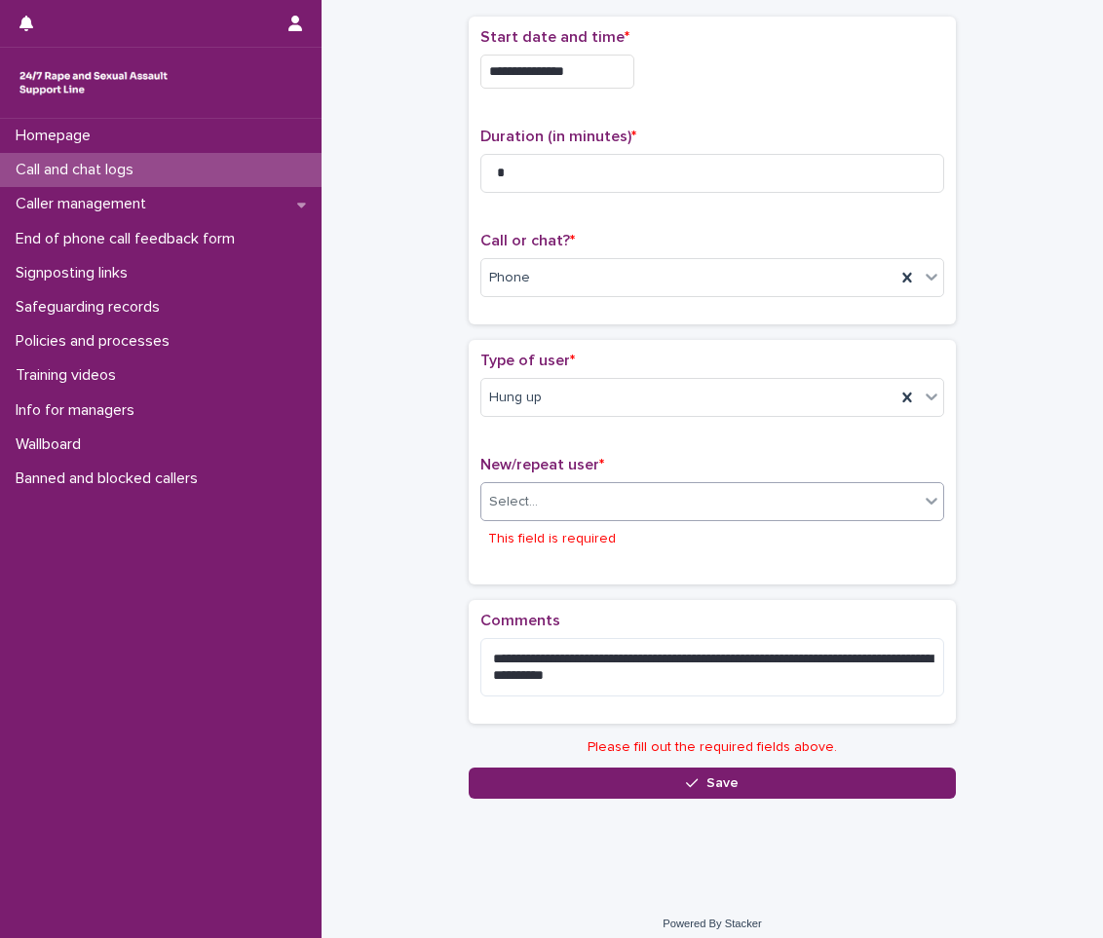
click at [533, 494] on div "Select..." at bounding box center [699, 502] width 437 height 32
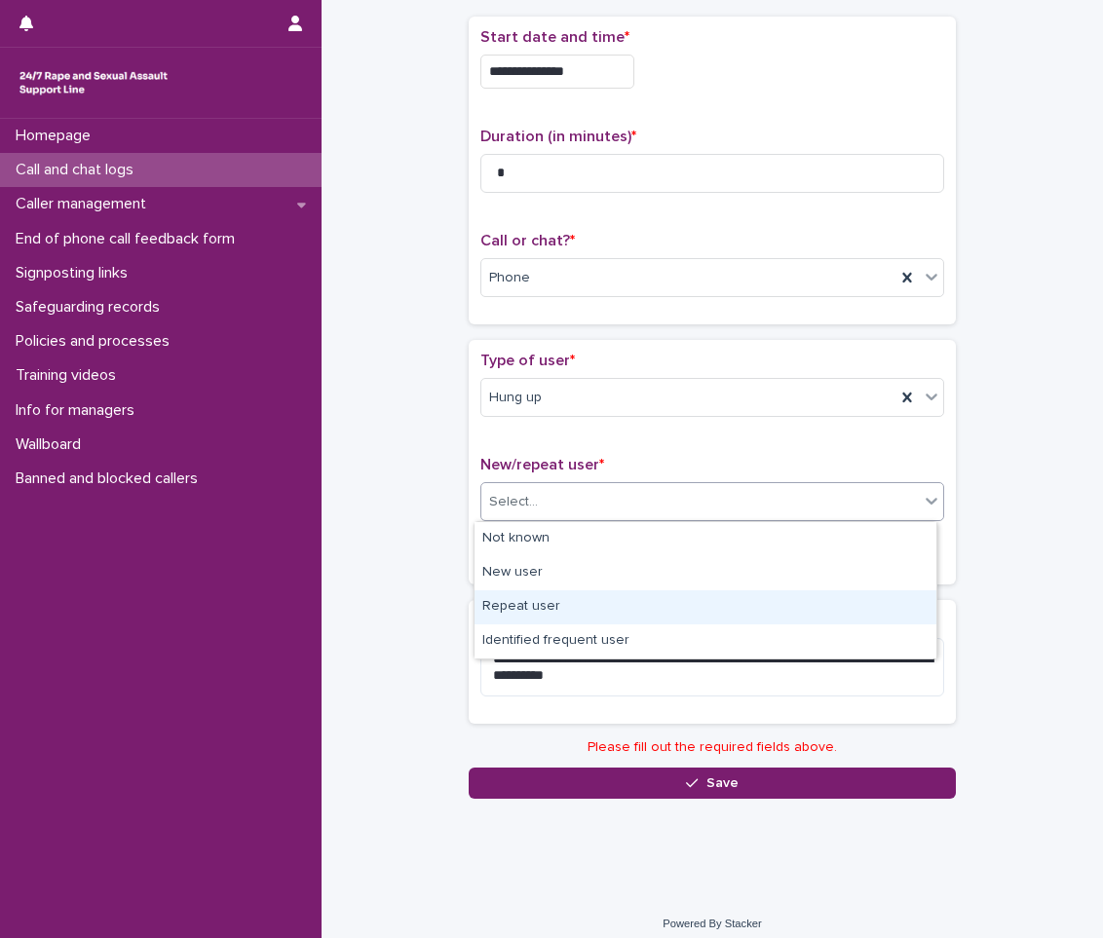
click at [512, 601] on div "Repeat user" at bounding box center [705, 607] width 462 height 34
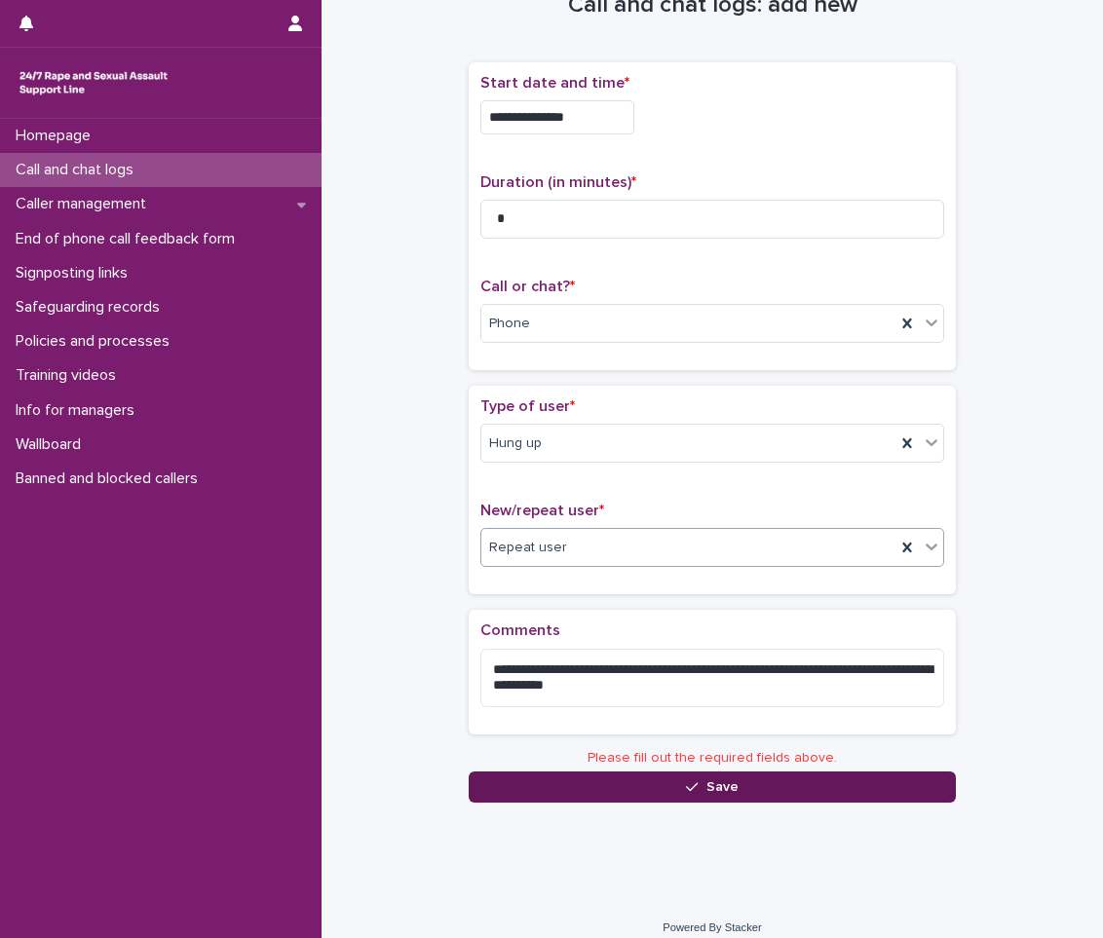
scroll to position [55, 0]
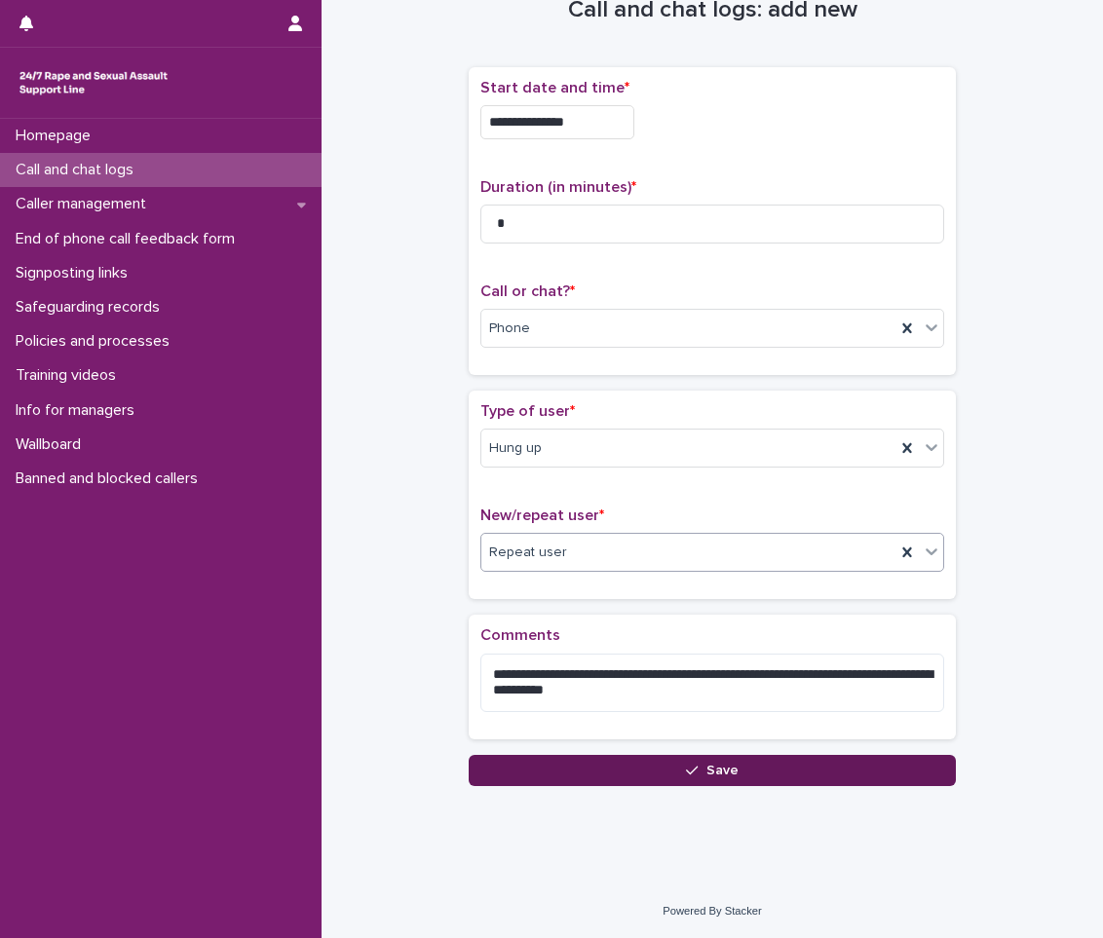
click at [742, 765] on button "Save" at bounding box center [712, 770] width 487 height 31
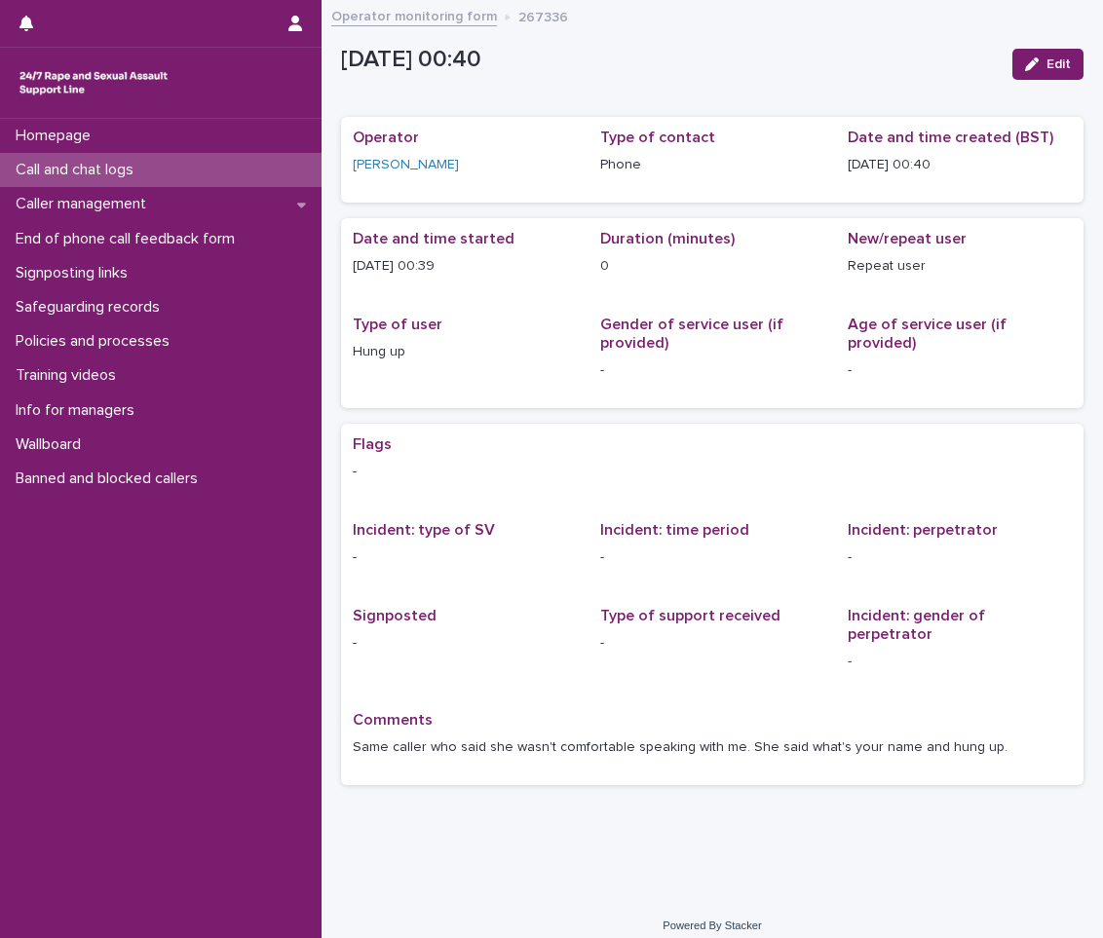
click at [219, 170] on div "Call and chat logs" at bounding box center [160, 170] width 321 height 34
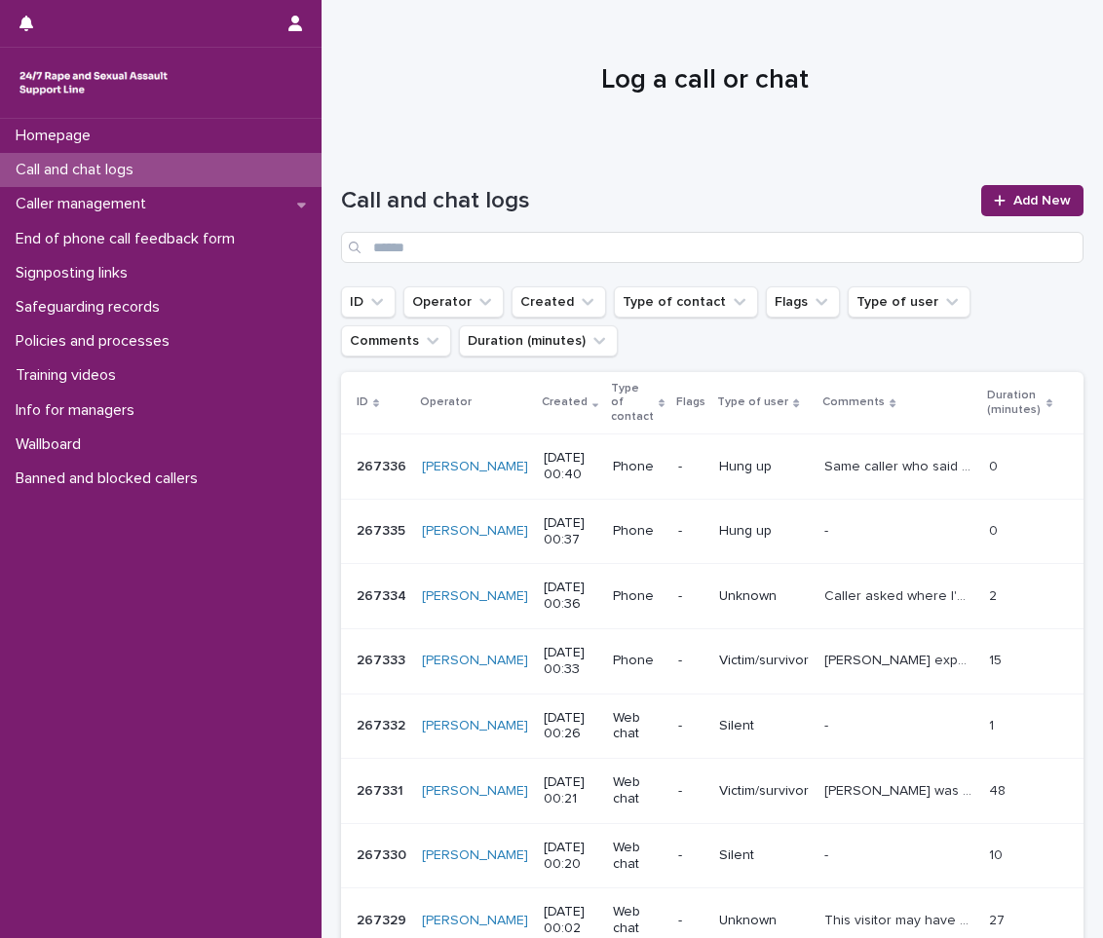
click at [49, 755] on div "Homepage Call and chat logs Caller management End of phone call feedback form S…" at bounding box center [160, 528] width 321 height 819
click at [258, 168] on div "Call and chat logs" at bounding box center [160, 170] width 321 height 34
click at [1013, 204] on span "Add New" at bounding box center [1041, 201] width 57 height 14
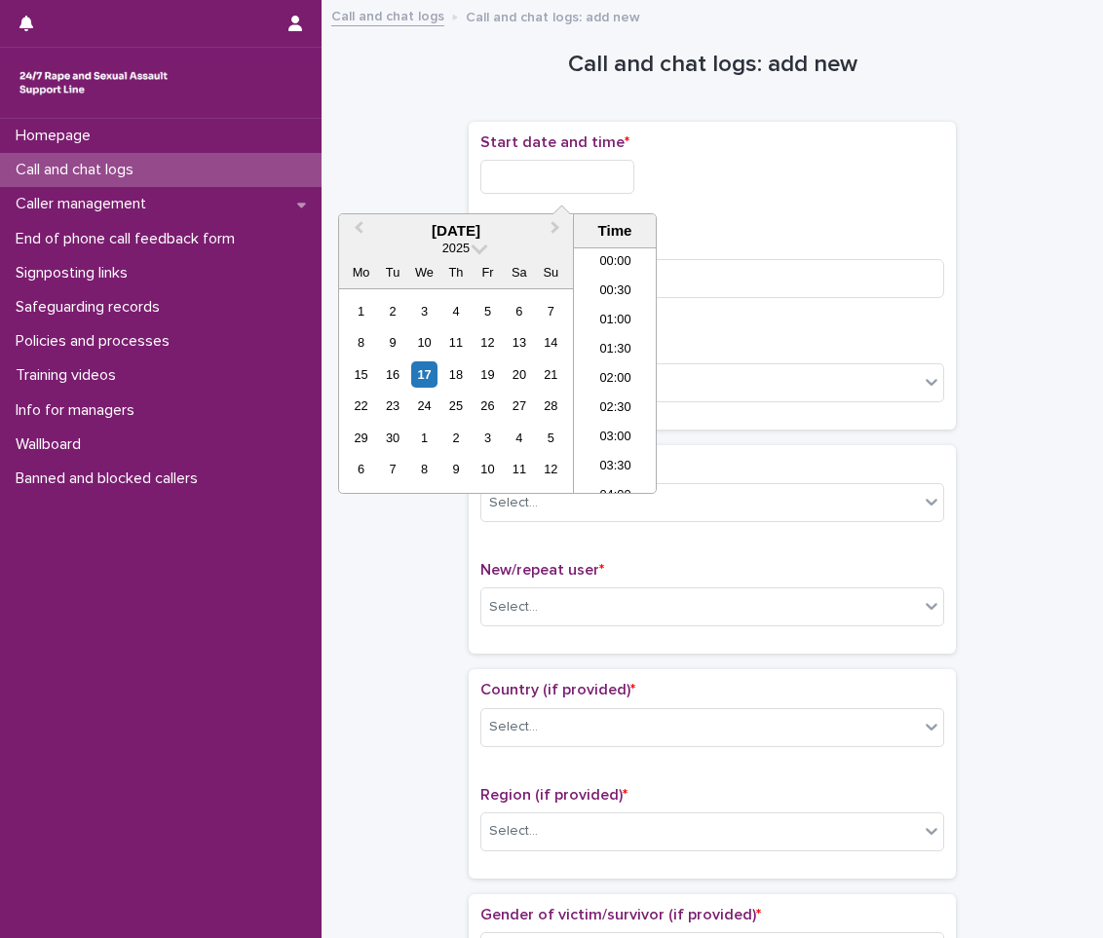
click at [559, 181] on input "text" at bounding box center [557, 177] width 154 height 34
click at [426, 379] on div "17" at bounding box center [424, 374] width 26 height 26
click at [616, 287] on li "00:30" at bounding box center [615, 292] width 83 height 29
click at [622, 173] on input "**********" at bounding box center [557, 177] width 154 height 34
type input "**********"
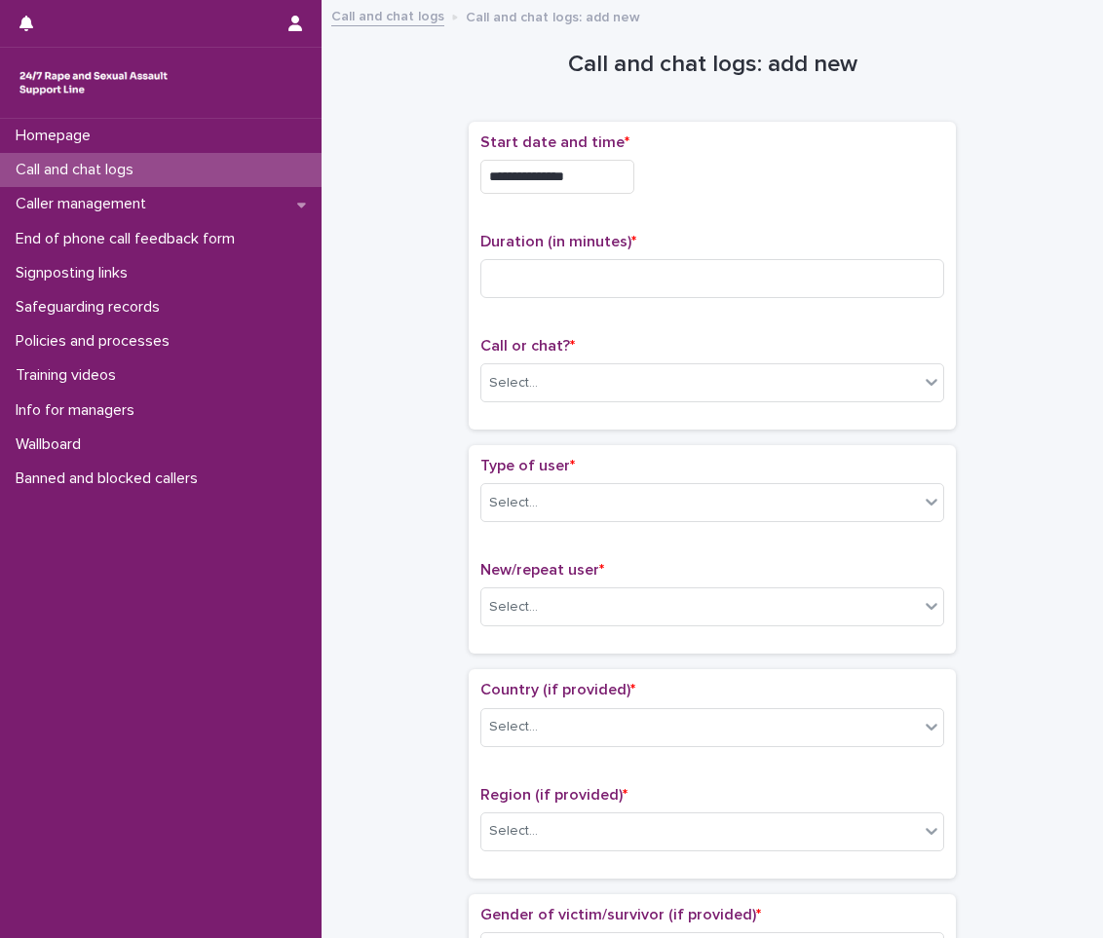
click at [665, 168] on div "**********" at bounding box center [712, 177] width 464 height 34
click at [637, 305] on div "Duration (in minutes) *" at bounding box center [712, 273] width 464 height 81
click at [633, 283] on input at bounding box center [712, 278] width 464 height 39
type input "*"
click at [604, 396] on div "Select..." at bounding box center [699, 383] width 437 height 32
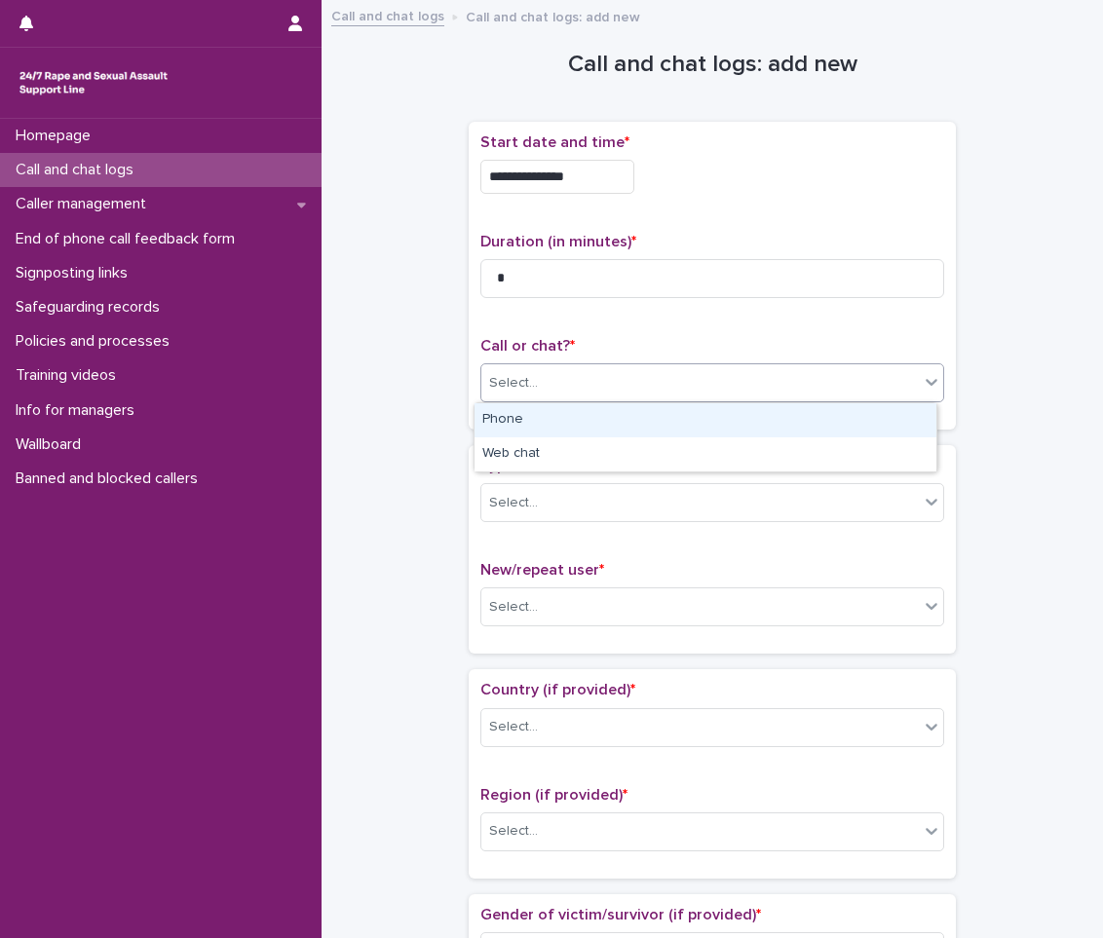
click at [585, 422] on div "Phone" at bounding box center [705, 420] width 462 height 34
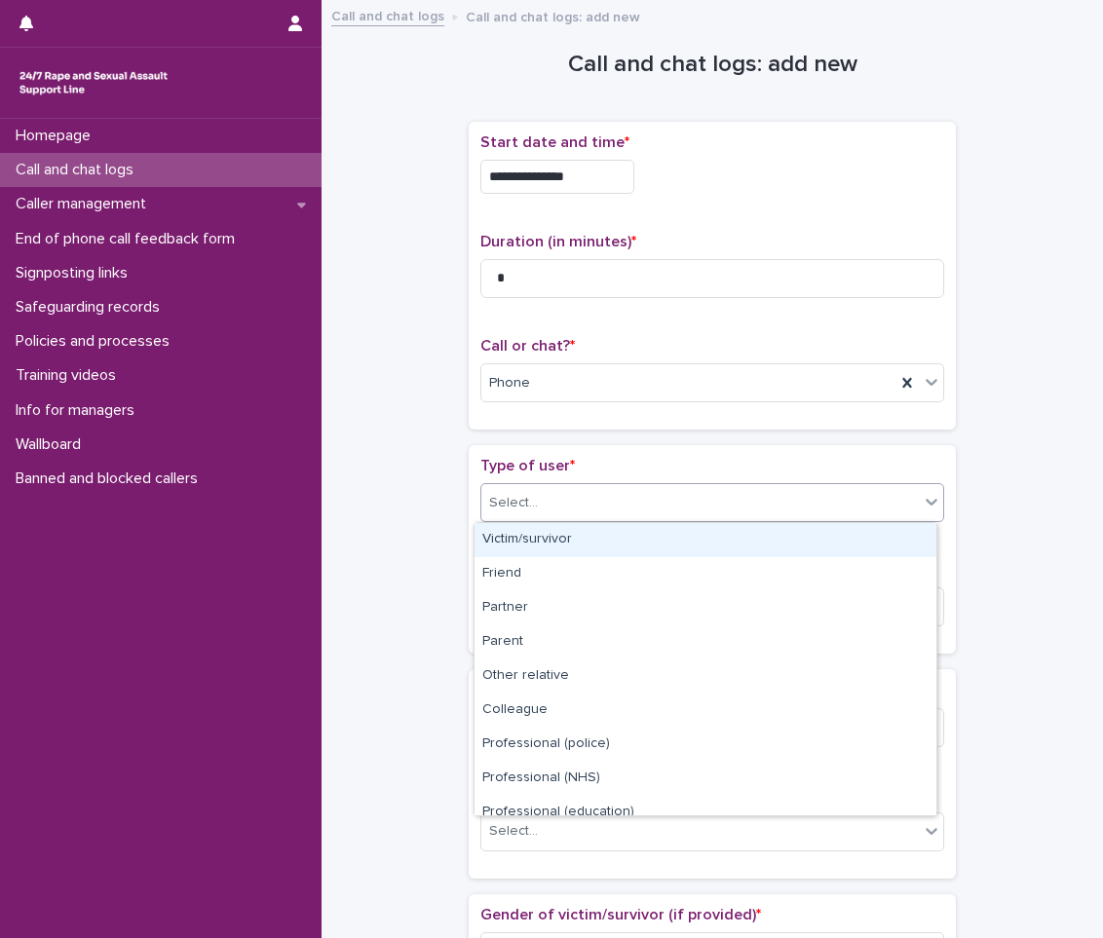
click at [551, 507] on div "Select..." at bounding box center [699, 503] width 437 height 32
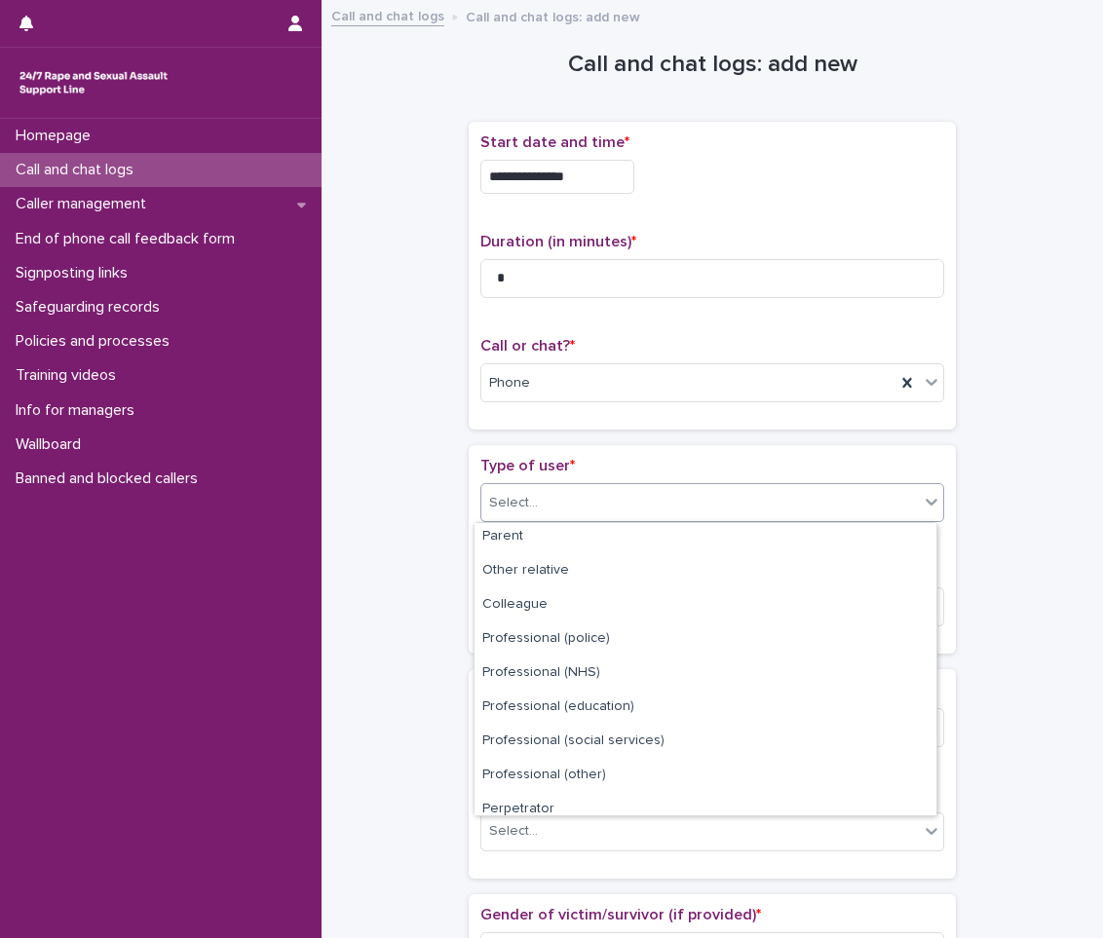
scroll to position [219, 0]
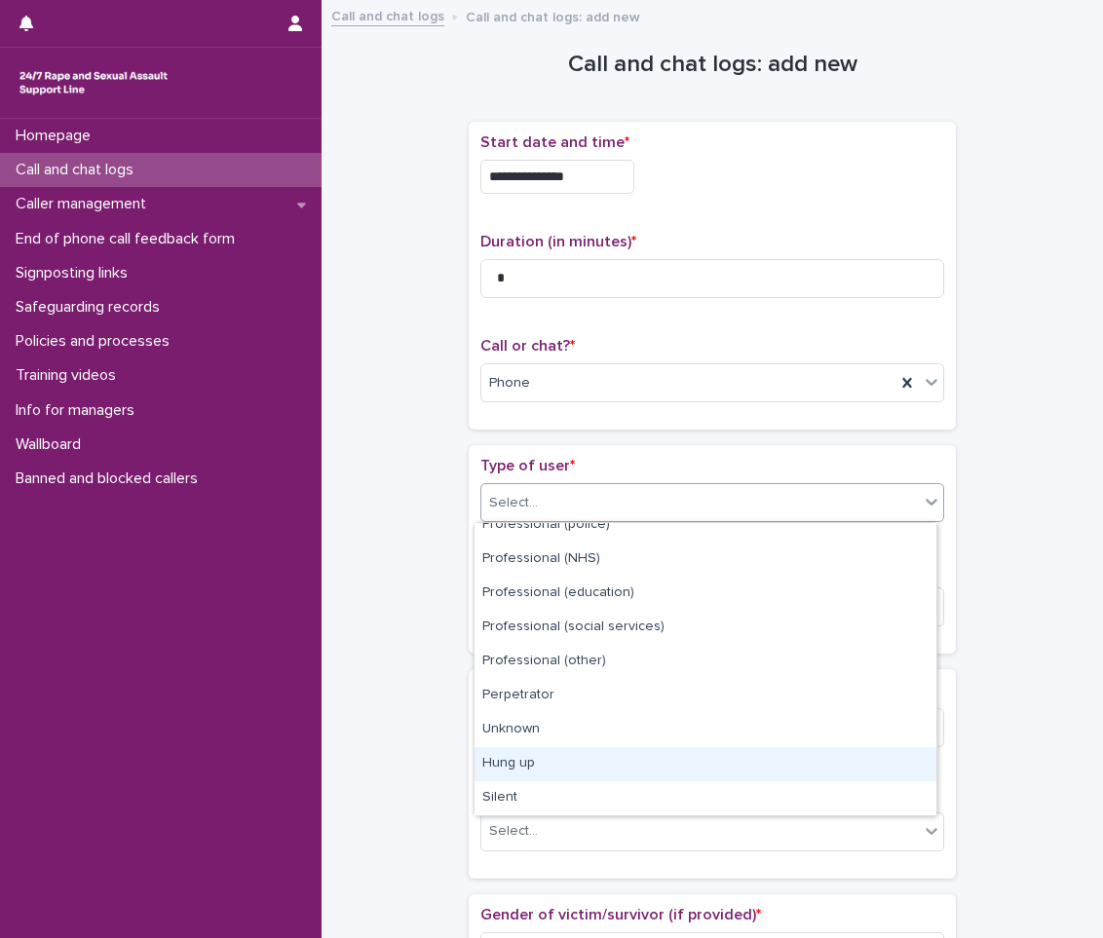
click at [515, 759] on div "Hung up" at bounding box center [705, 764] width 462 height 34
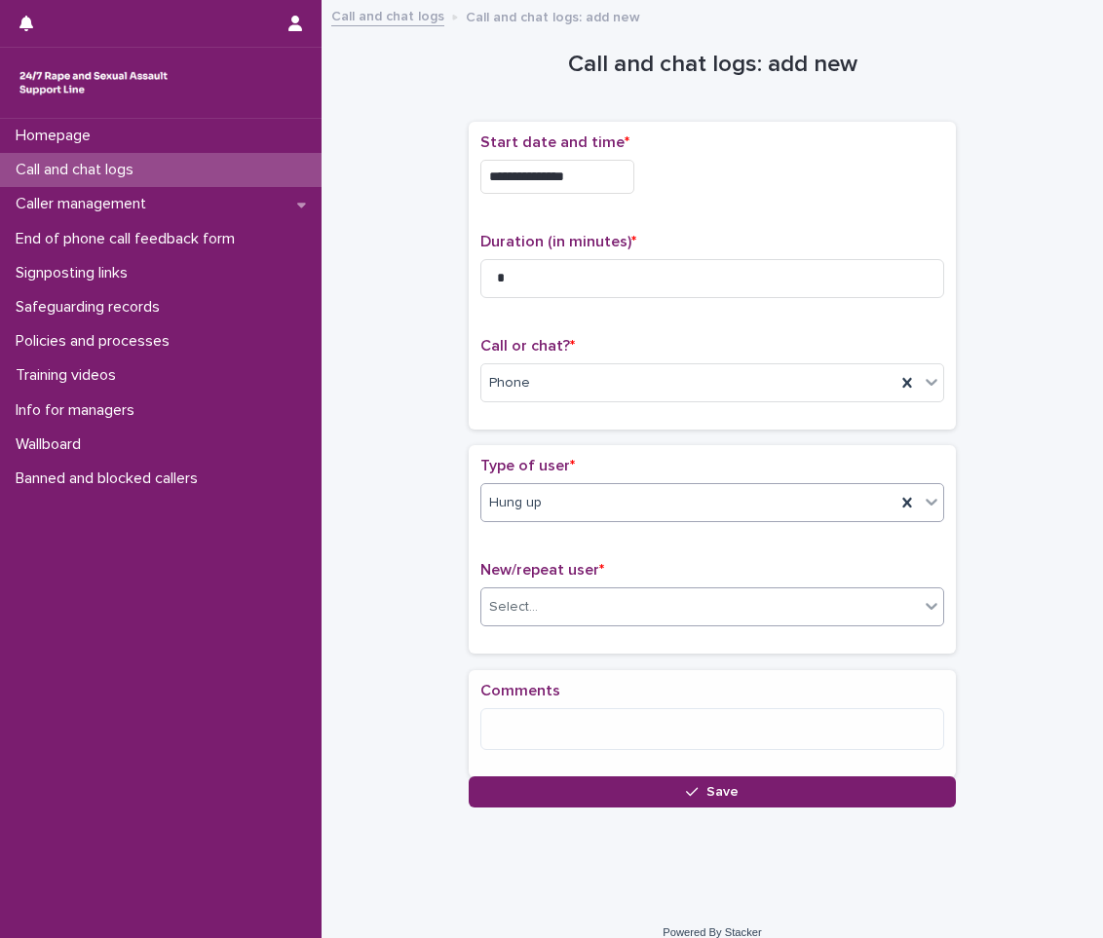
click at [608, 606] on div "Select..." at bounding box center [699, 607] width 437 height 32
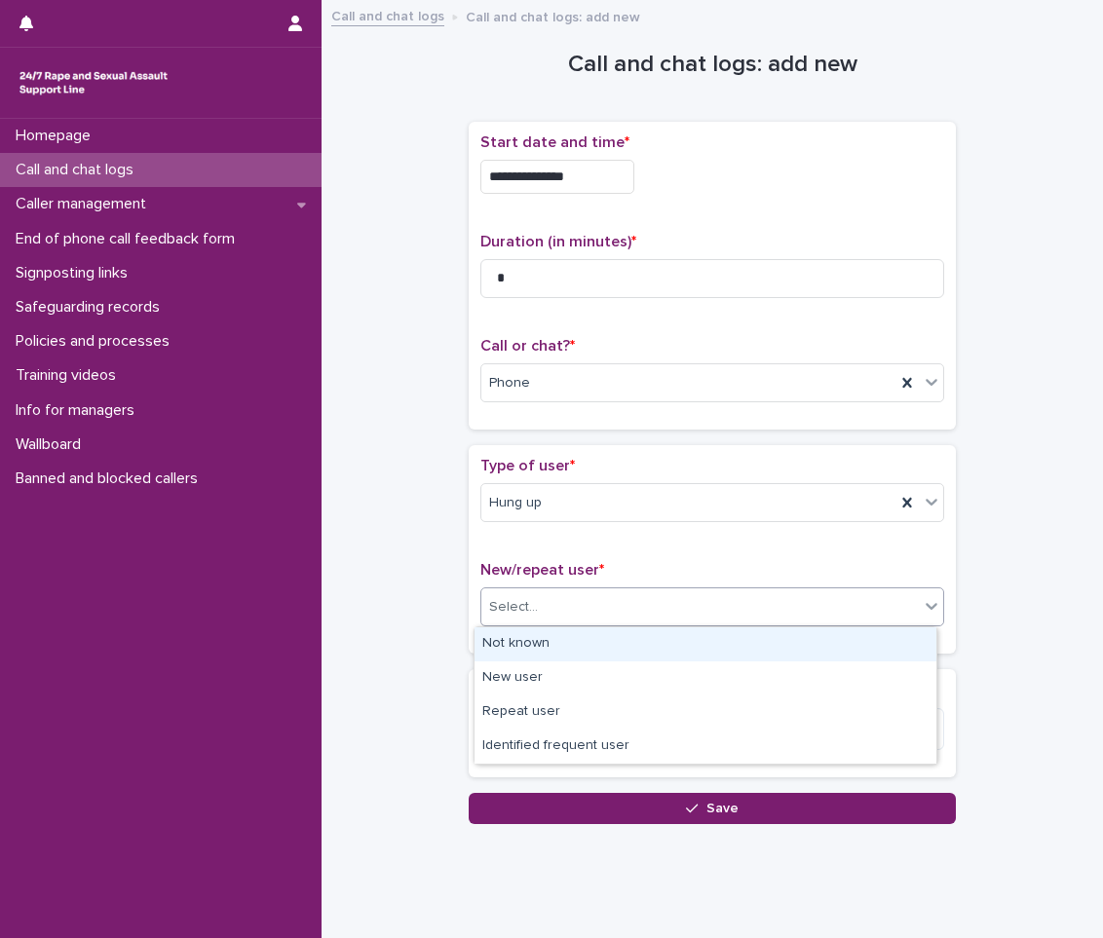
click at [591, 636] on div "Not known" at bounding box center [705, 644] width 462 height 34
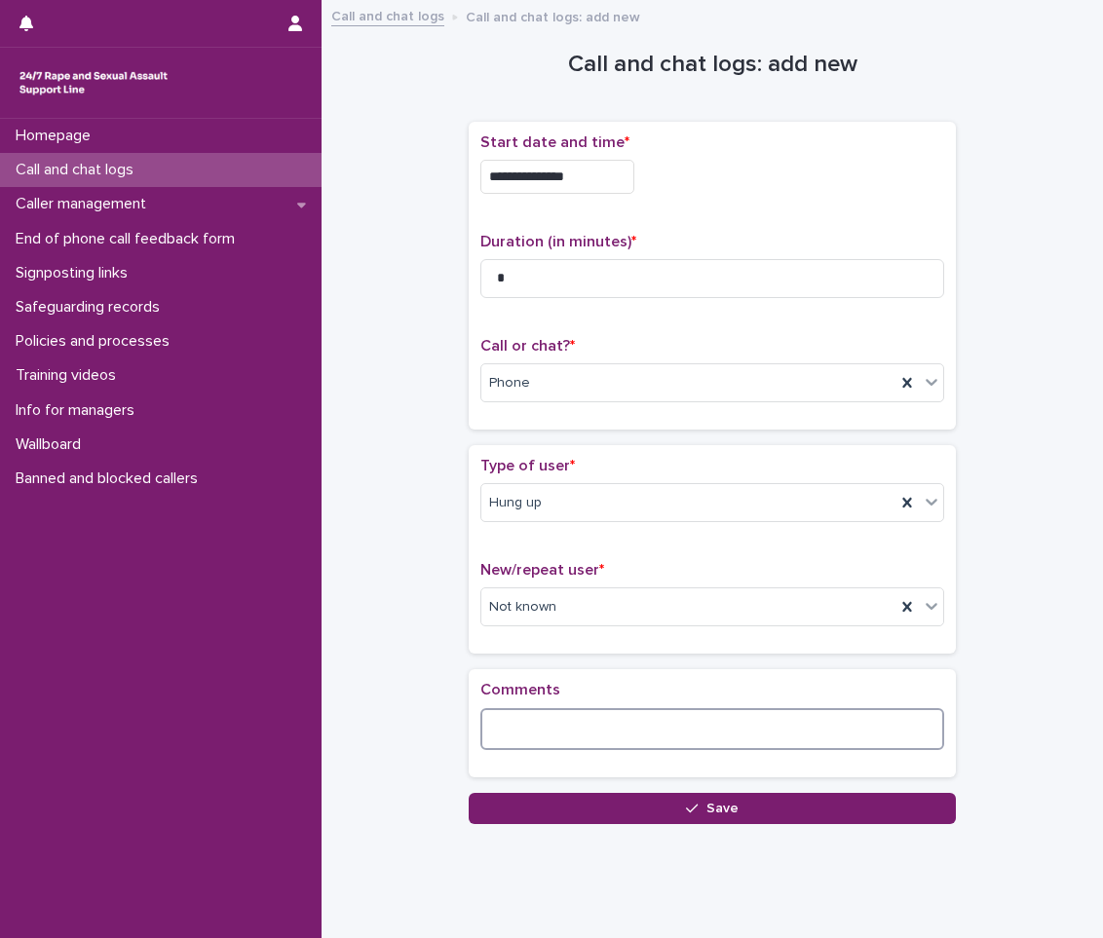
click at [574, 743] on textarea at bounding box center [712, 729] width 464 height 42
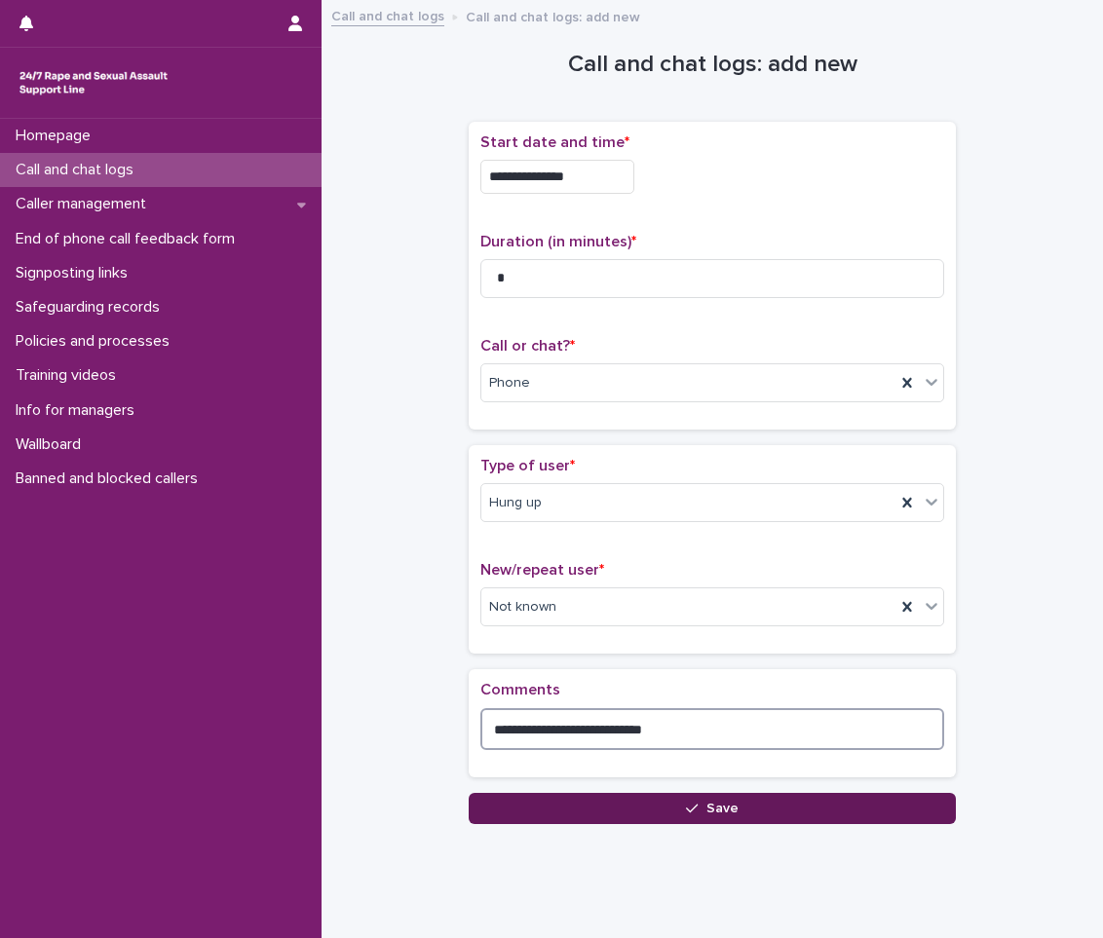
type textarea "**********"
click at [712, 823] on button "Save" at bounding box center [712, 808] width 487 height 31
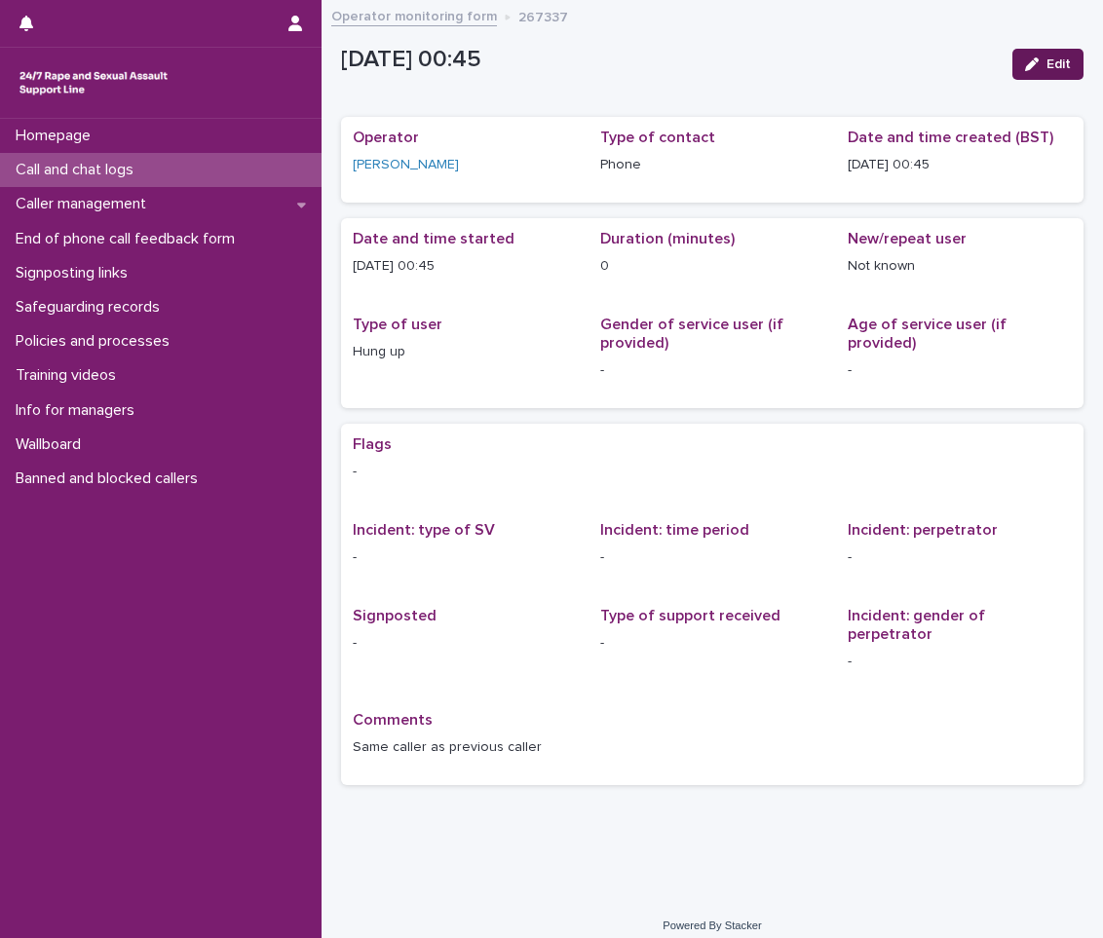
click at [1067, 61] on span "Edit" at bounding box center [1058, 64] width 24 height 14
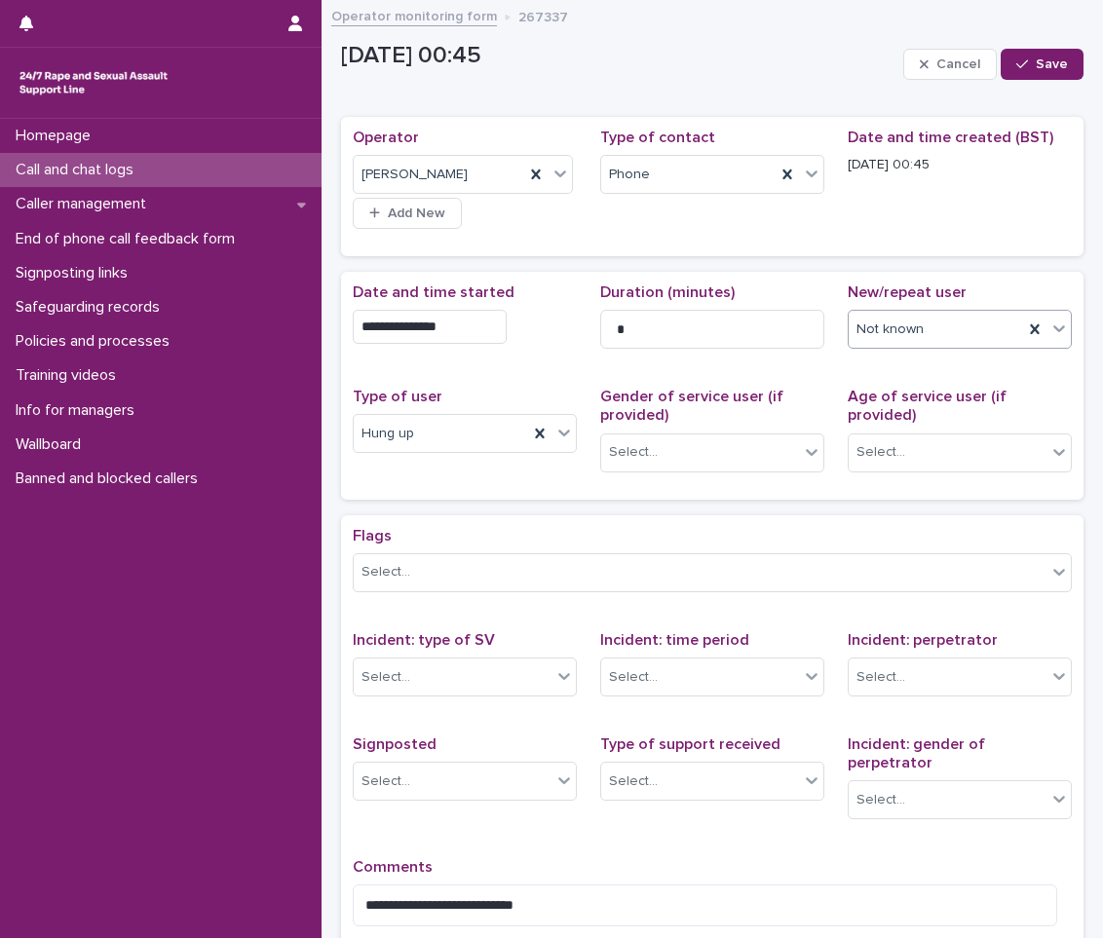
click at [933, 310] on div "Not known" at bounding box center [960, 329] width 224 height 39
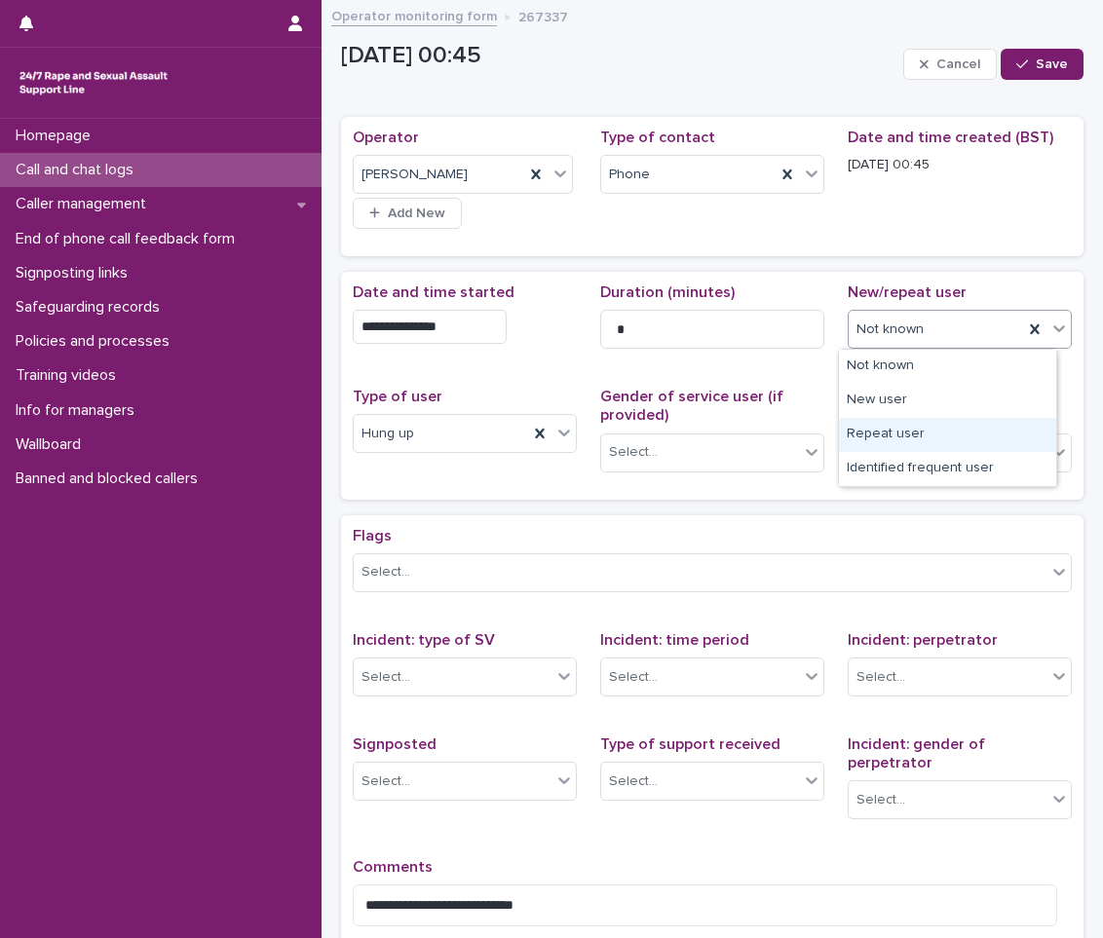
click at [855, 430] on div "Repeat user" at bounding box center [947, 435] width 217 height 34
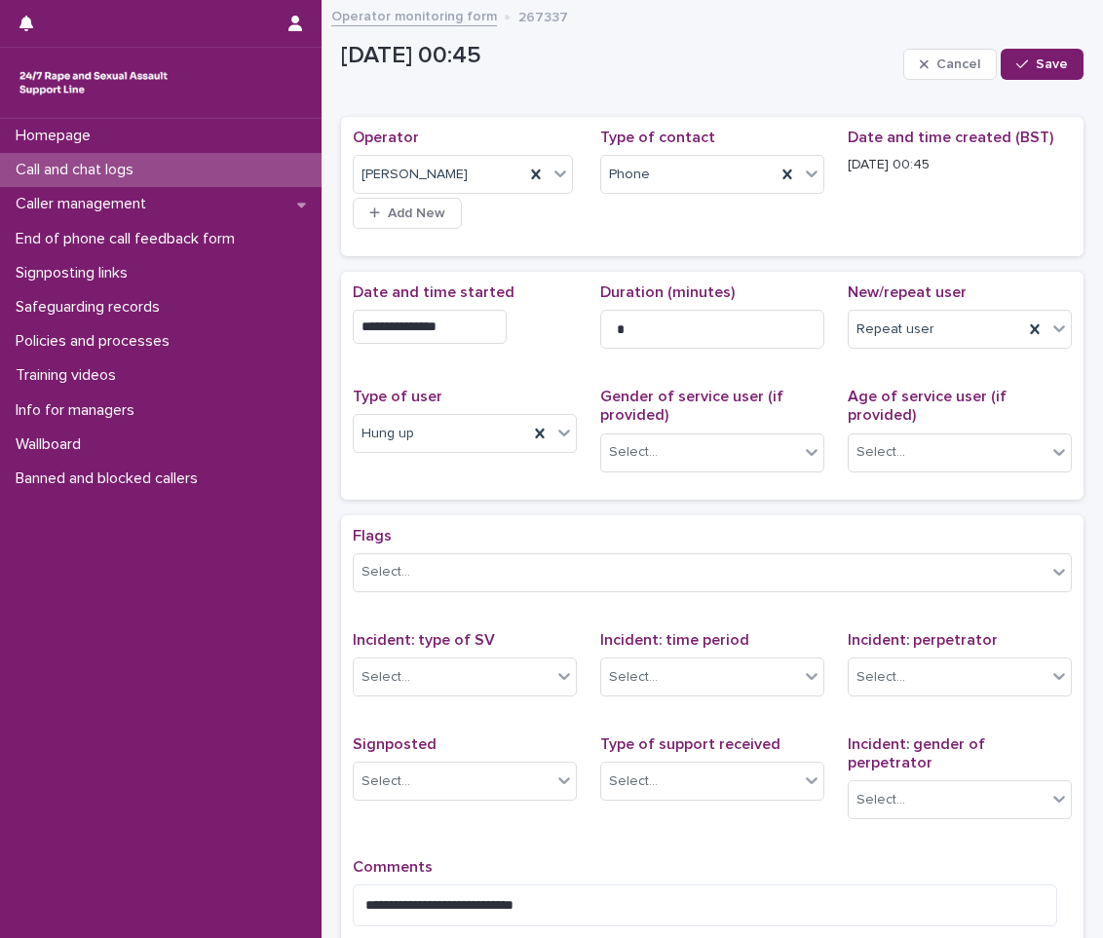
click at [1035, 33] on div "**********" at bounding box center [712, 491] width 742 height 959
click at [1024, 45] on div "Cancel Save" at bounding box center [993, 64] width 180 height 58
click at [1016, 65] on div "button" at bounding box center [1025, 64] width 19 height 14
